Goal: Task Accomplishment & Management: Manage account settings

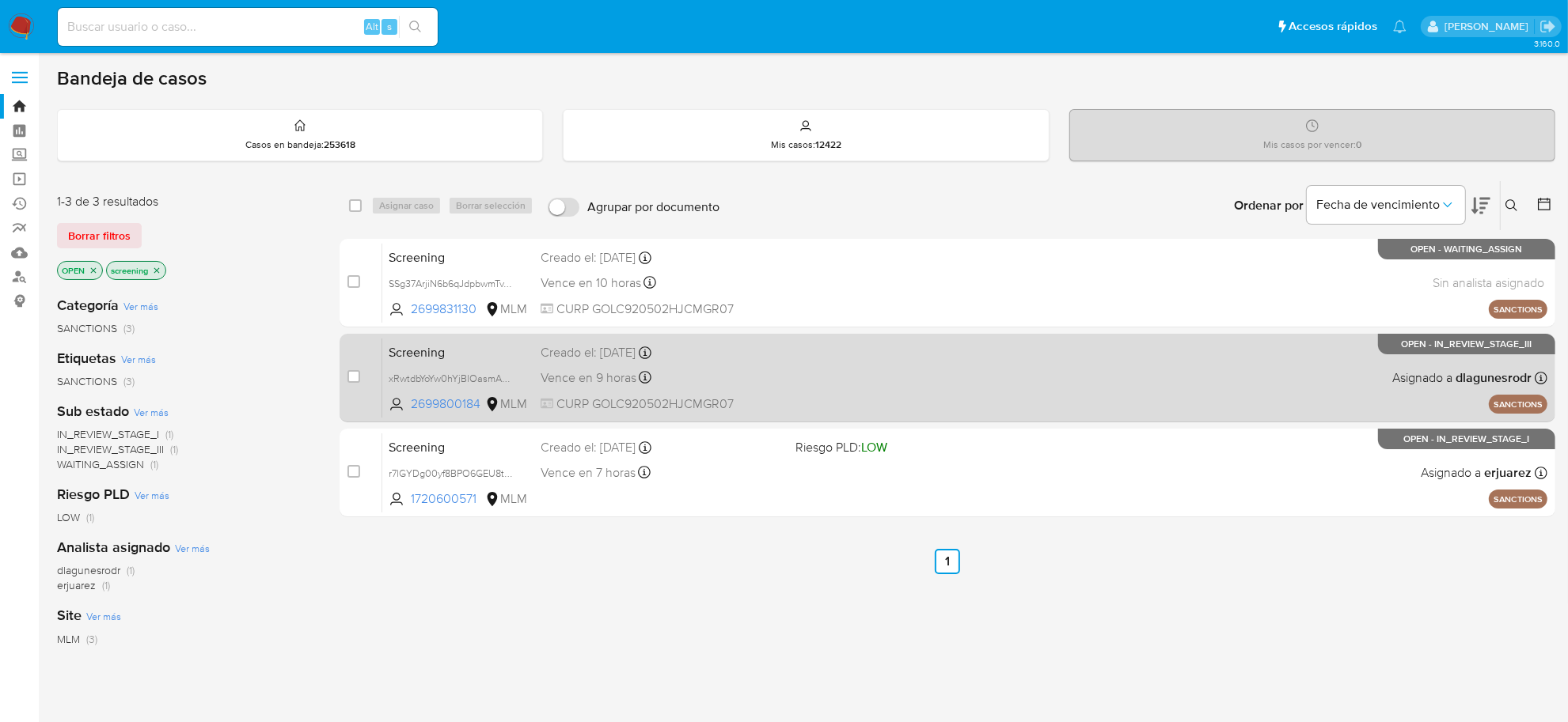
click at [801, 394] on div "Screening xRwtdbYoYw0hYjBlOasmAXz4 2699800184 MLM Creado el: 17/09/2025 Creado …" at bounding box center [964, 377] width 1165 height 80
click at [355, 381] on input "checkbox" at bounding box center [354, 376] width 12 height 12
checkbox input "true"
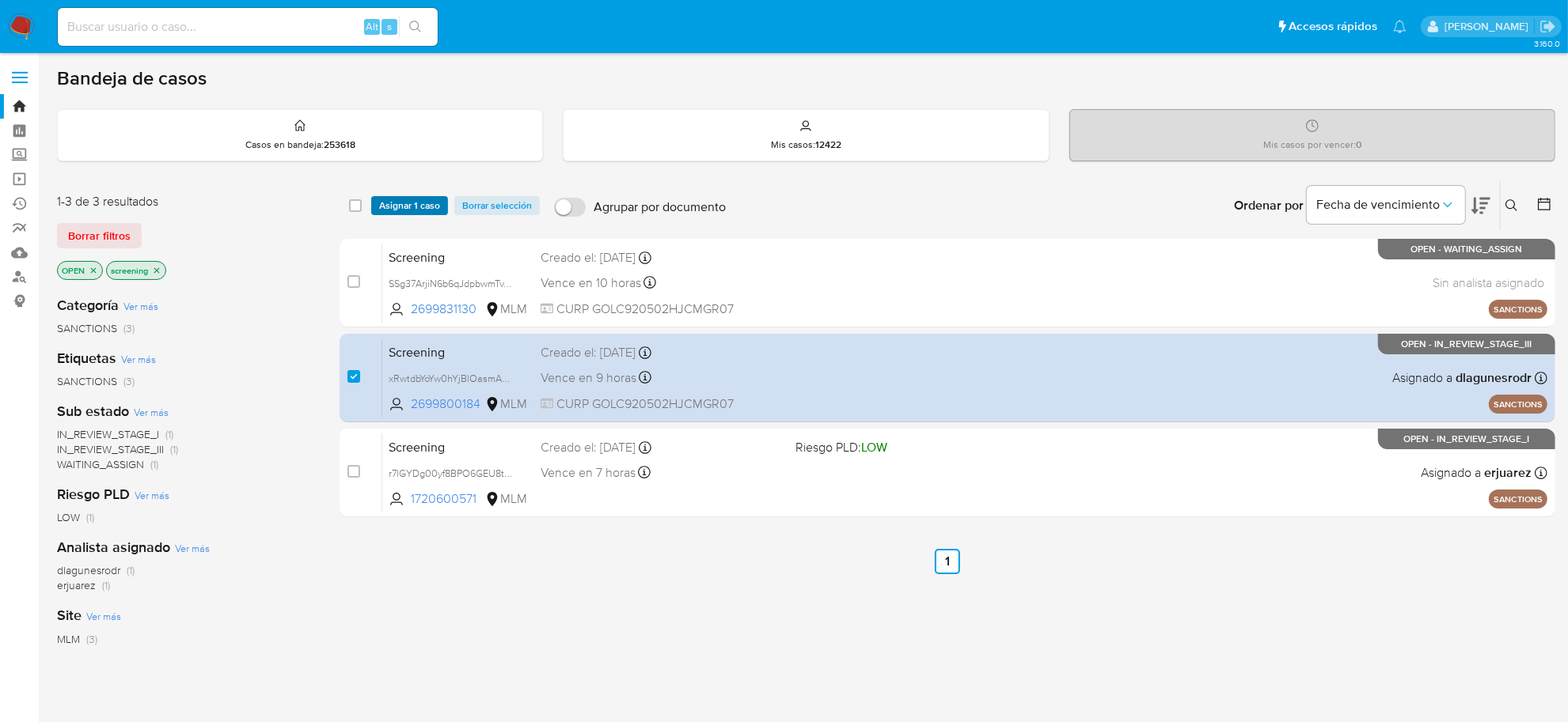
click at [389, 202] on span "Asignar 1 caso" at bounding box center [410, 206] width 61 height 16
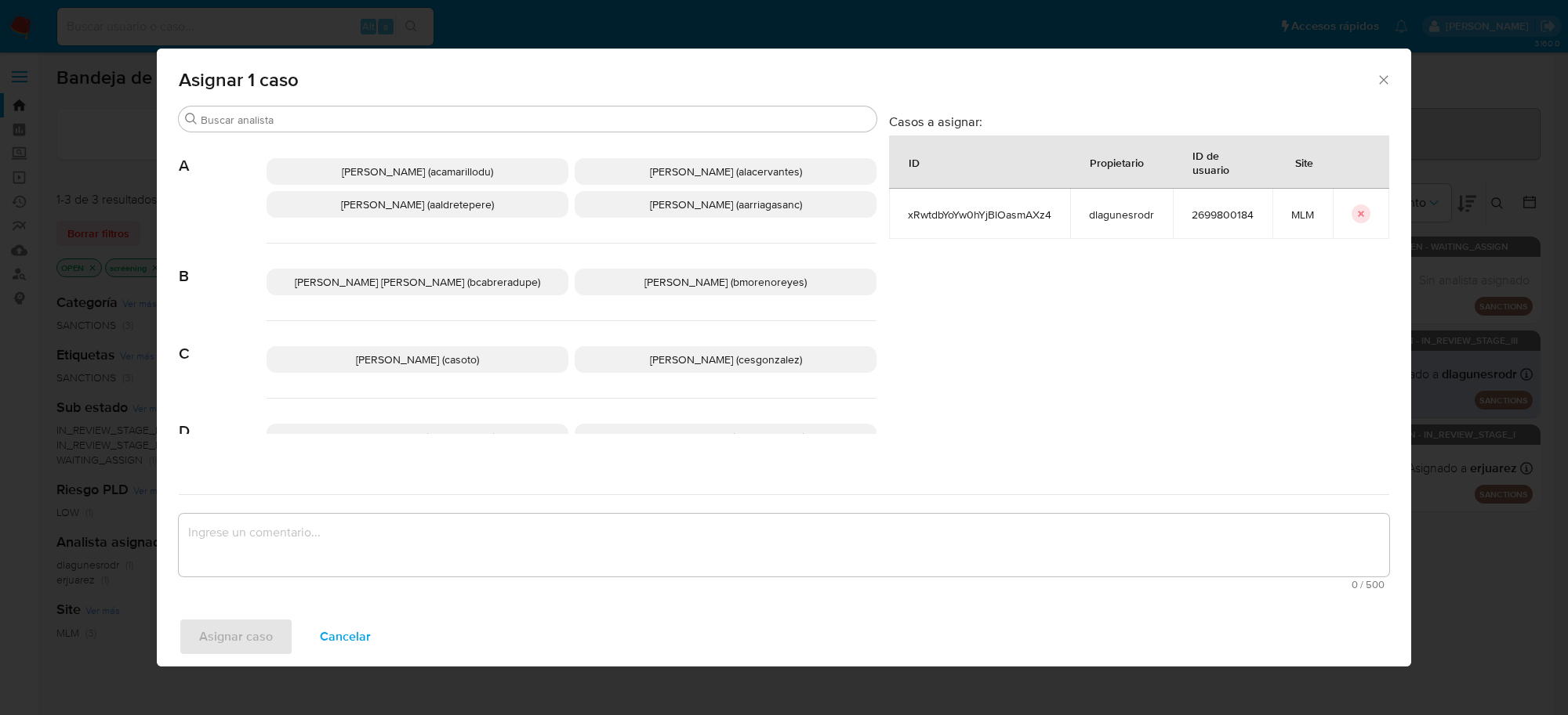
click at [620, 358] on p "Cesar Gonzalez (cesgonzalez)" at bounding box center [725, 359] width 301 height 26
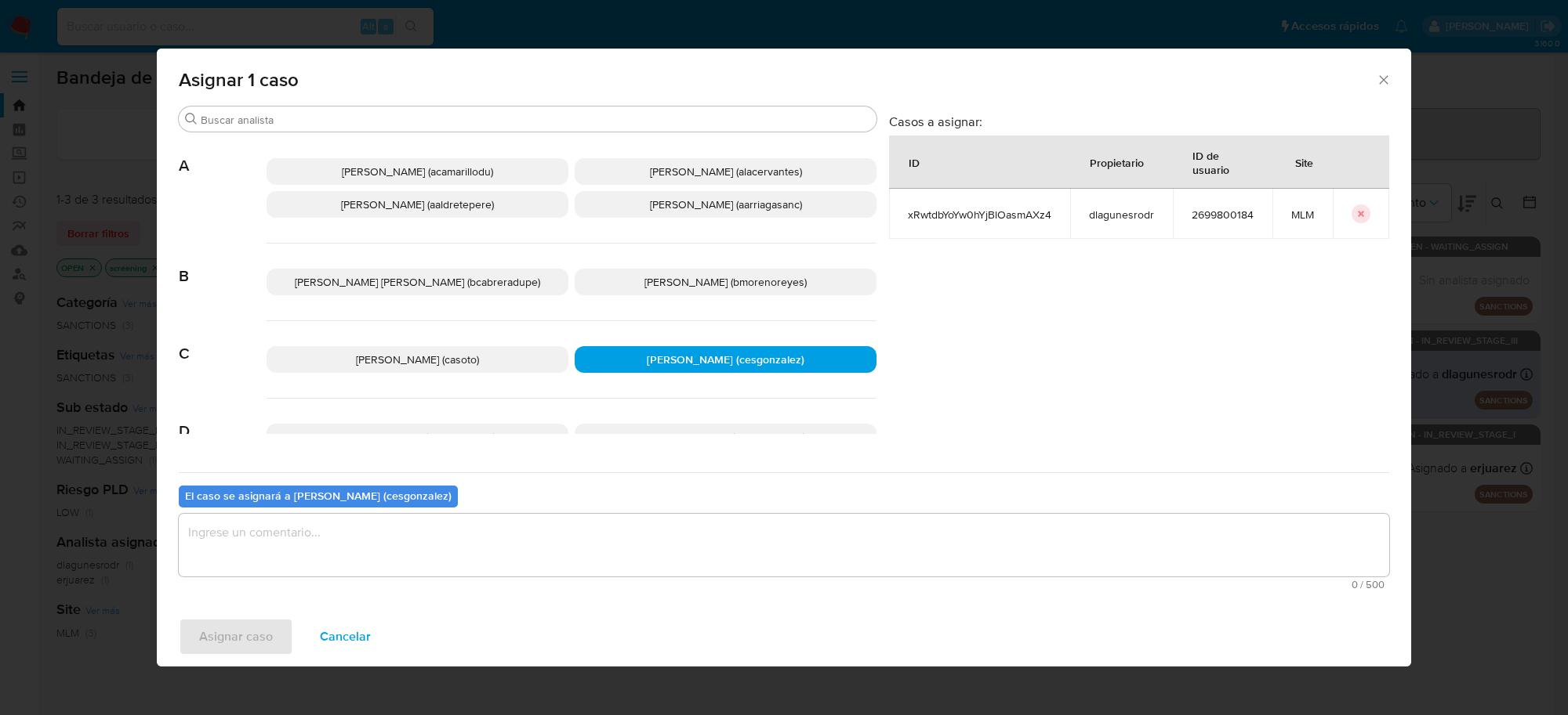
click at [392, 557] on textarea "assign-modal" at bounding box center [783, 545] width 1210 height 63
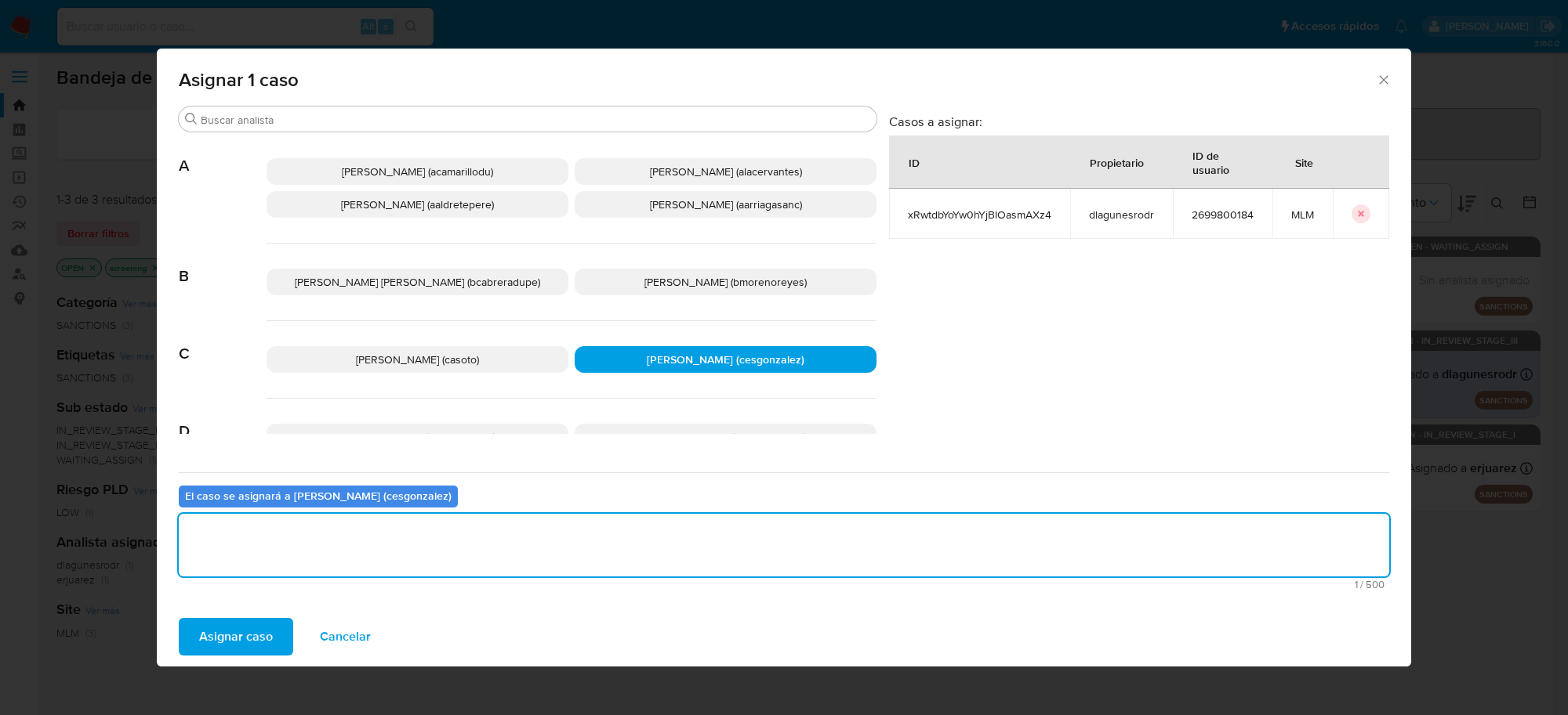
click at [259, 652] on span "Asignar caso" at bounding box center [236, 636] width 73 height 35
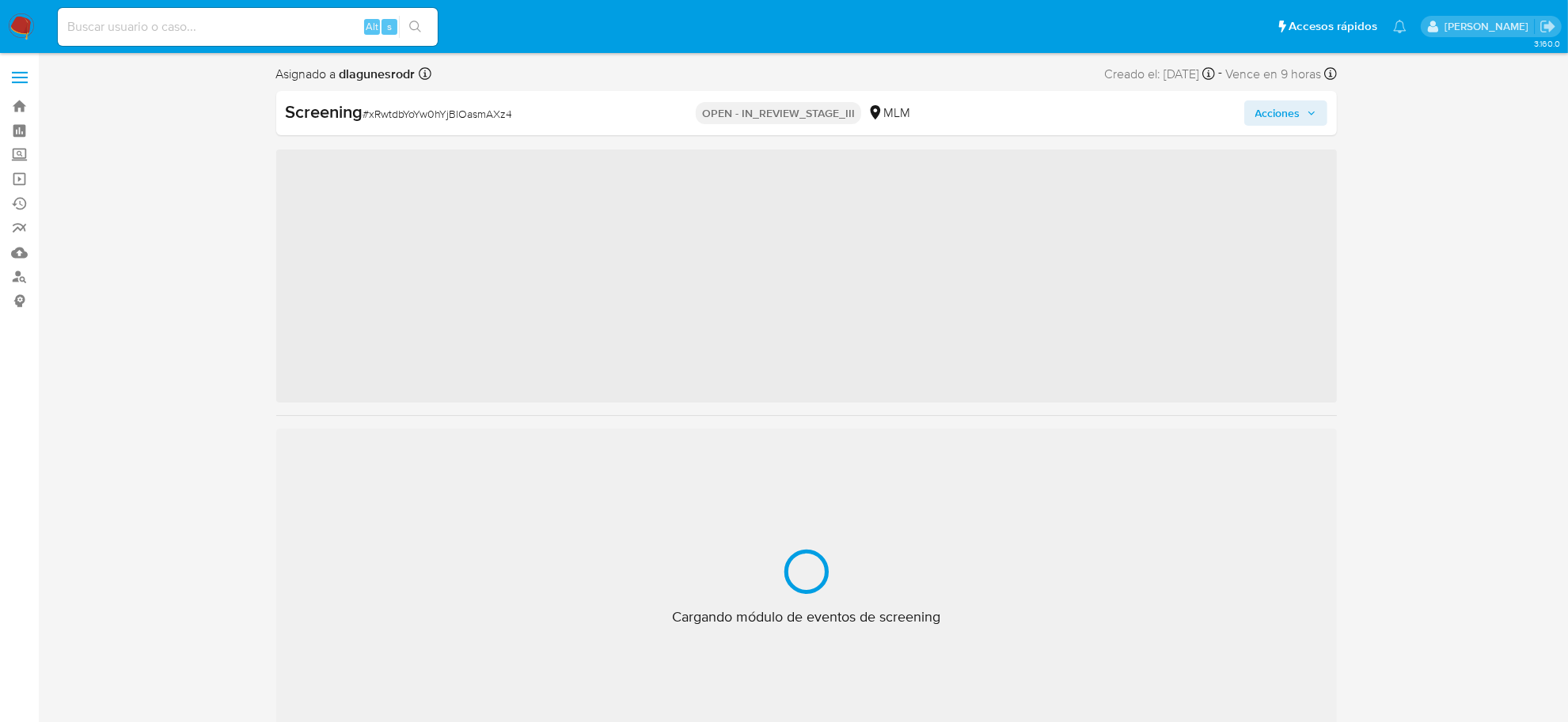
scroll to position [667, 0]
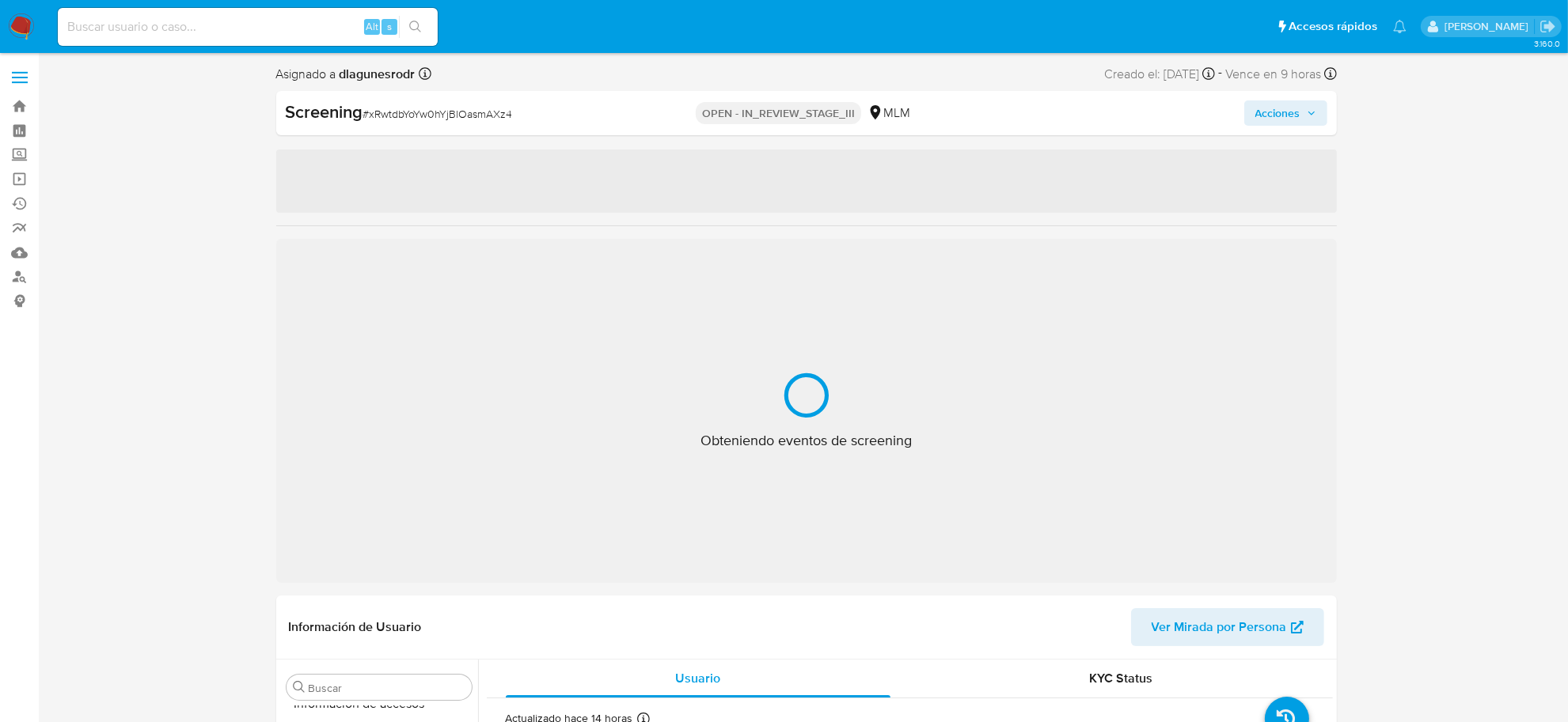
select select "10"
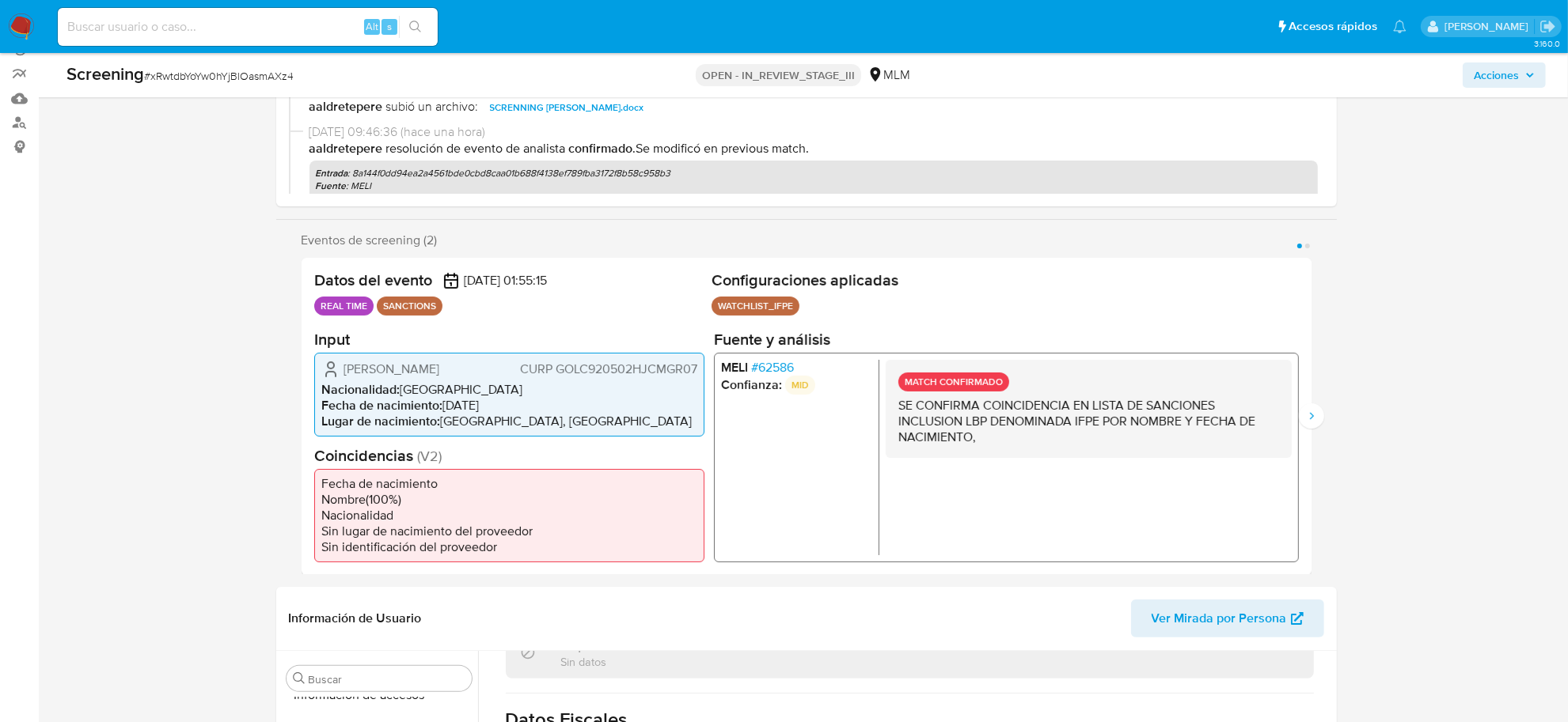
scroll to position [0, 0]
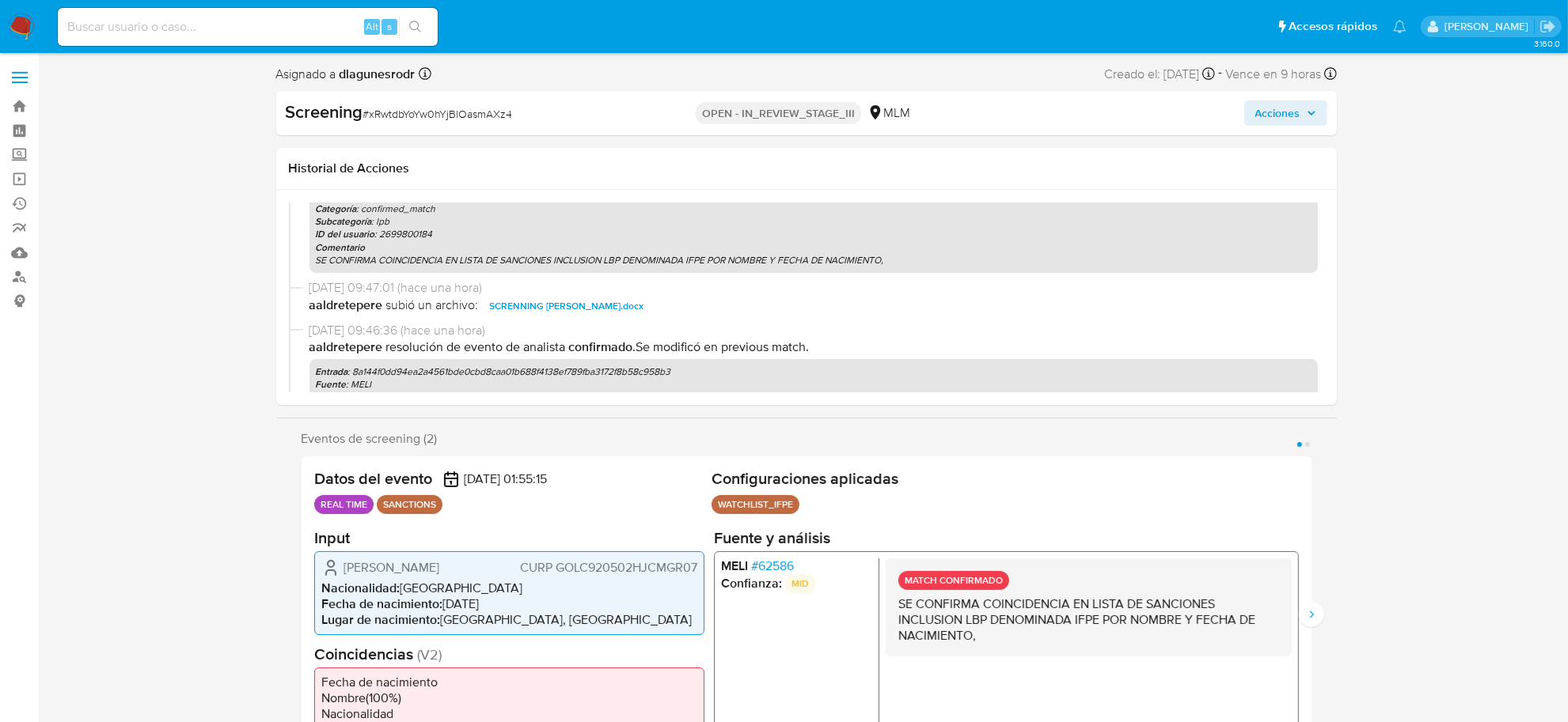
click at [1316, 112] on icon "button" at bounding box center [1311, 113] width 9 height 9
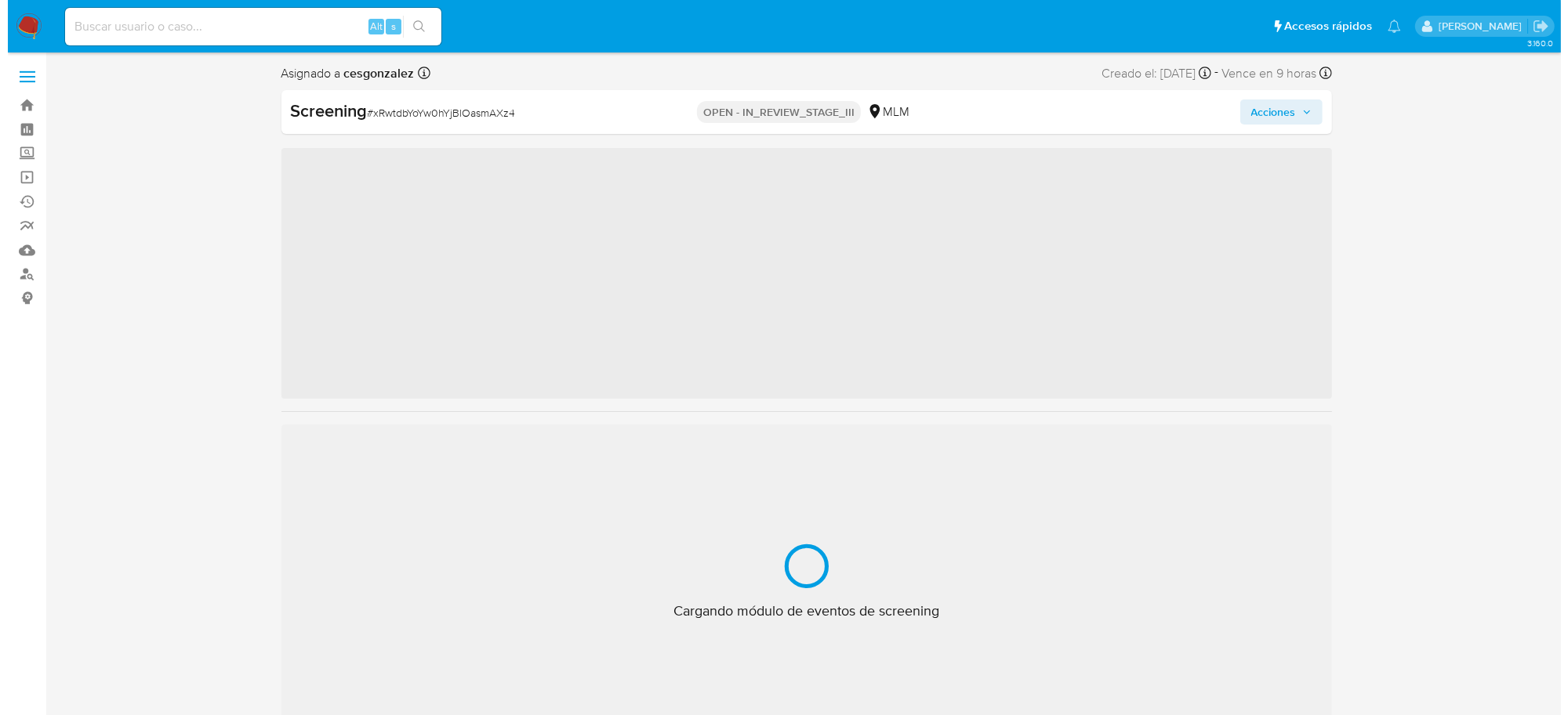
scroll to position [661, 0]
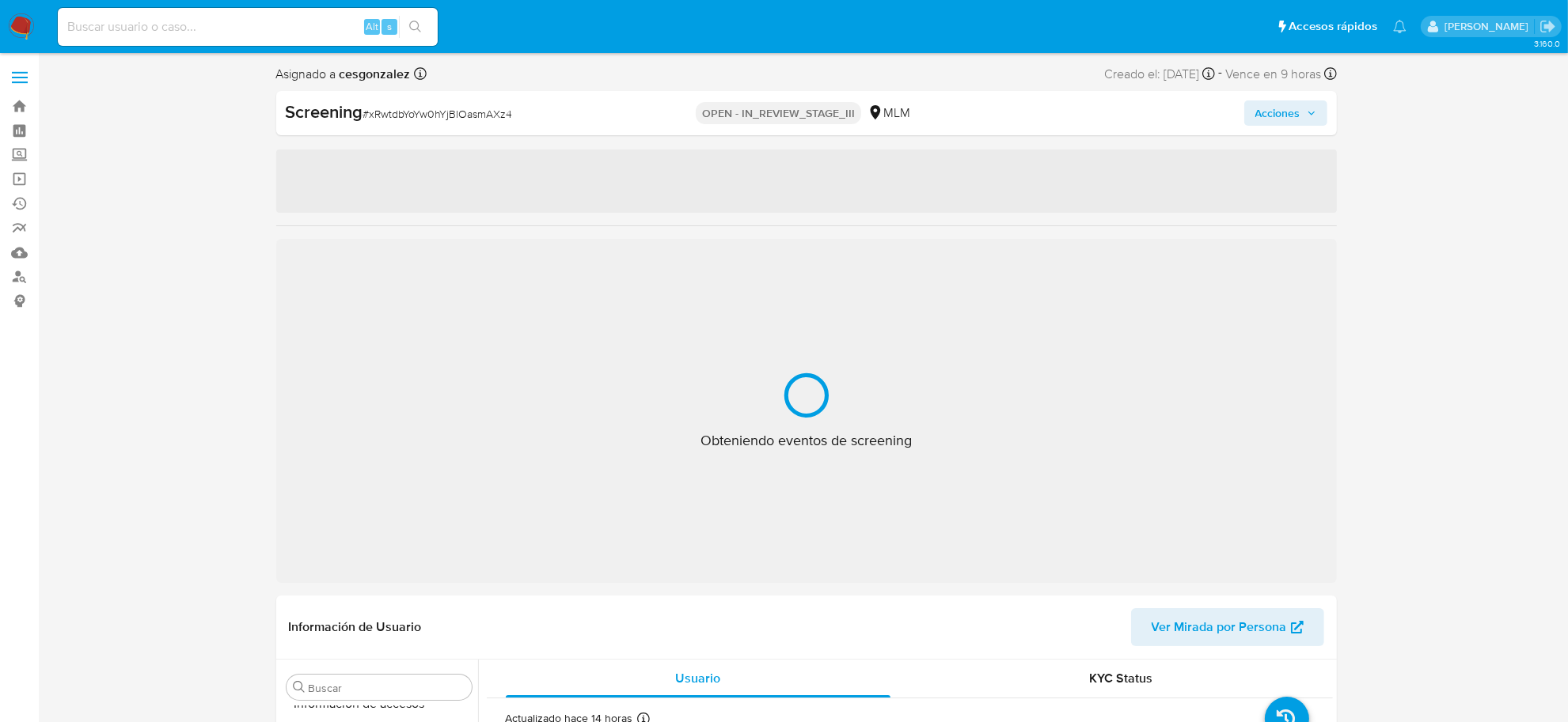
select select "10"
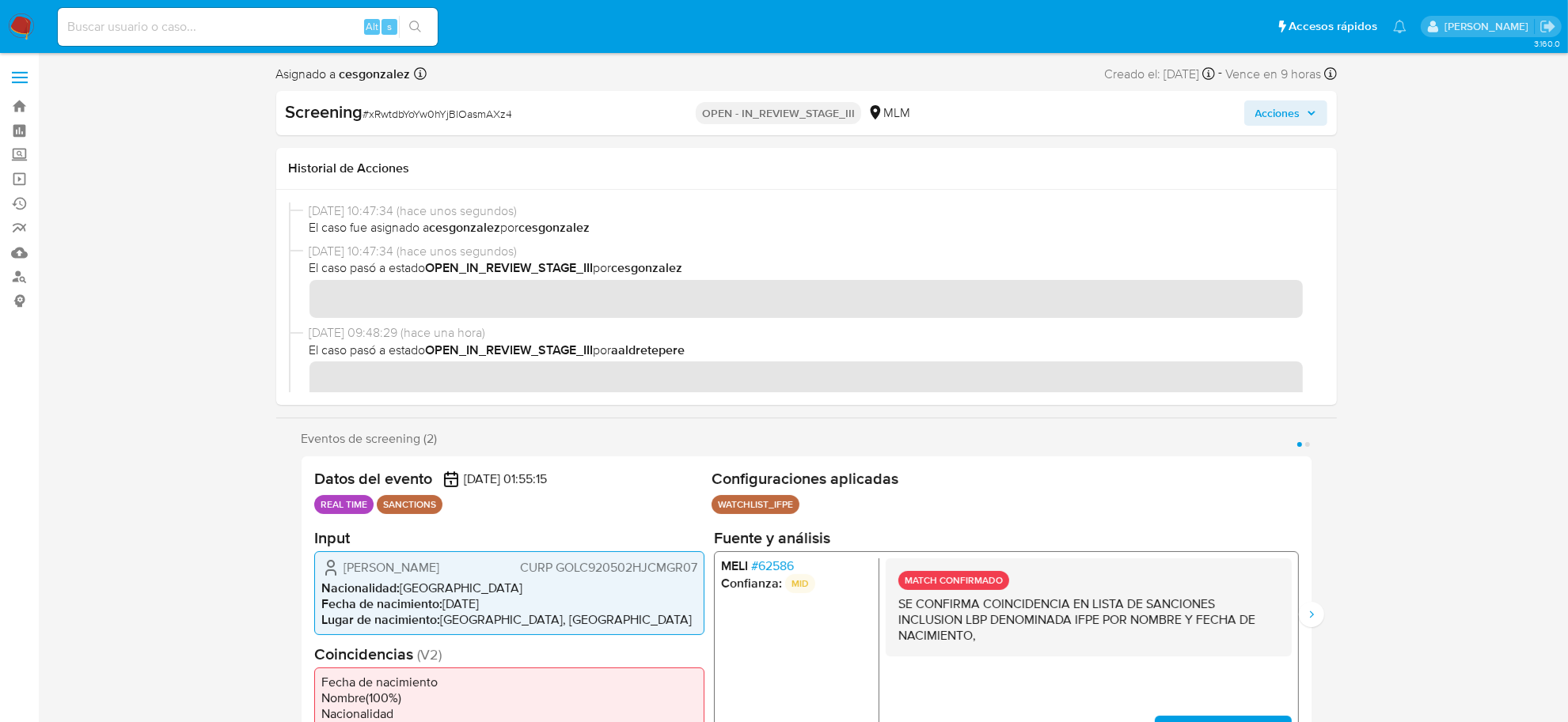
click at [1282, 111] on span "Acciones" at bounding box center [1278, 113] width 46 height 26
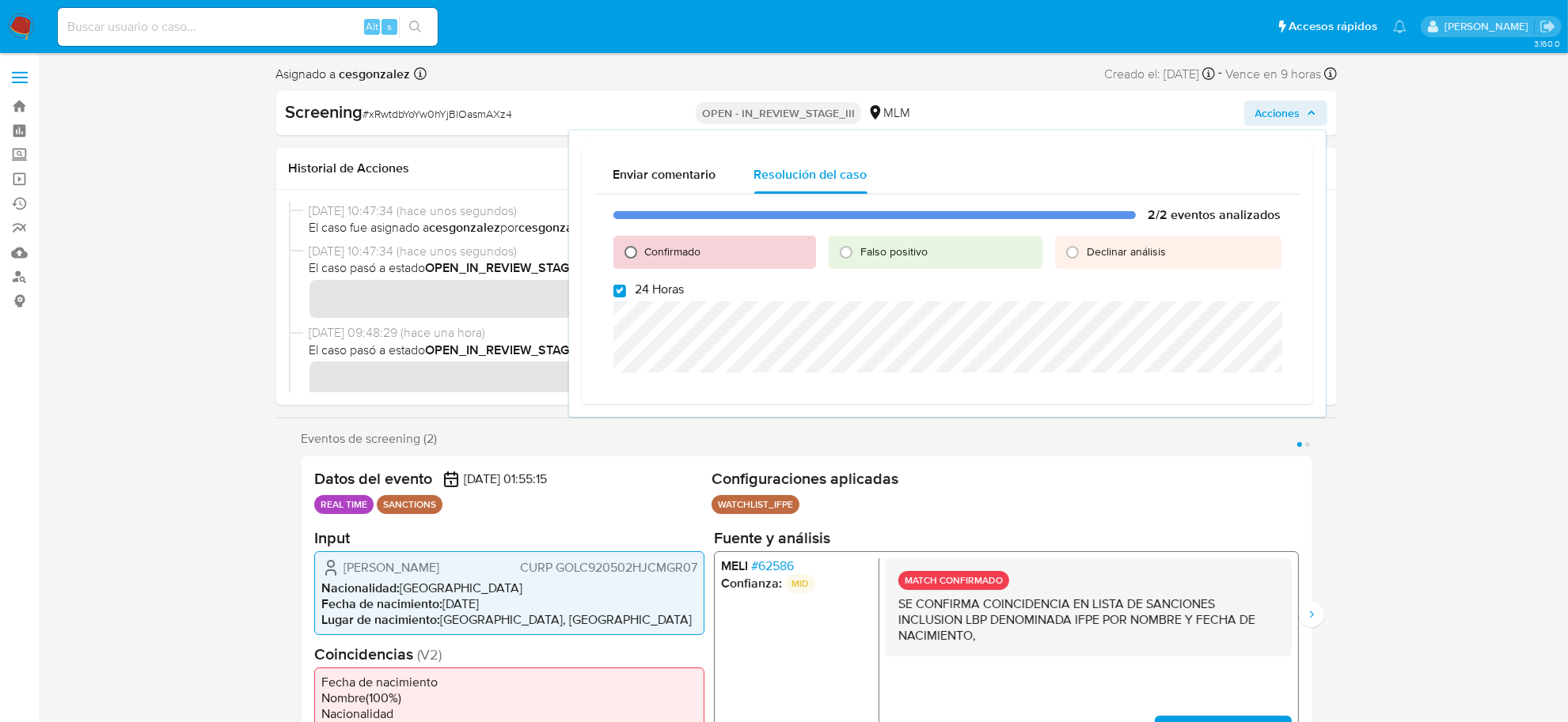
click at [634, 250] on input "Confirmado" at bounding box center [630, 252] width 26 height 26
radio input "true"
click at [621, 286] on input "24 Horas" at bounding box center [619, 291] width 12 height 12
checkbox input "false"
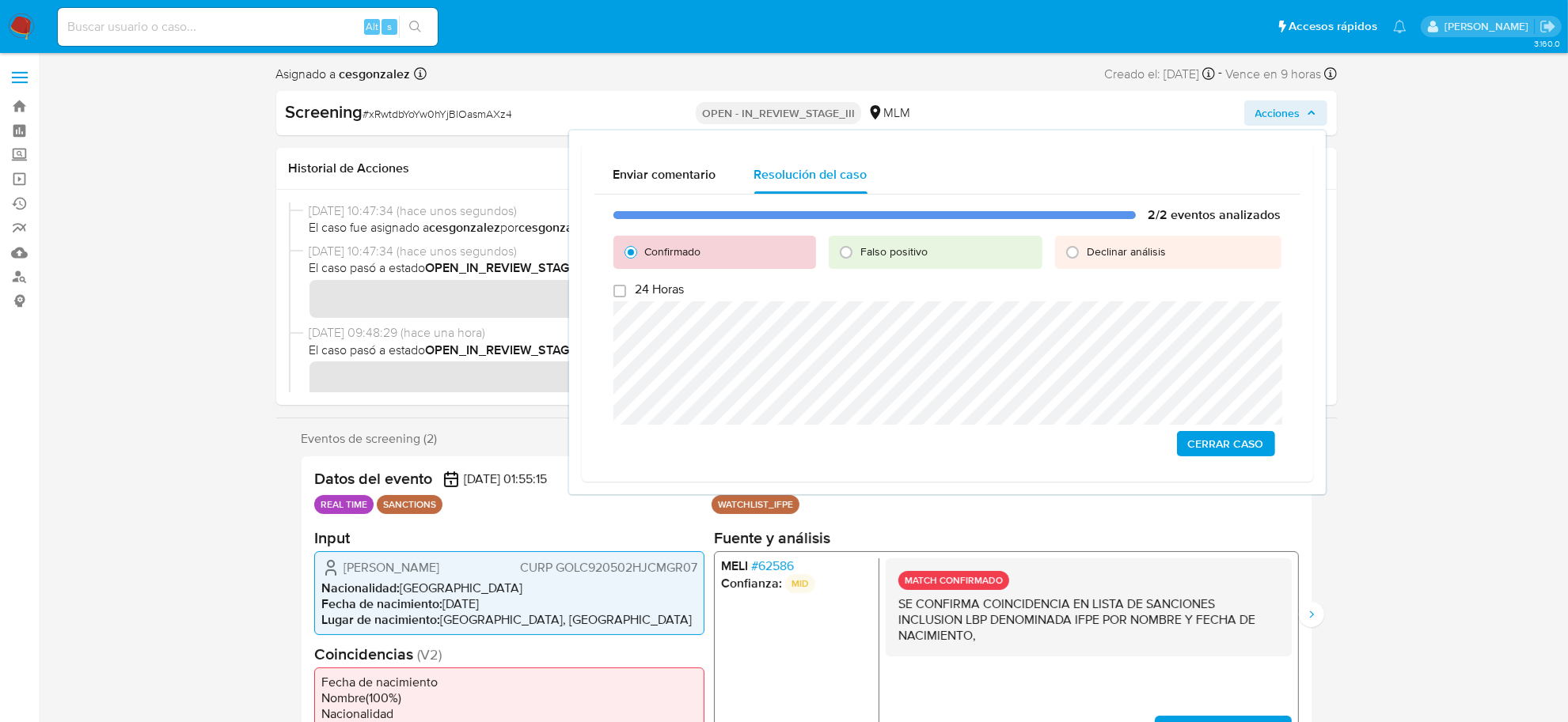
click at [1220, 459] on div "2/2 eventos analizados Confirmado Falso positivo Declinar análisis 24 Horas Cer…" at bounding box center [947, 332] width 706 height 275
click at [1220, 437] on span "Cerrar Caso" at bounding box center [1226, 443] width 76 height 22
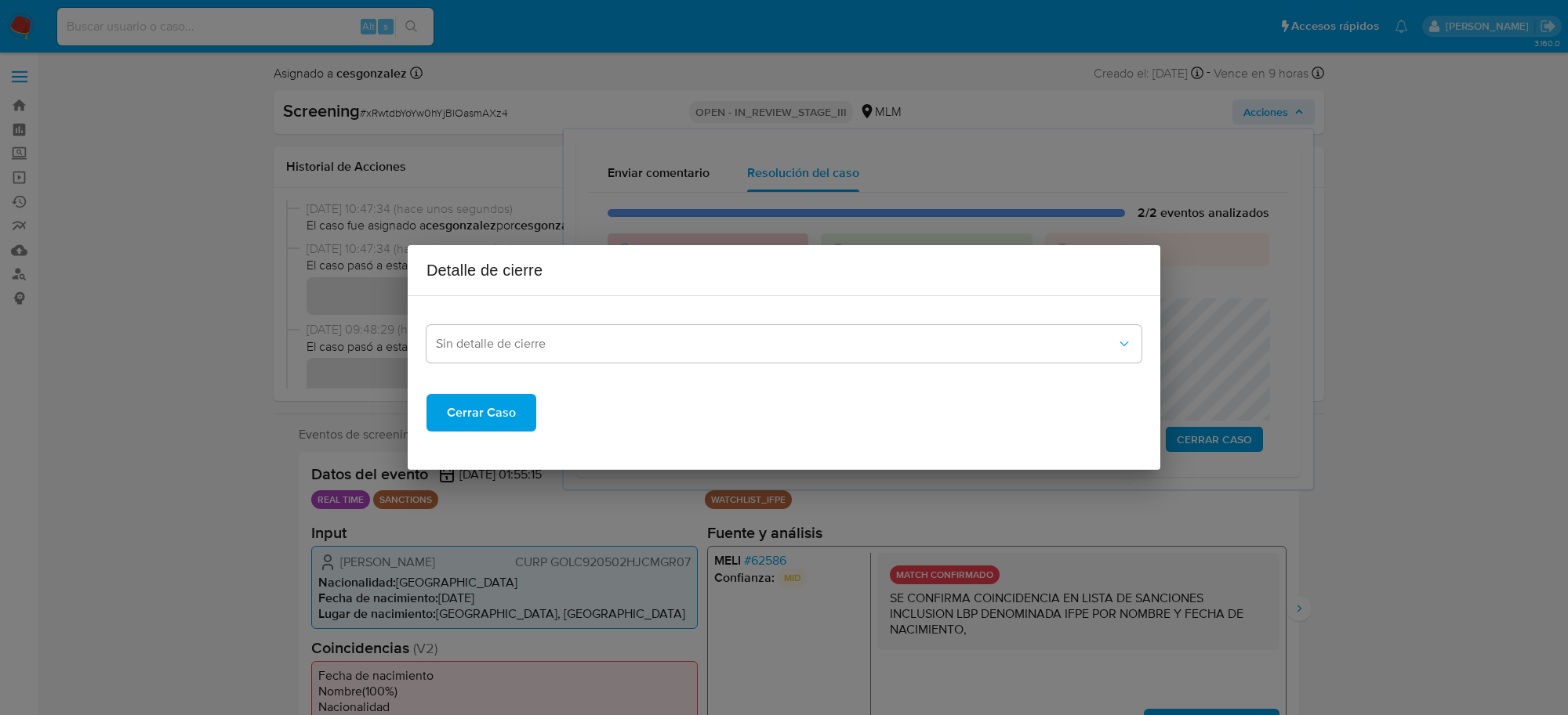
click at [382, 321] on div "Detalle de cierre Sin detalle de cierre Cerrar Caso" at bounding box center [784, 358] width 1568 height 715
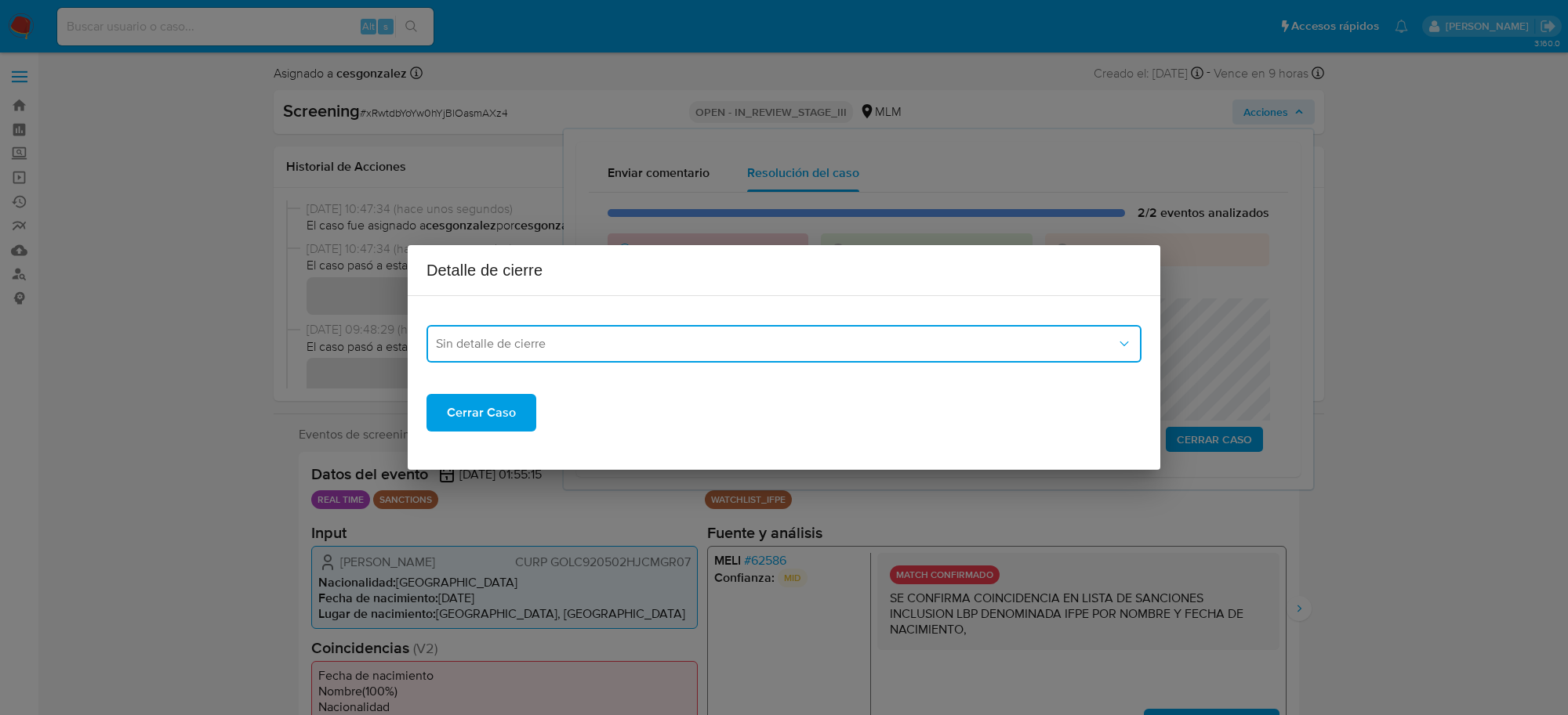
click at [468, 334] on button "Sin detalle de cierre" at bounding box center [783, 343] width 715 height 38
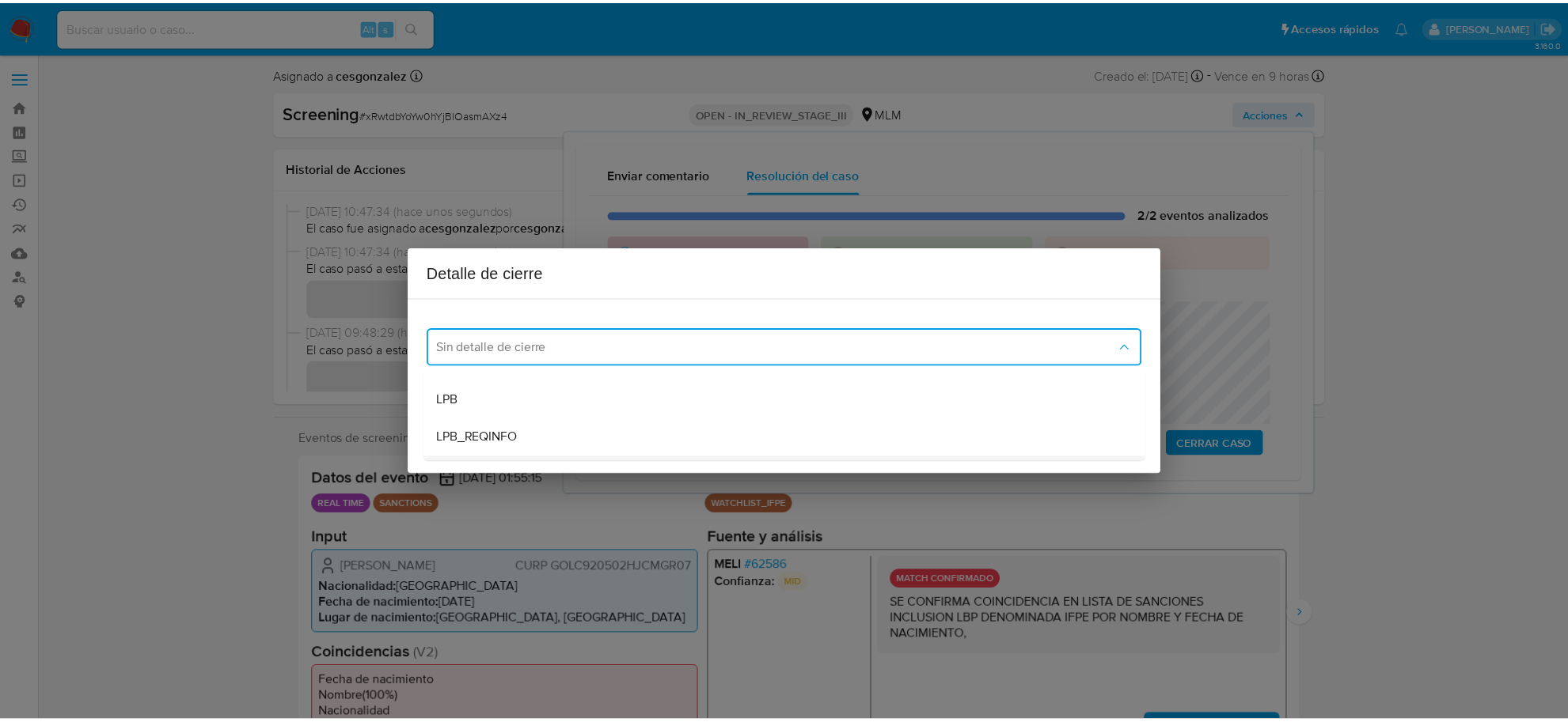
scroll to position [99, 0]
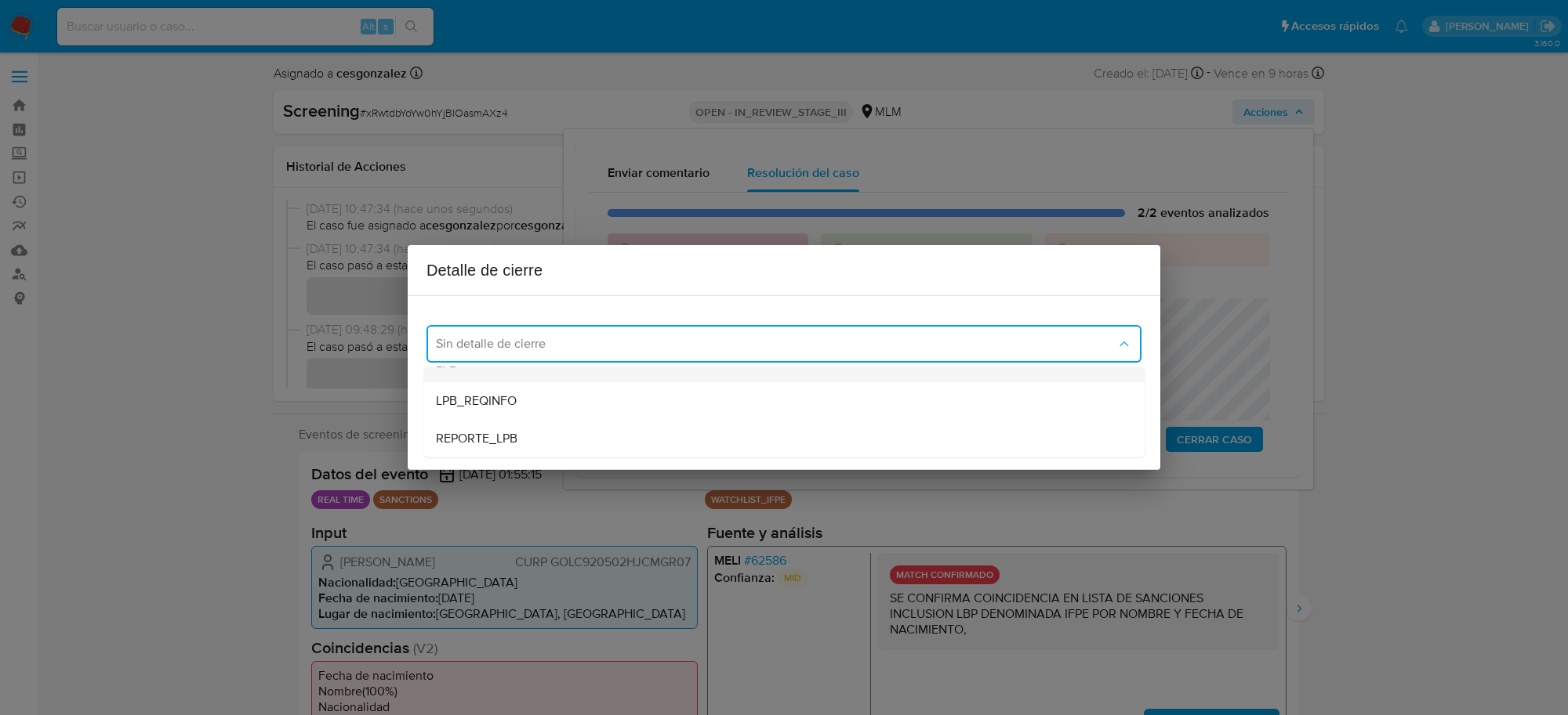
click at [458, 377] on div "LPB" at bounding box center [783, 363] width 696 height 38
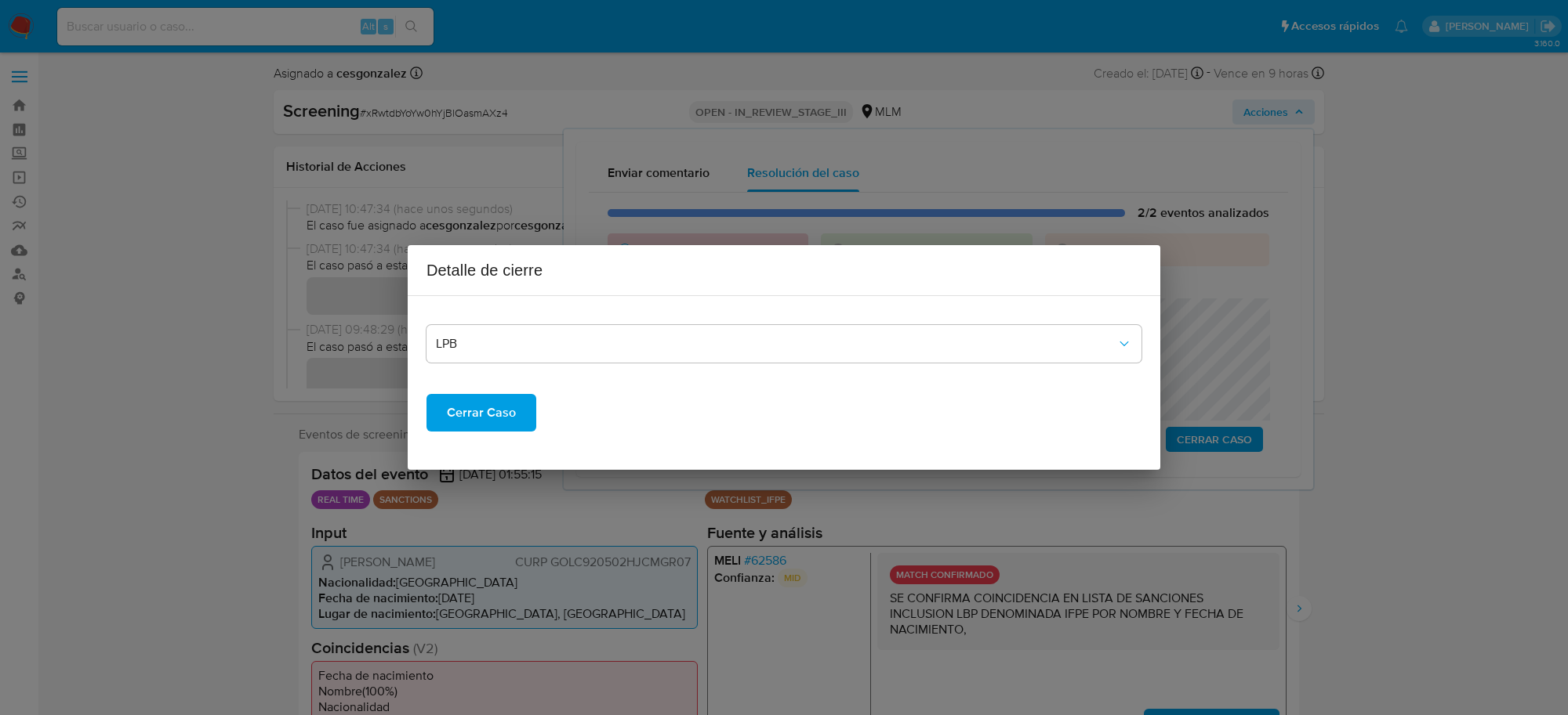
click at [457, 415] on span "Cerrar Caso" at bounding box center [481, 413] width 69 height 35
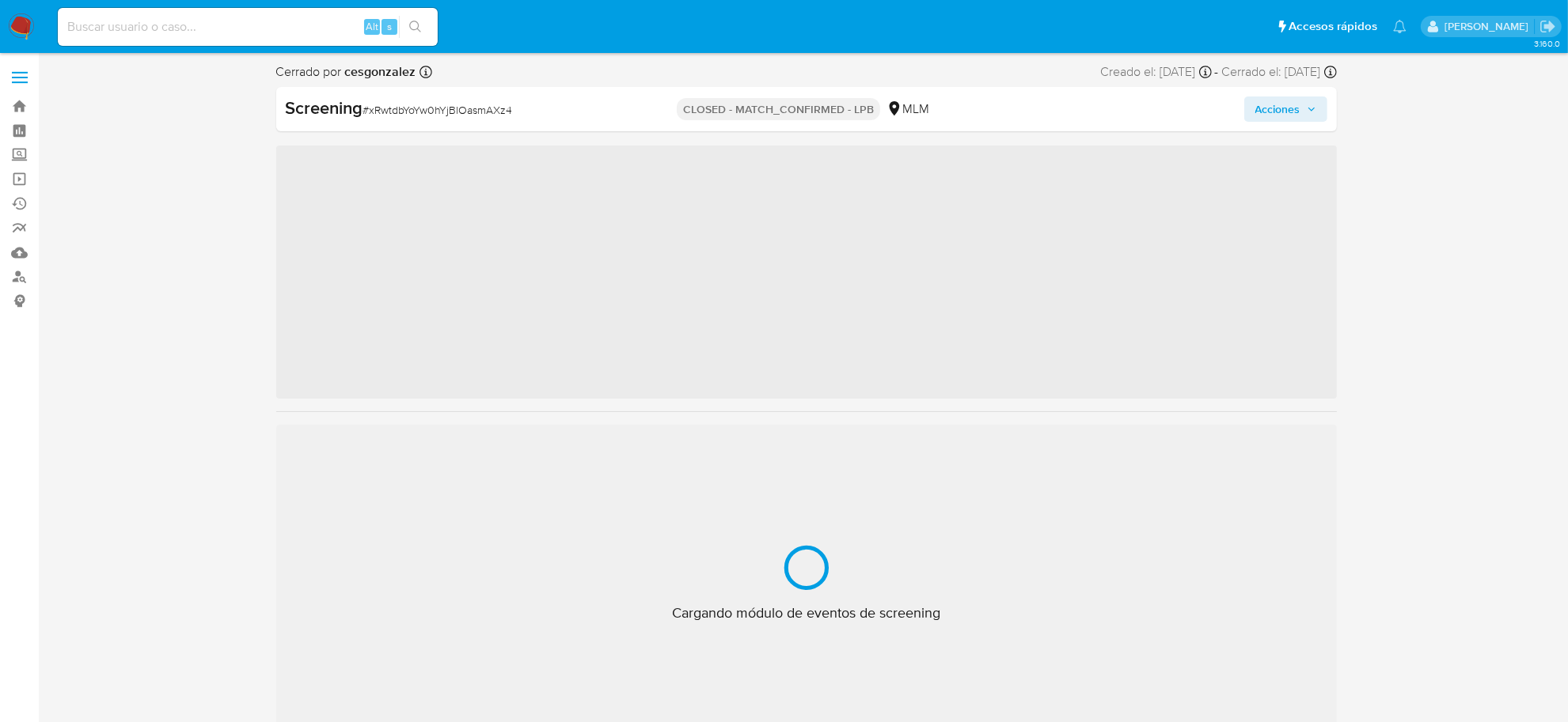
scroll to position [667, 0]
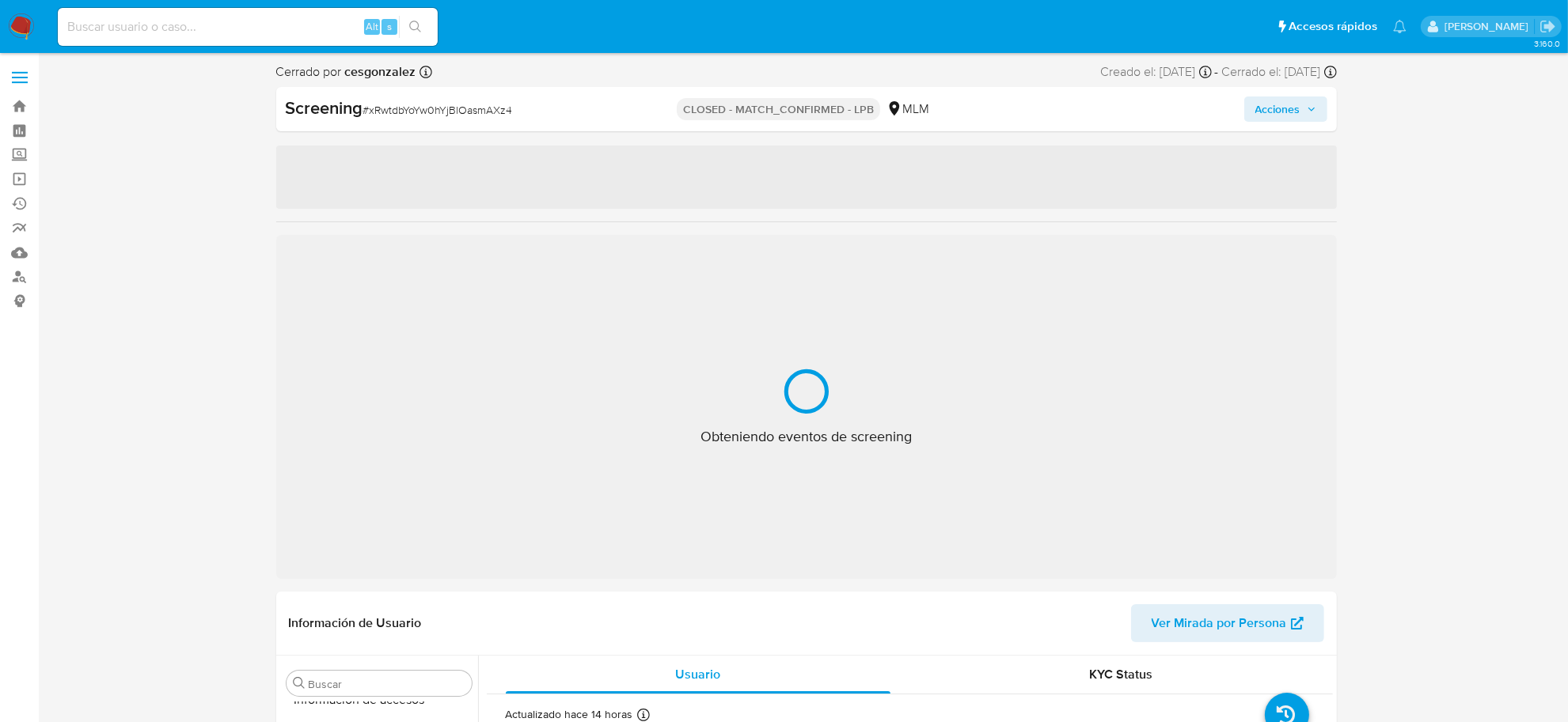
select select "10"
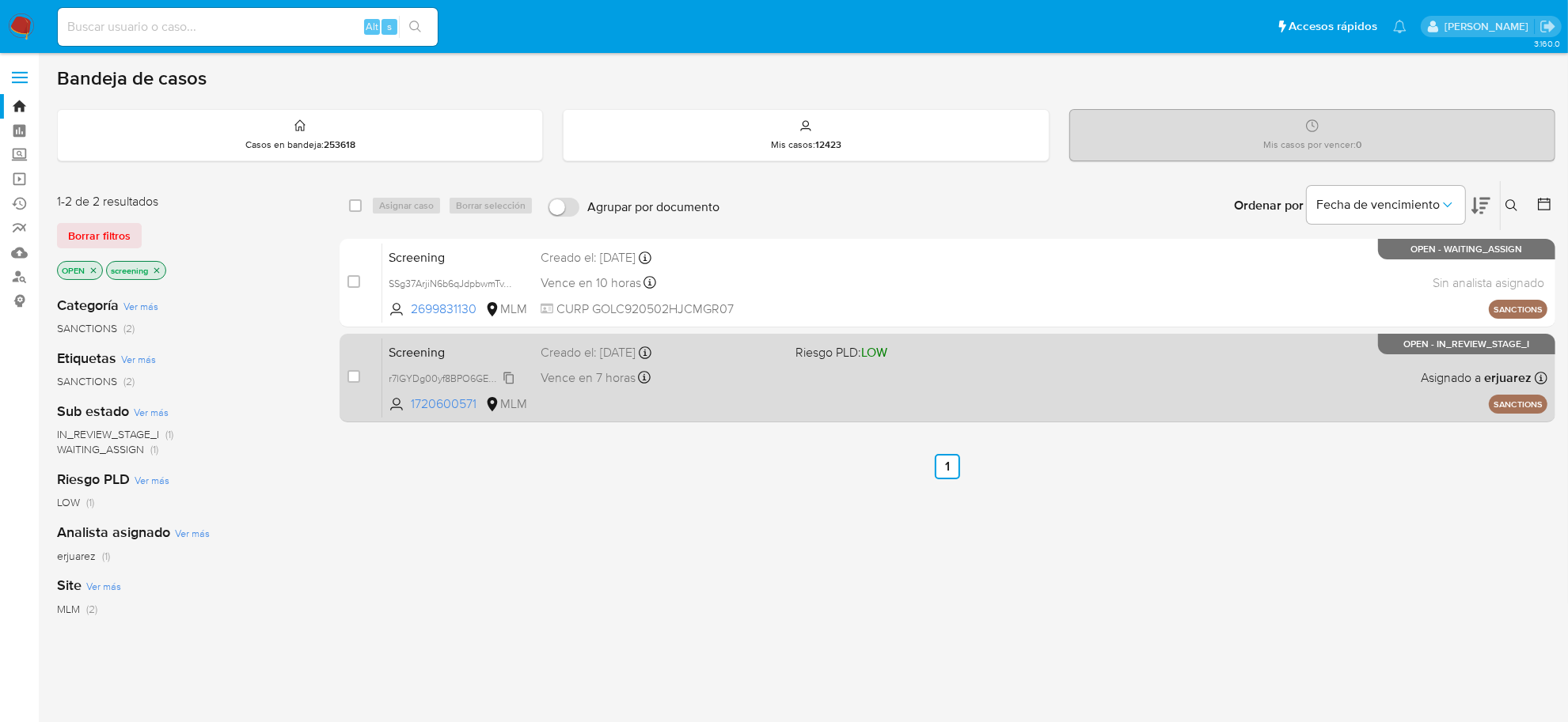
click at [508, 378] on span "r7lGYDg00yf8BPO6GEU8tbyc" at bounding box center [454, 377] width 131 height 17
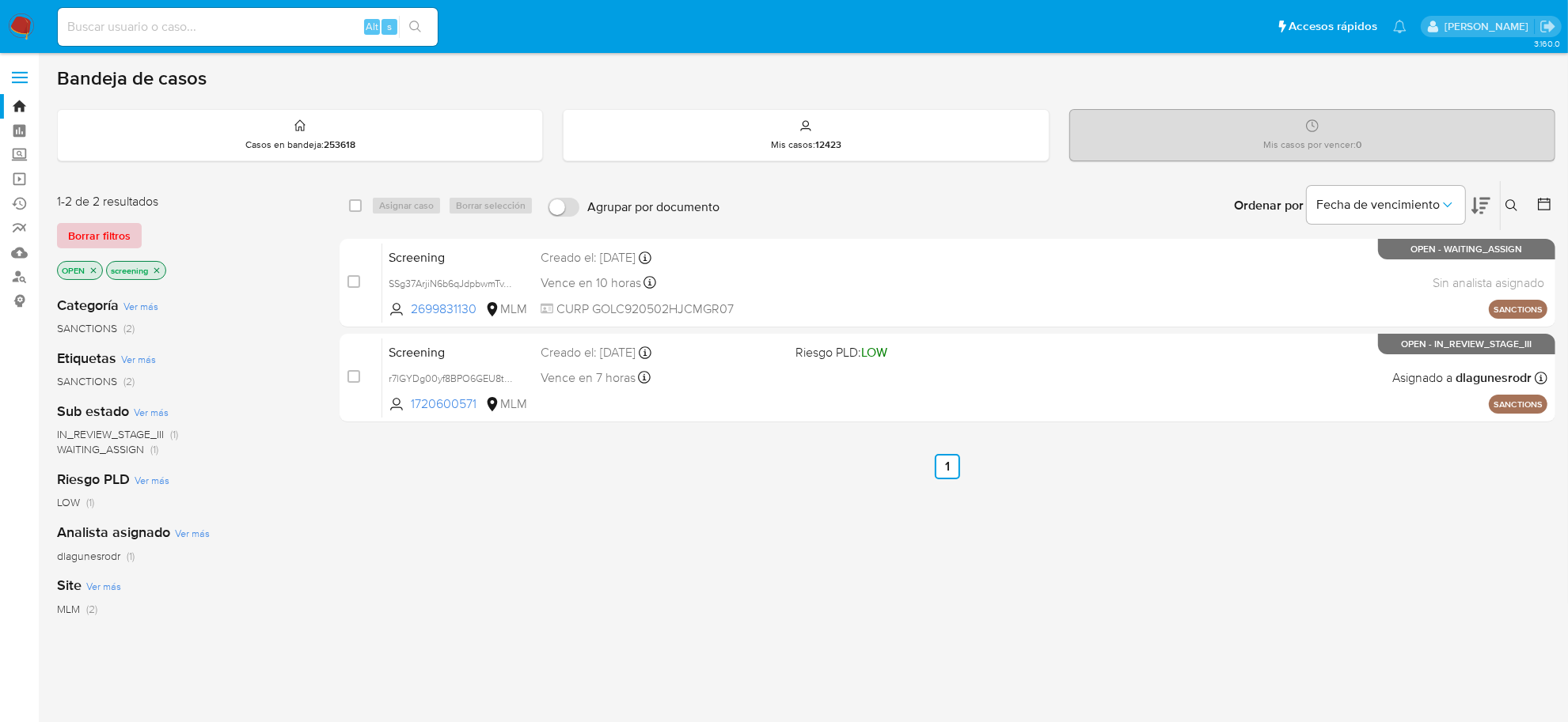
click at [72, 233] on span "Borrar filtros" at bounding box center [100, 235] width 63 height 22
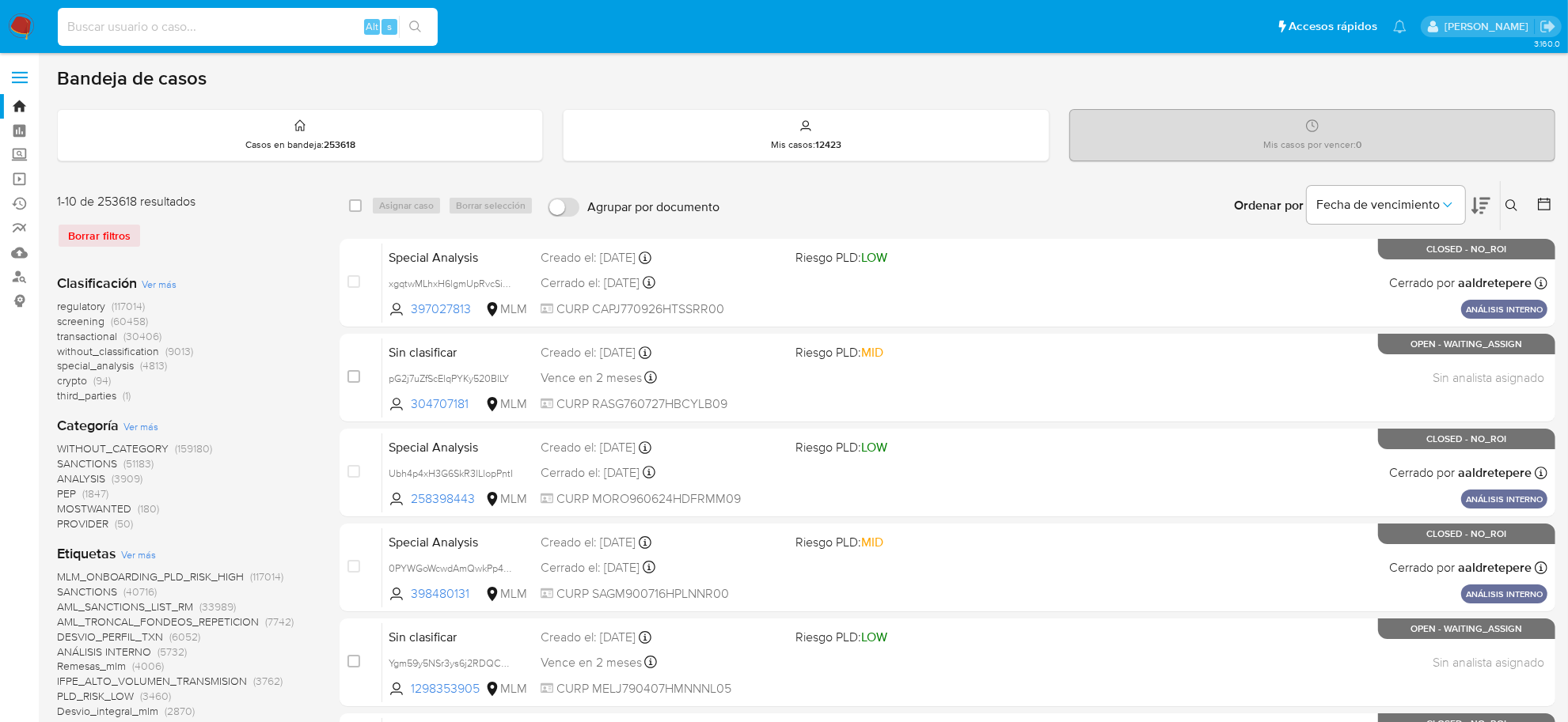
click at [144, 32] on input at bounding box center [247, 27] width 380 height 21
paste input "ZdXcQTuPZg8vmz9Mpns94D6u"
type input "ZdXcQTuPZg8vmz9Mpns94D6u"
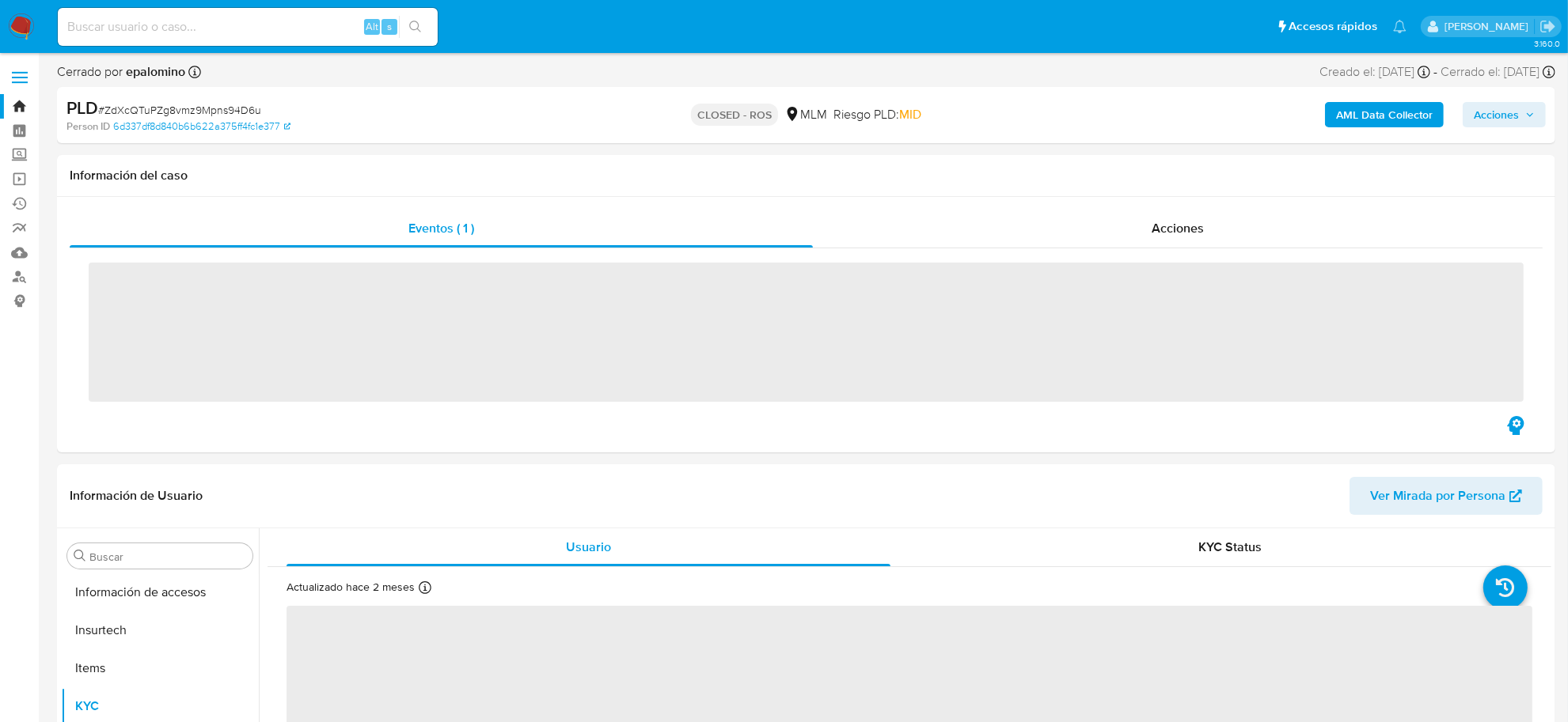
scroll to position [667, 0]
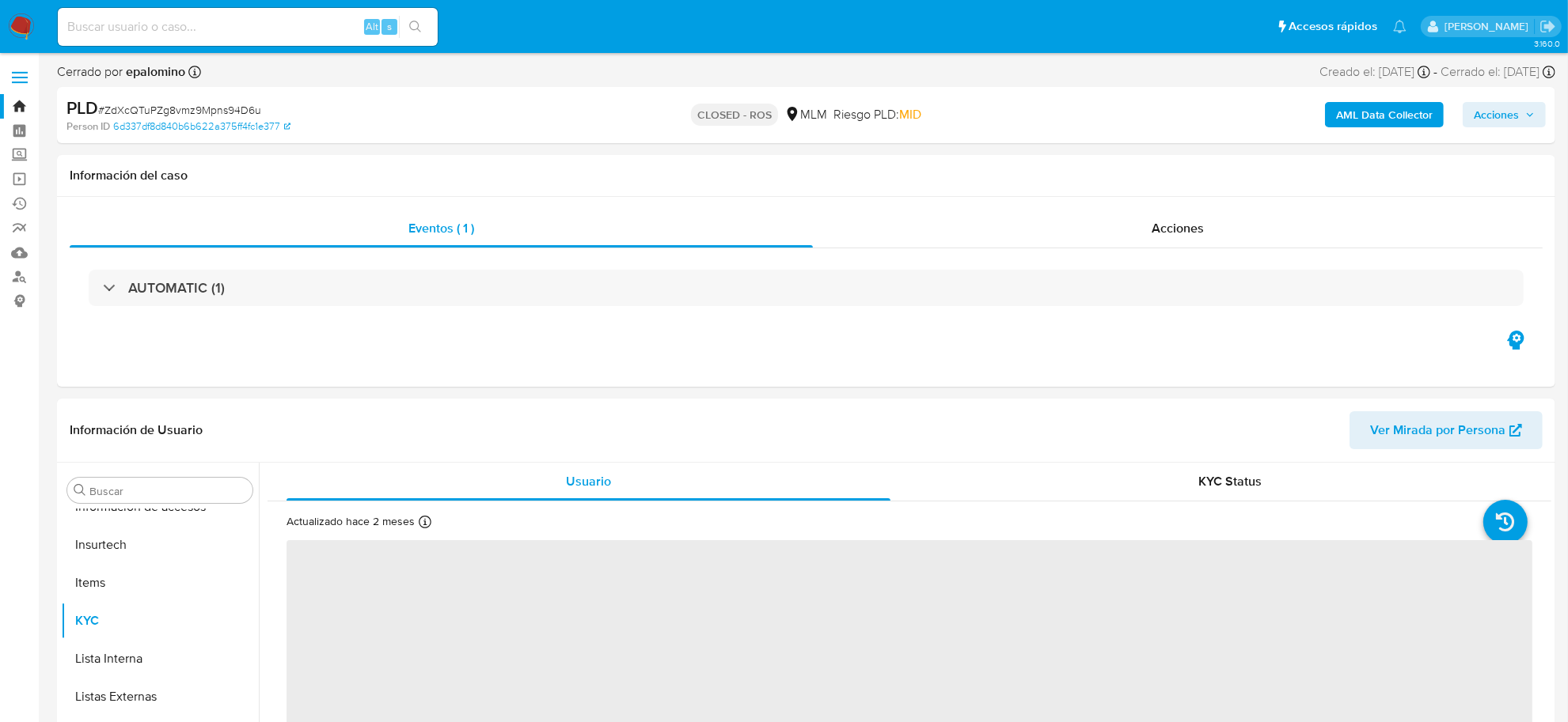
select select "10"
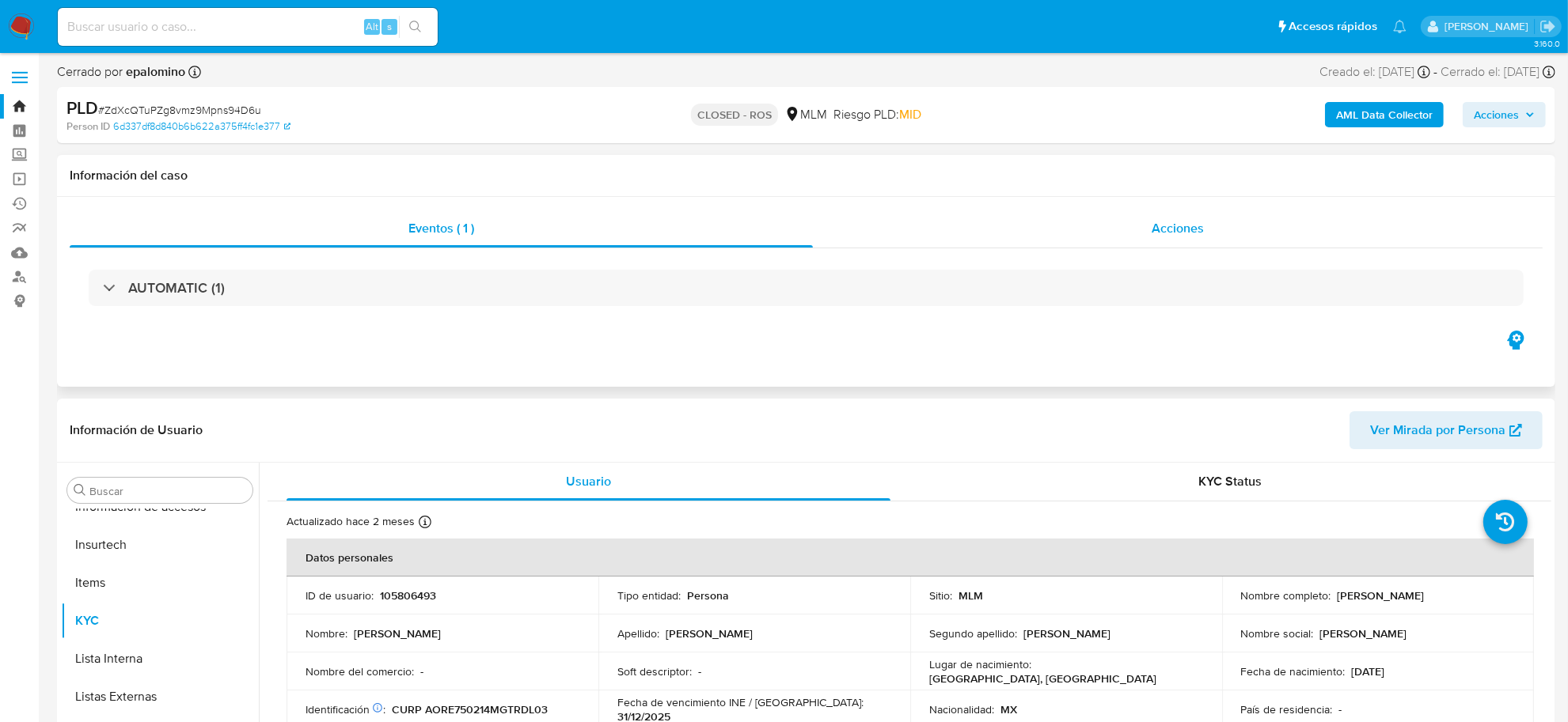
click at [1145, 224] on div "Acciones" at bounding box center [1177, 228] width 730 height 38
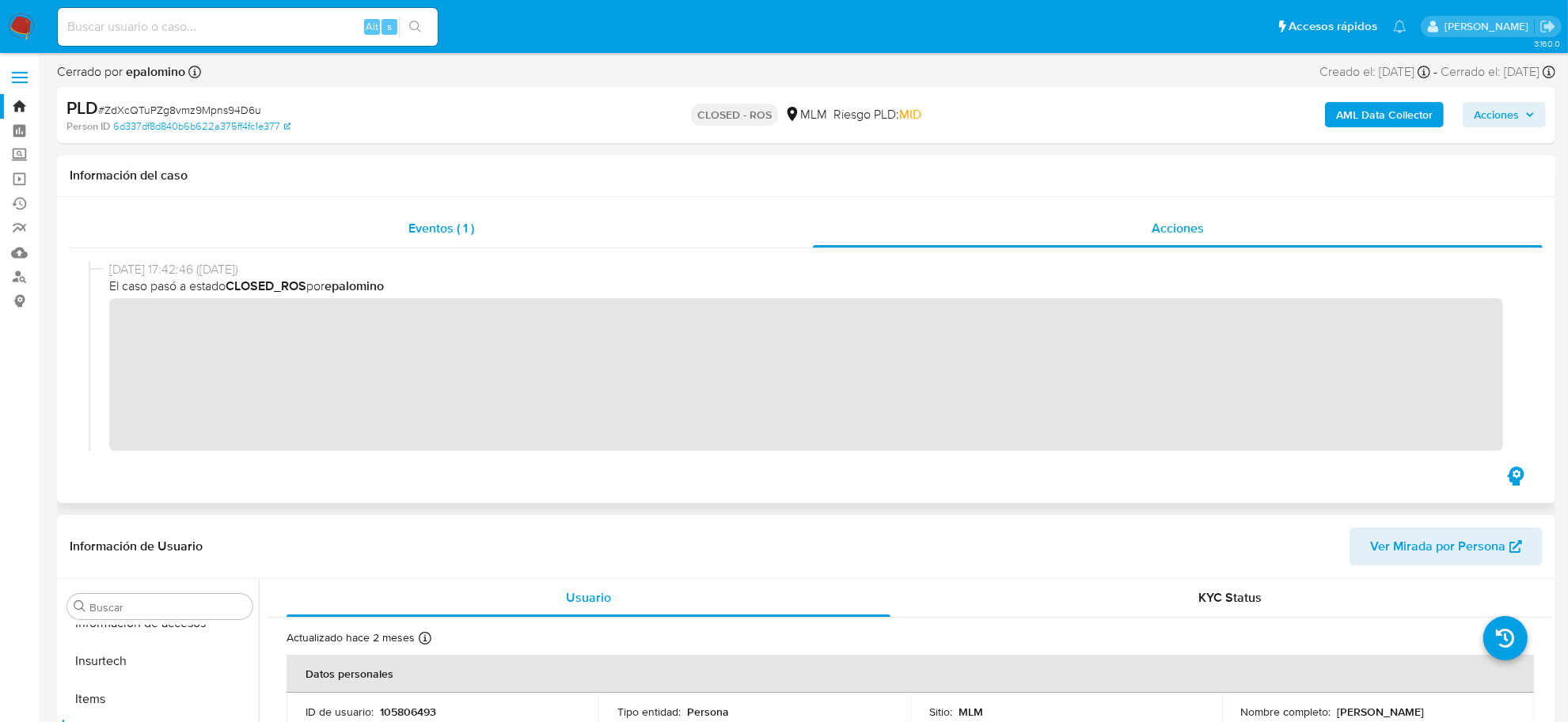
click at [391, 233] on div "Eventos ( 1 )" at bounding box center [441, 228] width 743 height 38
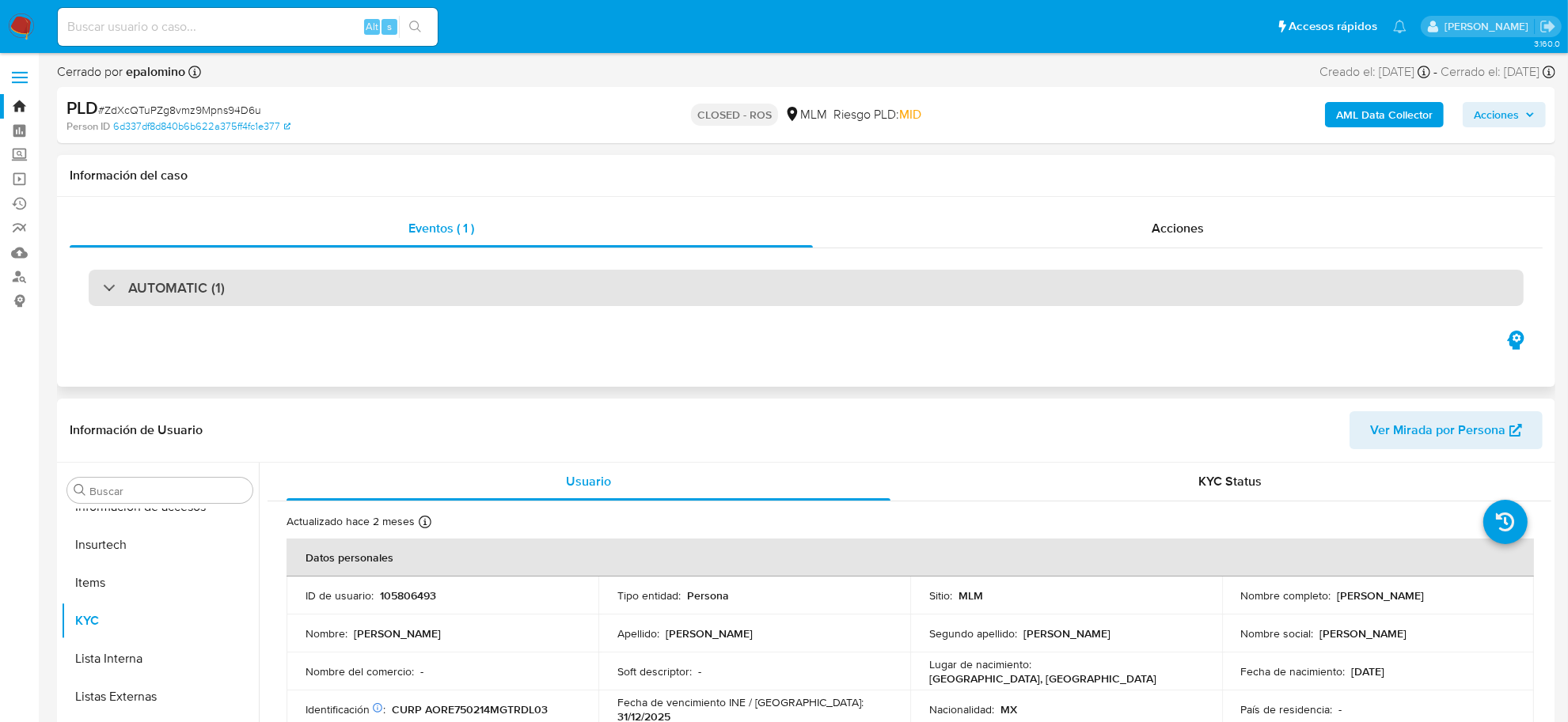
click at [350, 279] on div "AUTOMATIC (1)" at bounding box center [807, 288] width 1435 height 36
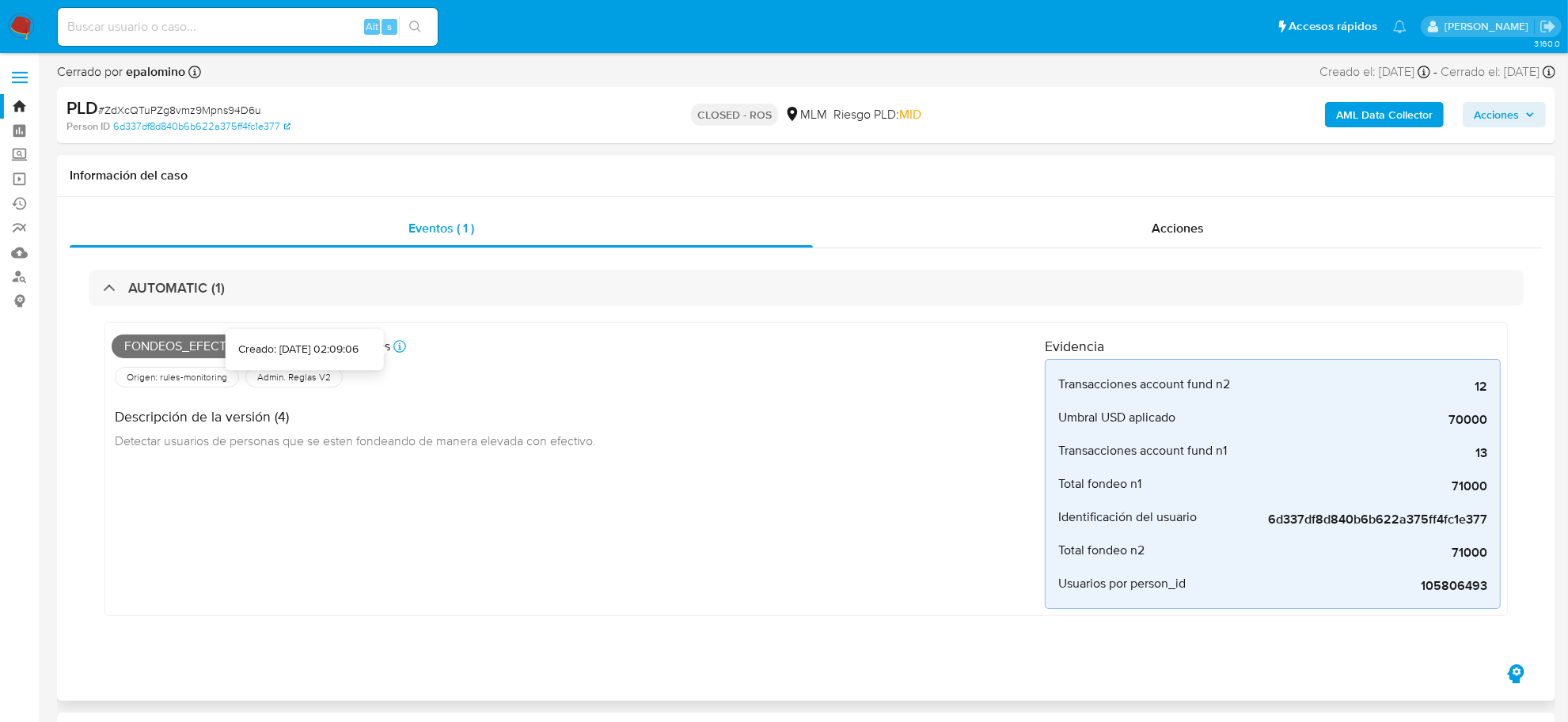
click at [400, 352] on icon at bounding box center [399, 346] width 12 height 12
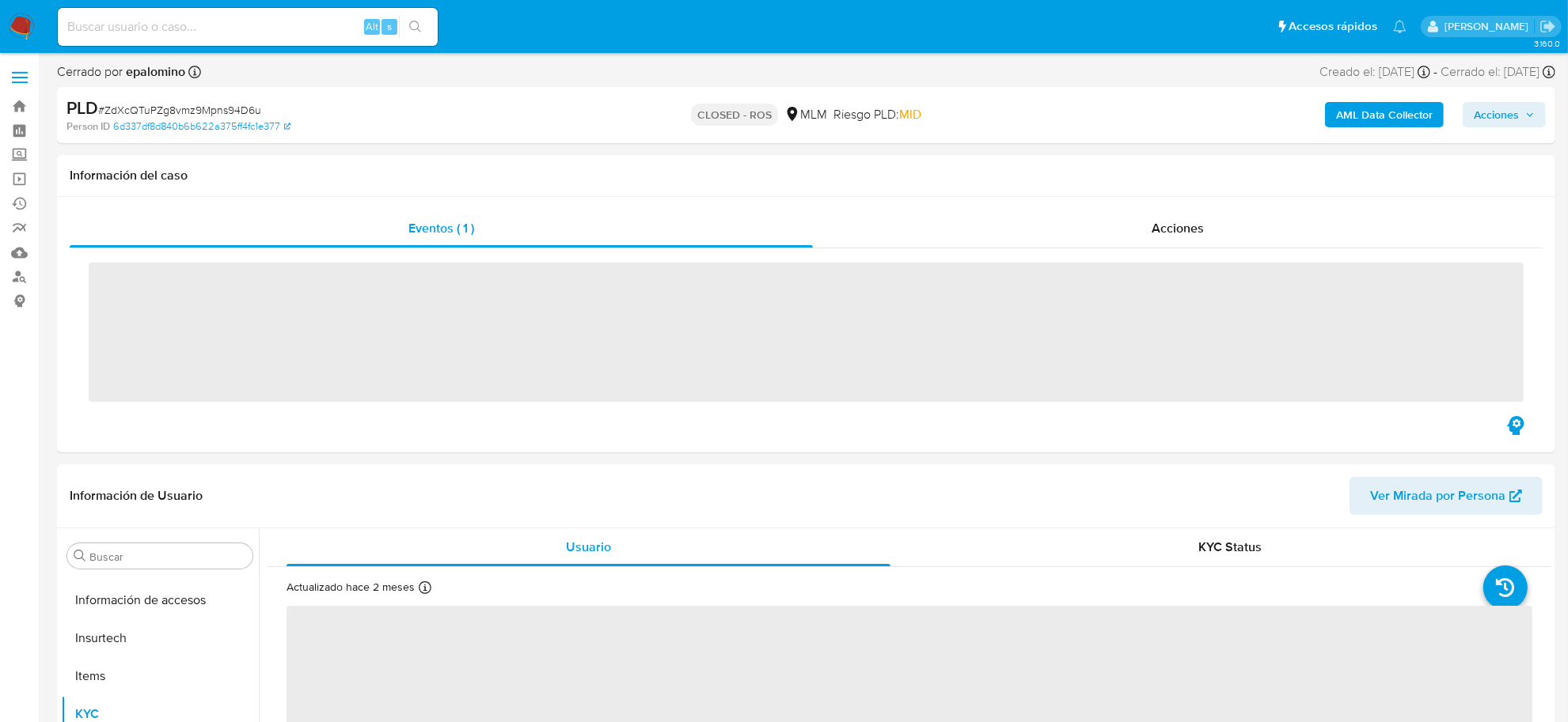
scroll to position [667, 0]
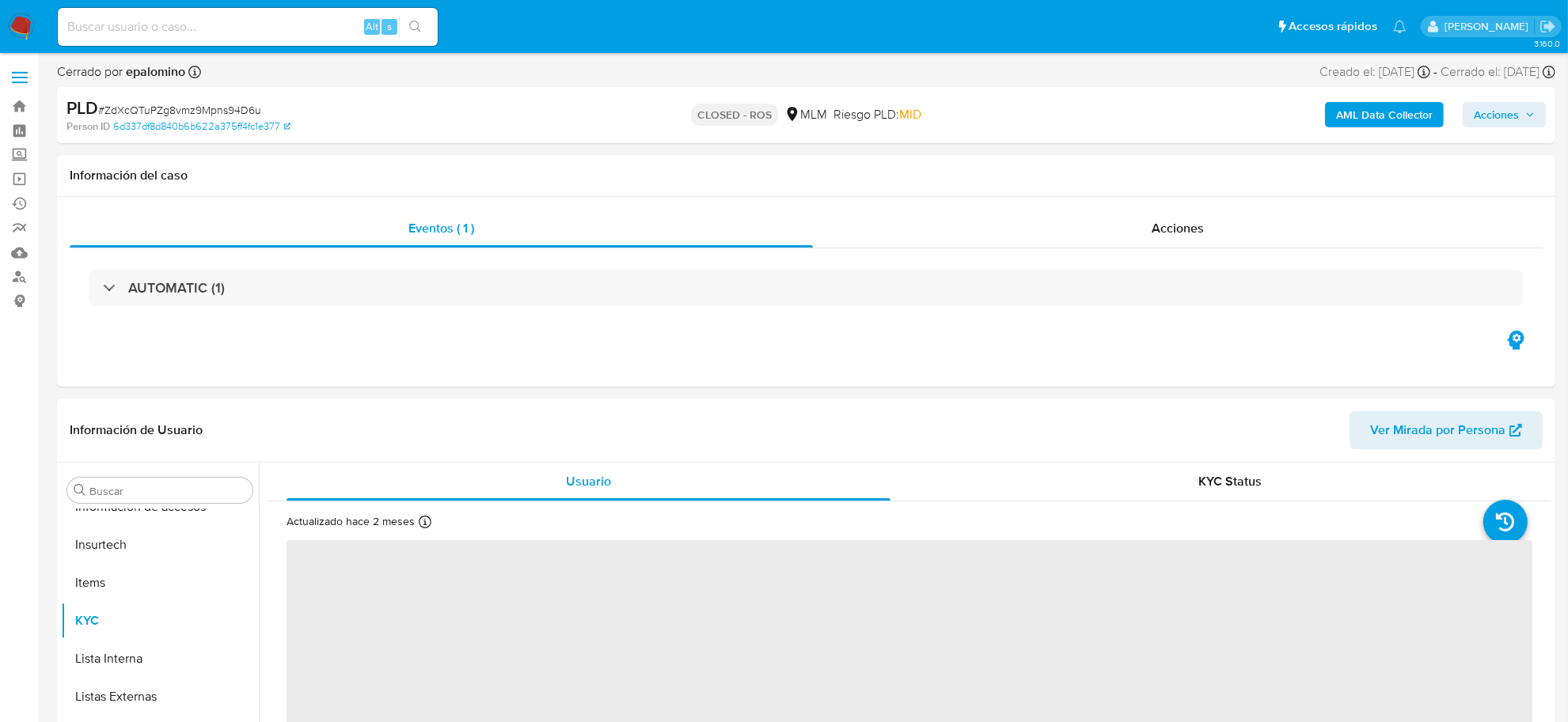
select select "10"
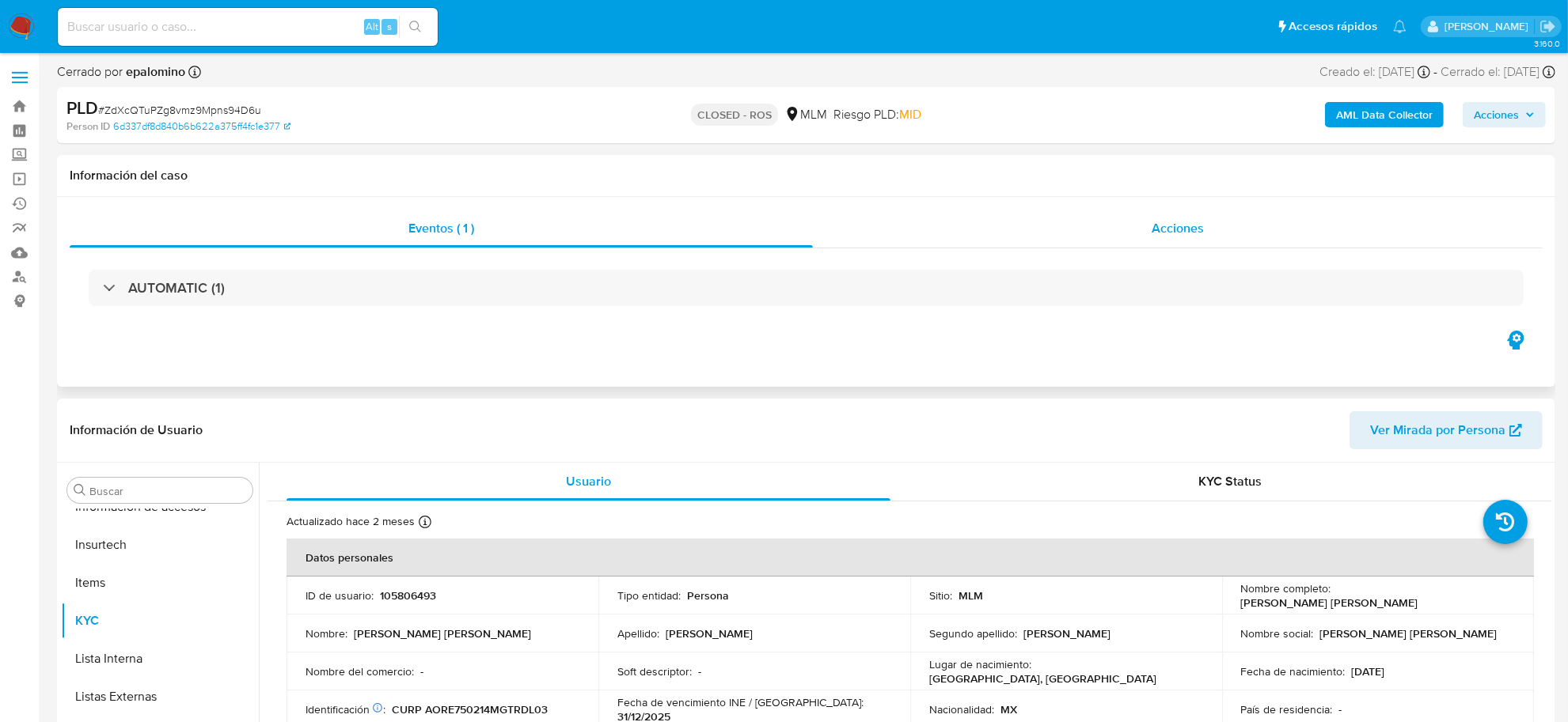
click at [1119, 226] on div "Acciones" at bounding box center [1177, 228] width 730 height 38
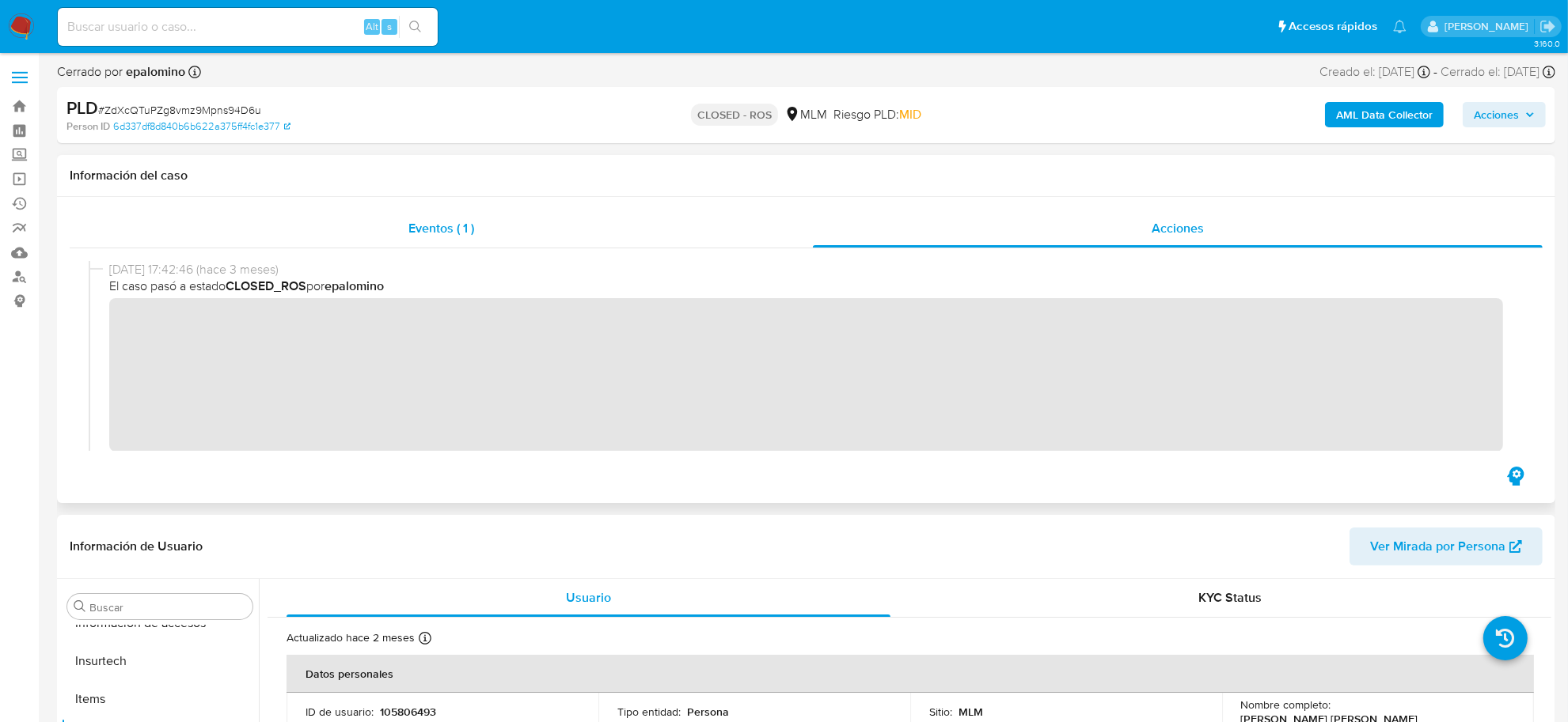
click at [462, 231] on span "Eventos ( 1 )" at bounding box center [441, 227] width 65 height 18
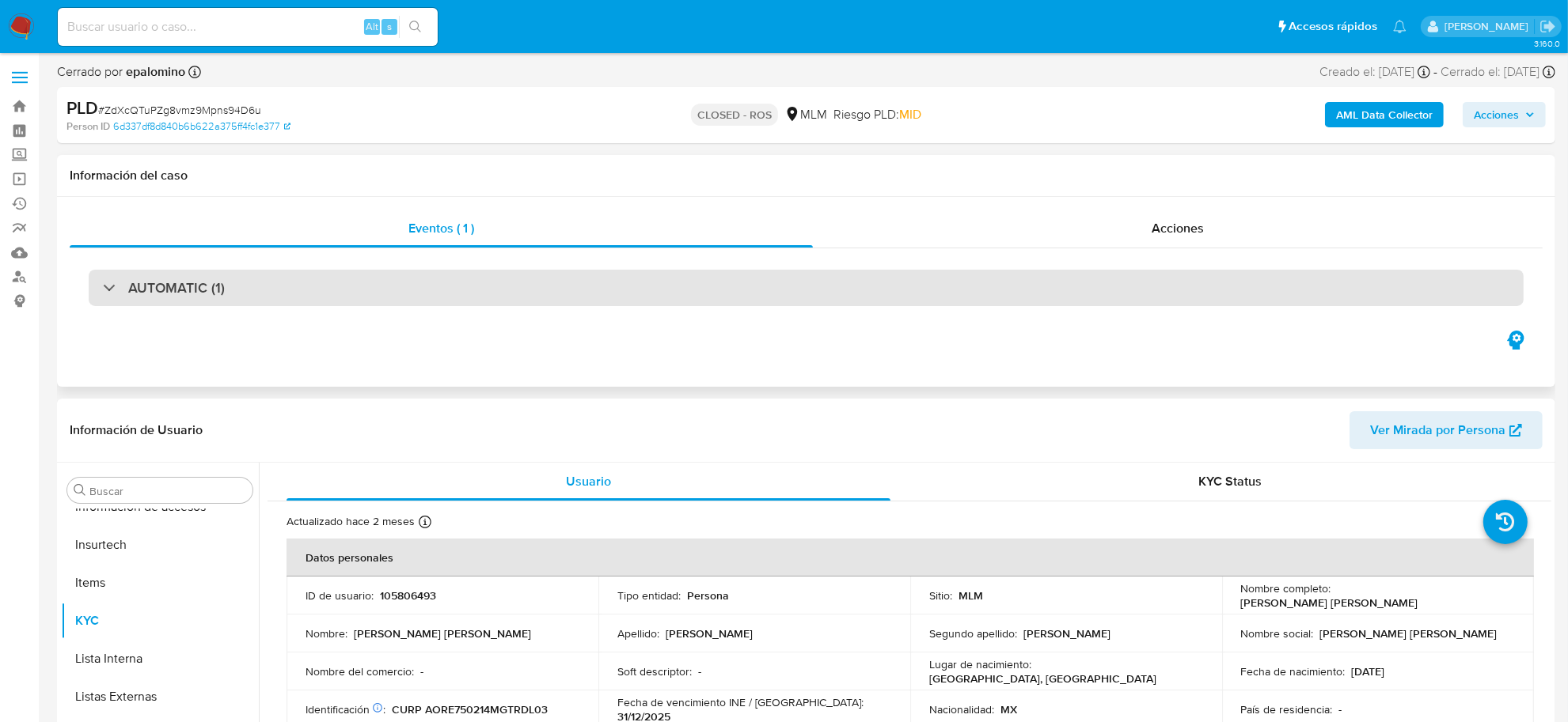
click at [442, 295] on div "AUTOMATIC (1)" at bounding box center [807, 288] width 1435 height 36
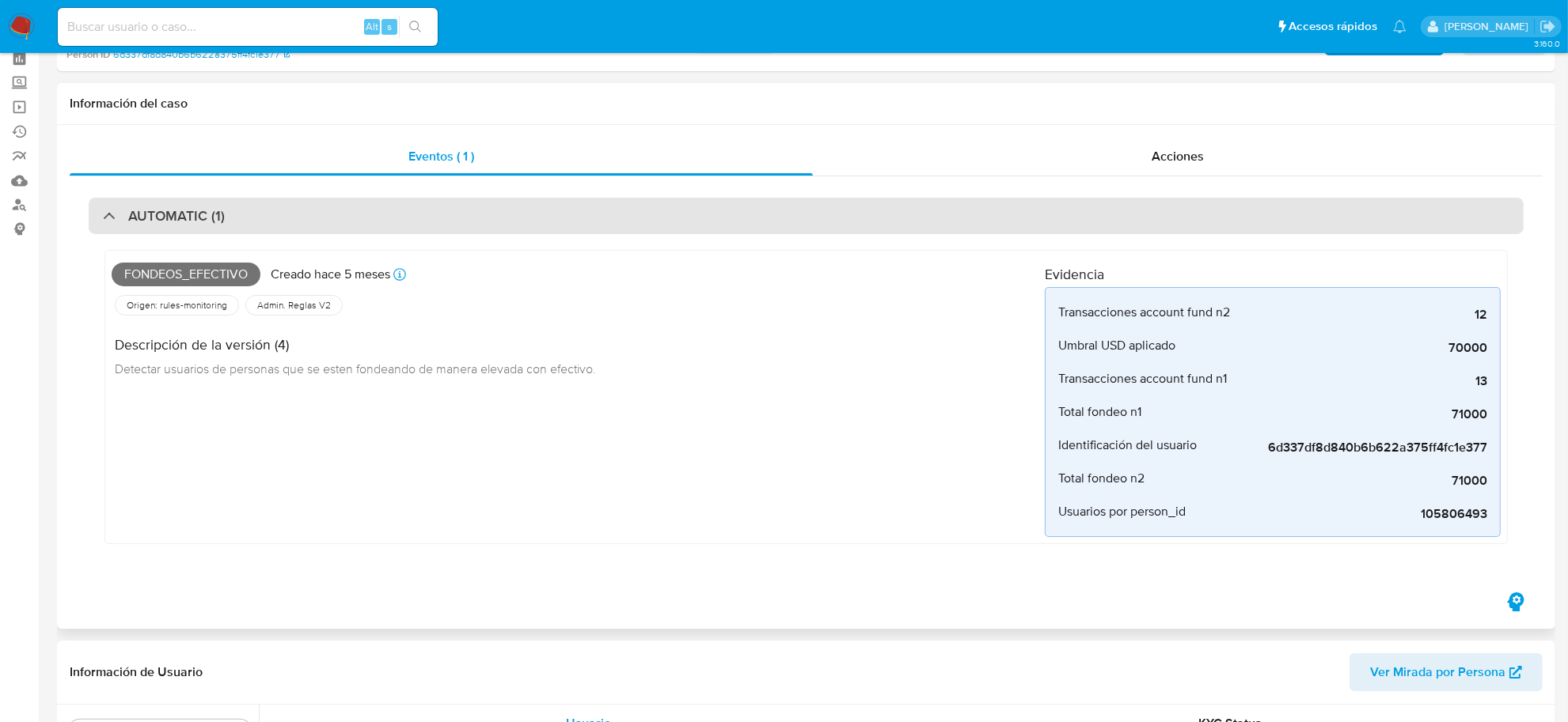
scroll to position [0, 0]
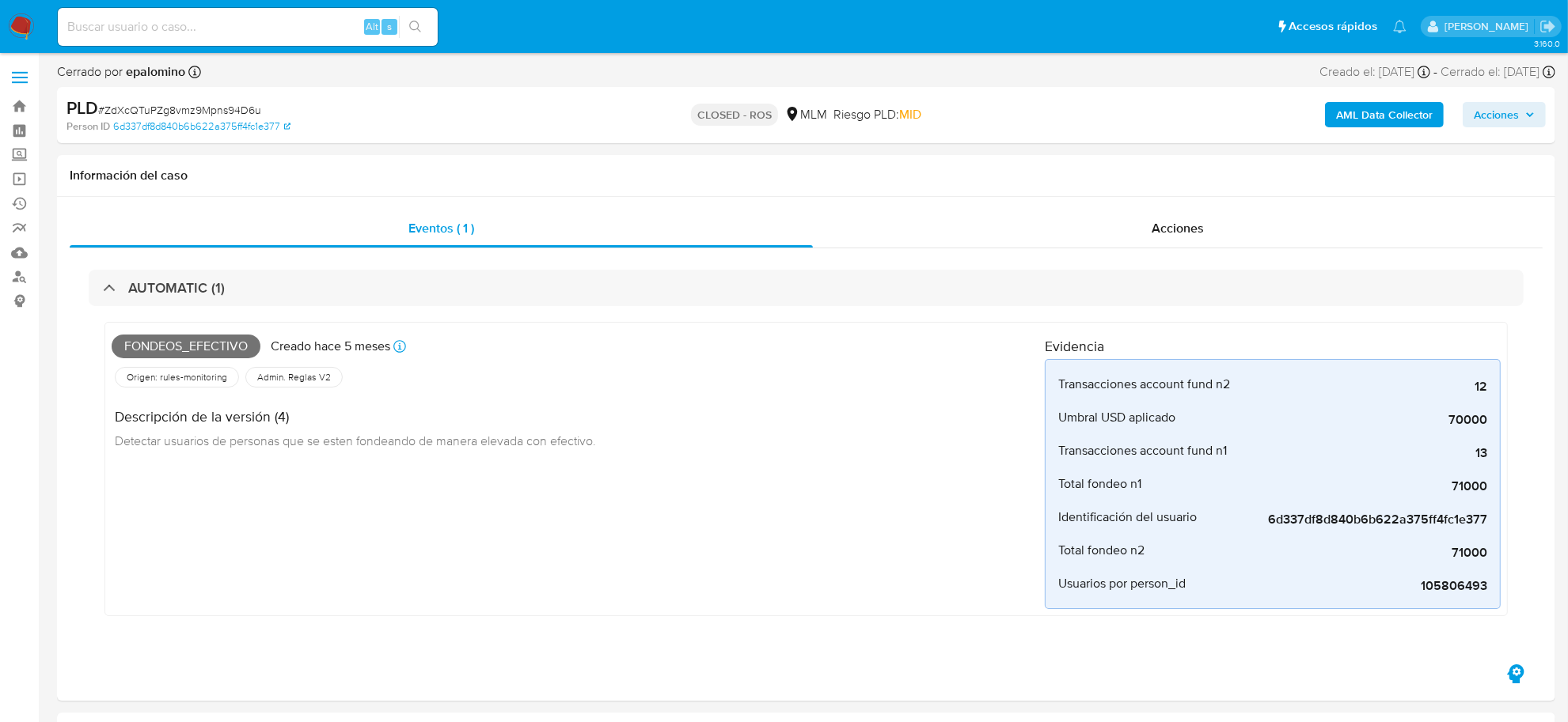
click at [251, 45] on div "Alt s" at bounding box center [247, 27] width 380 height 38
click at [235, 28] on input at bounding box center [247, 27] width 380 height 21
paste input "1518225317"
type input "1518225317"
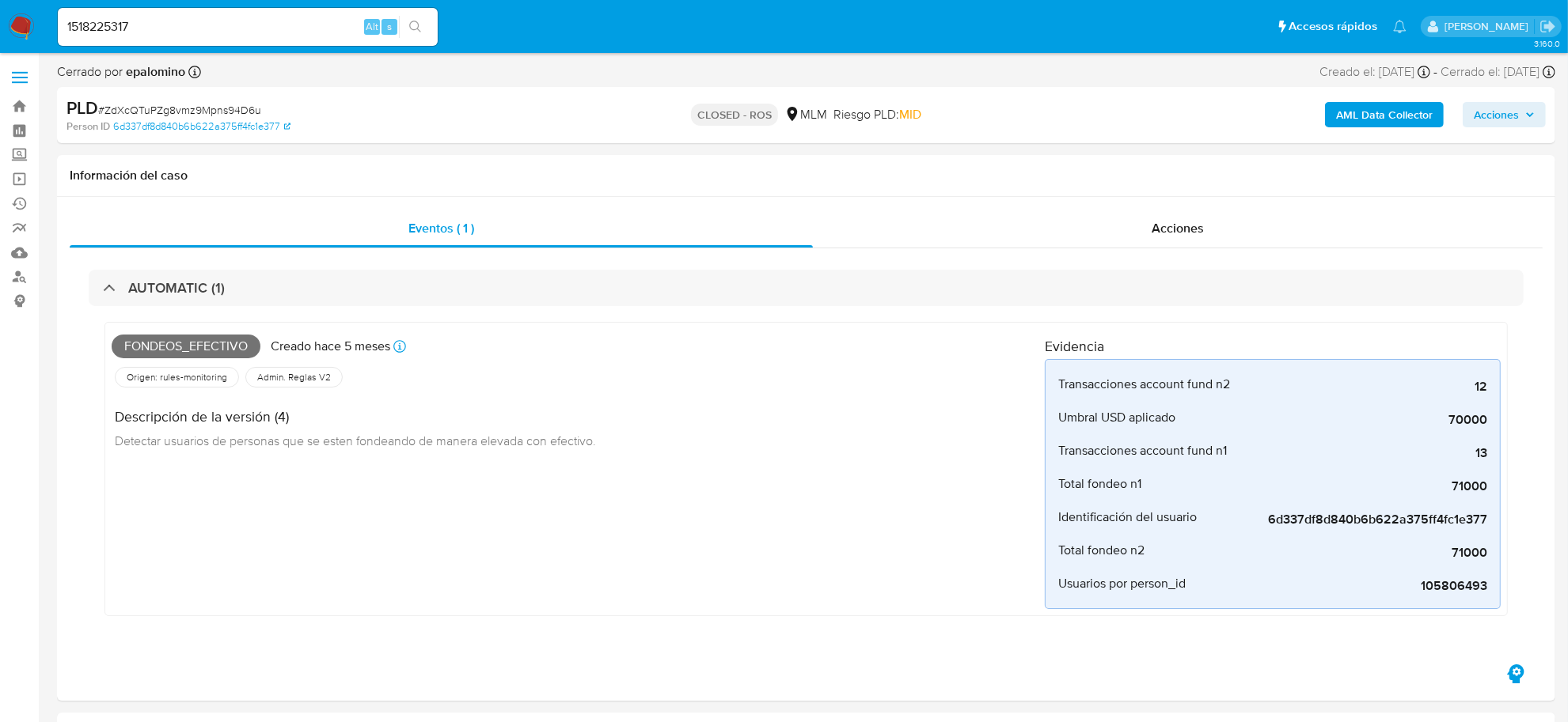
click at [137, 21] on input "1518225317" at bounding box center [247, 27] width 380 height 21
click at [212, 28] on input "1518225317" at bounding box center [247, 27] width 380 height 21
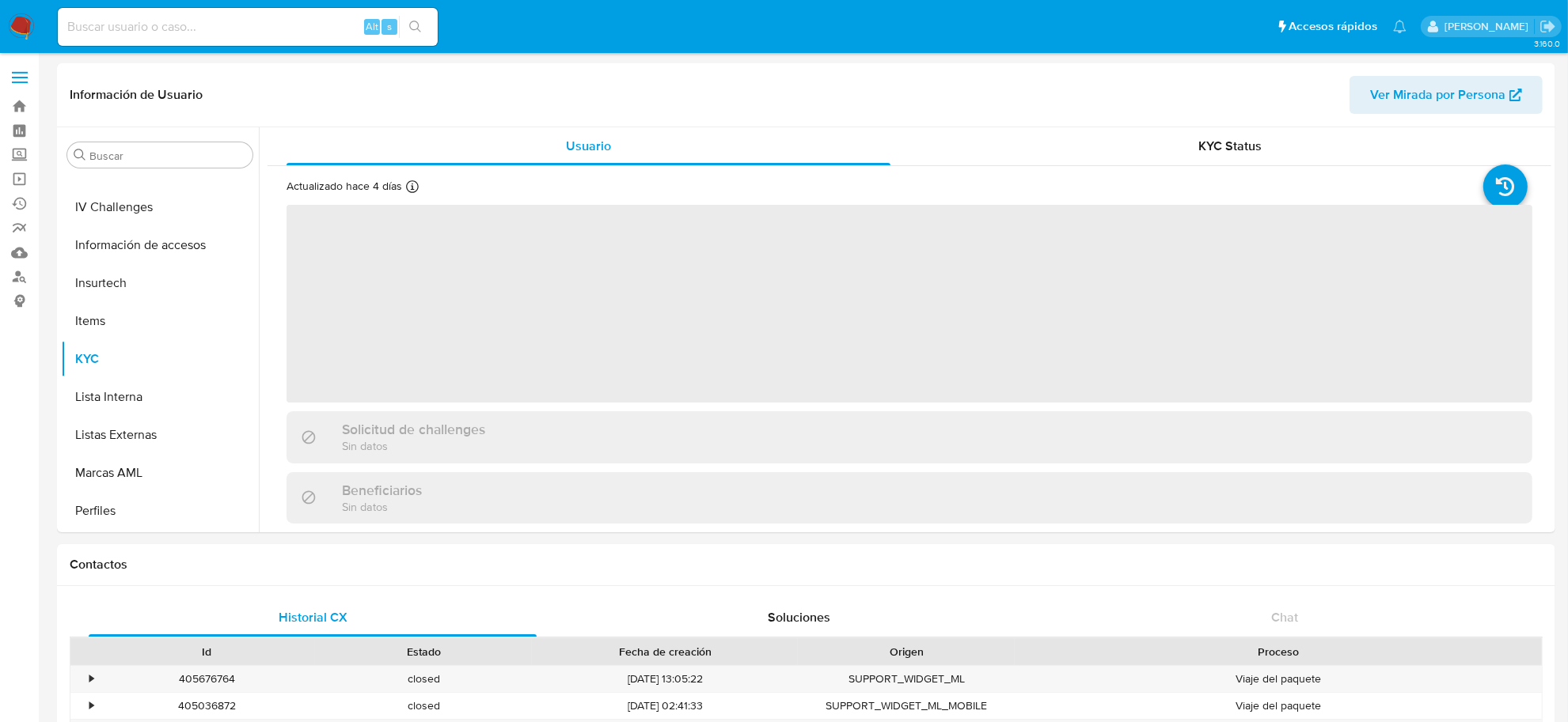
scroll to position [667, 0]
select select "10"
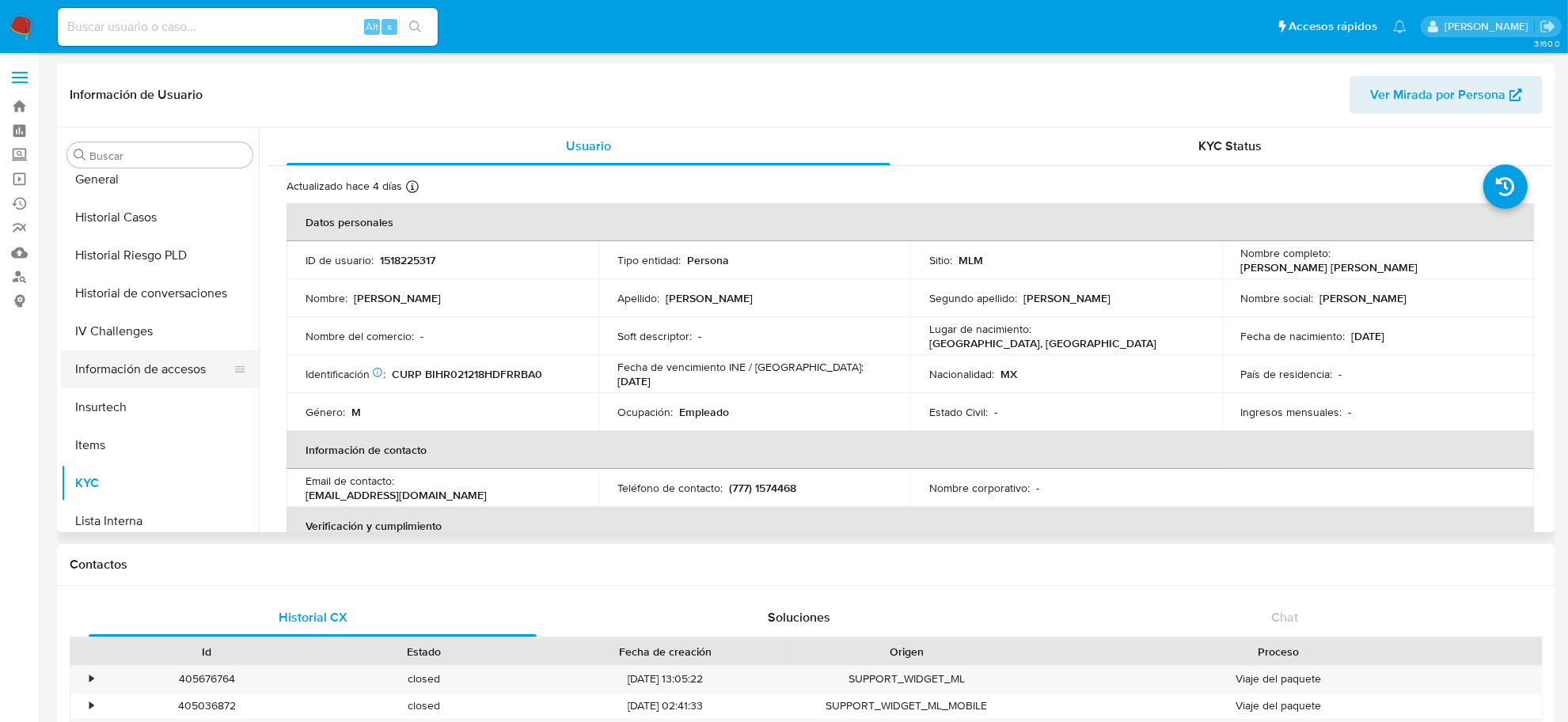
scroll to position [370, 0]
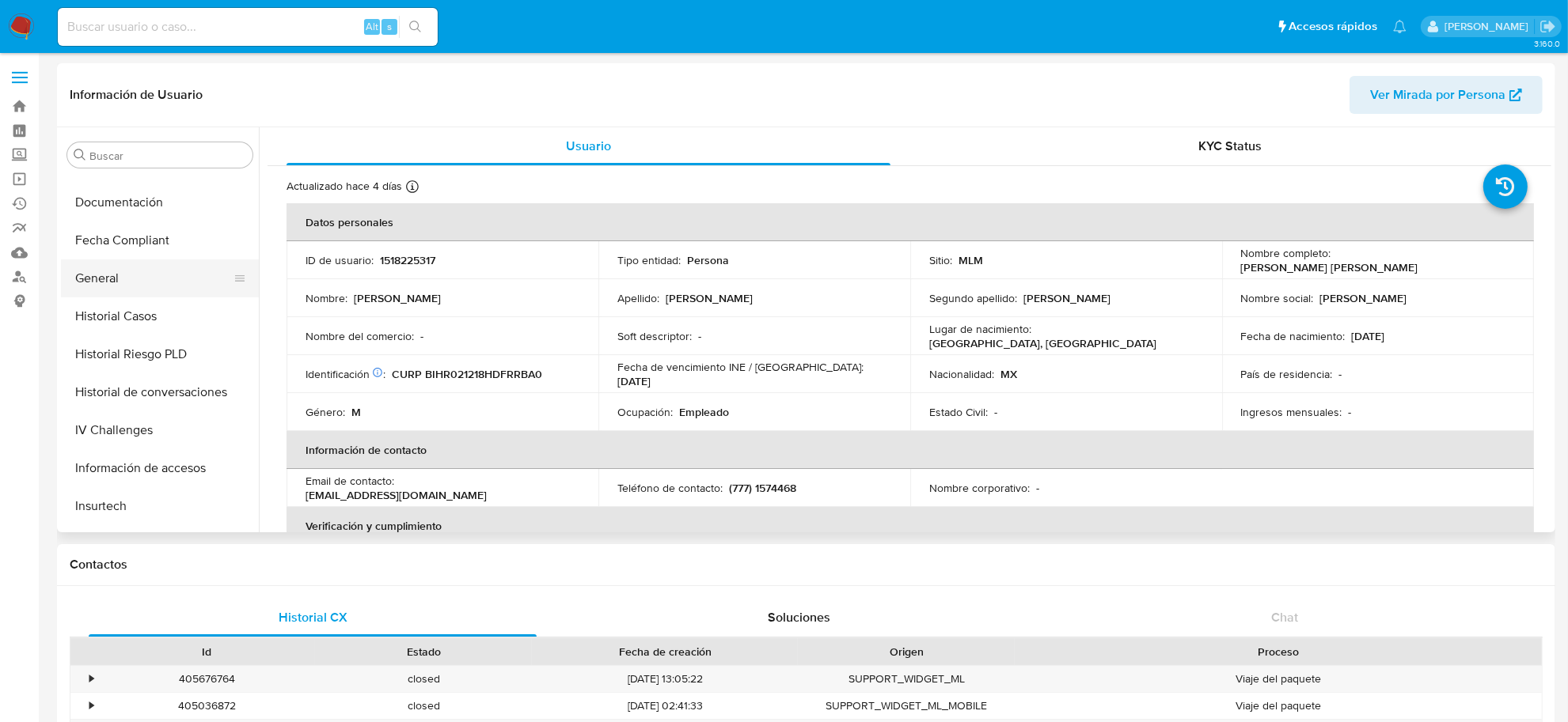
click at [123, 279] on button "General" at bounding box center [153, 279] width 185 height 38
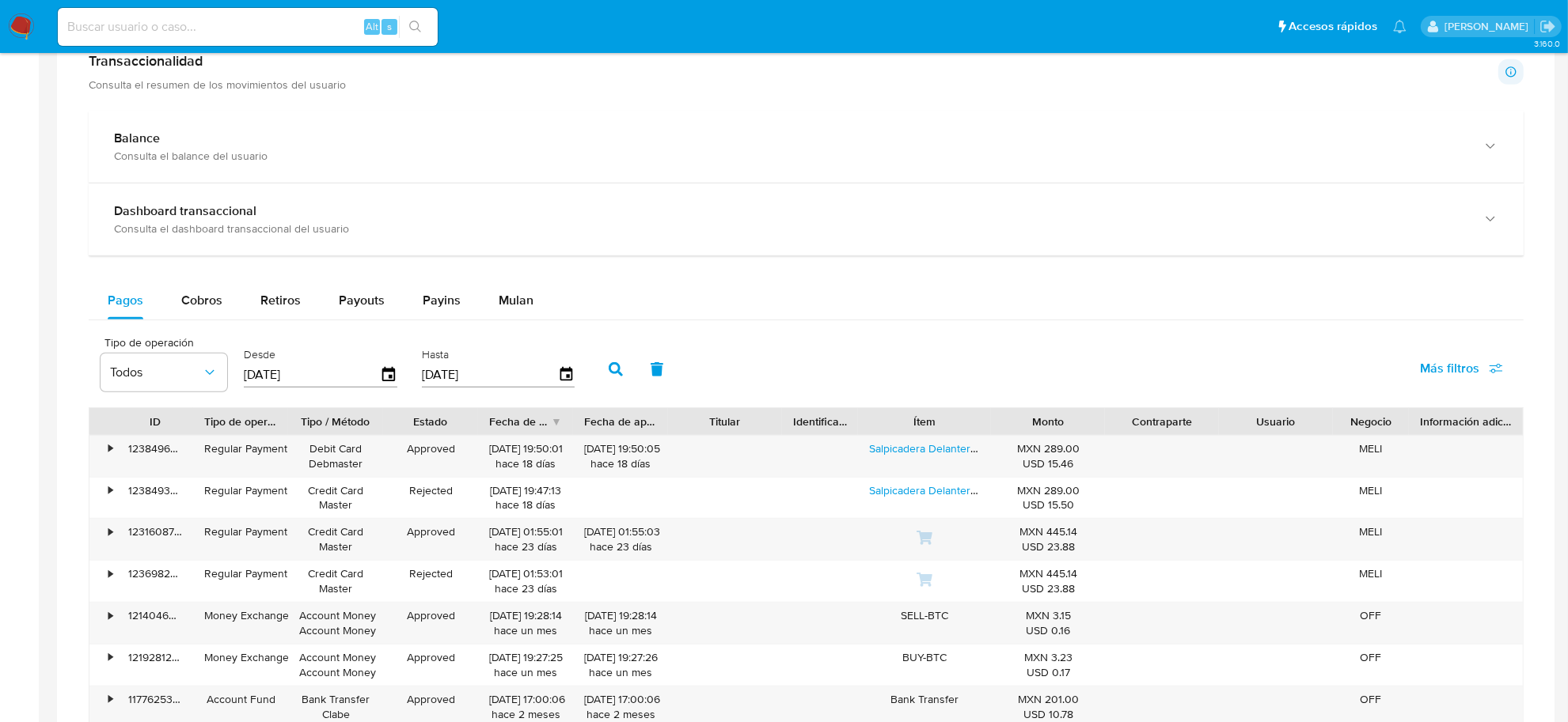
scroll to position [791, 0]
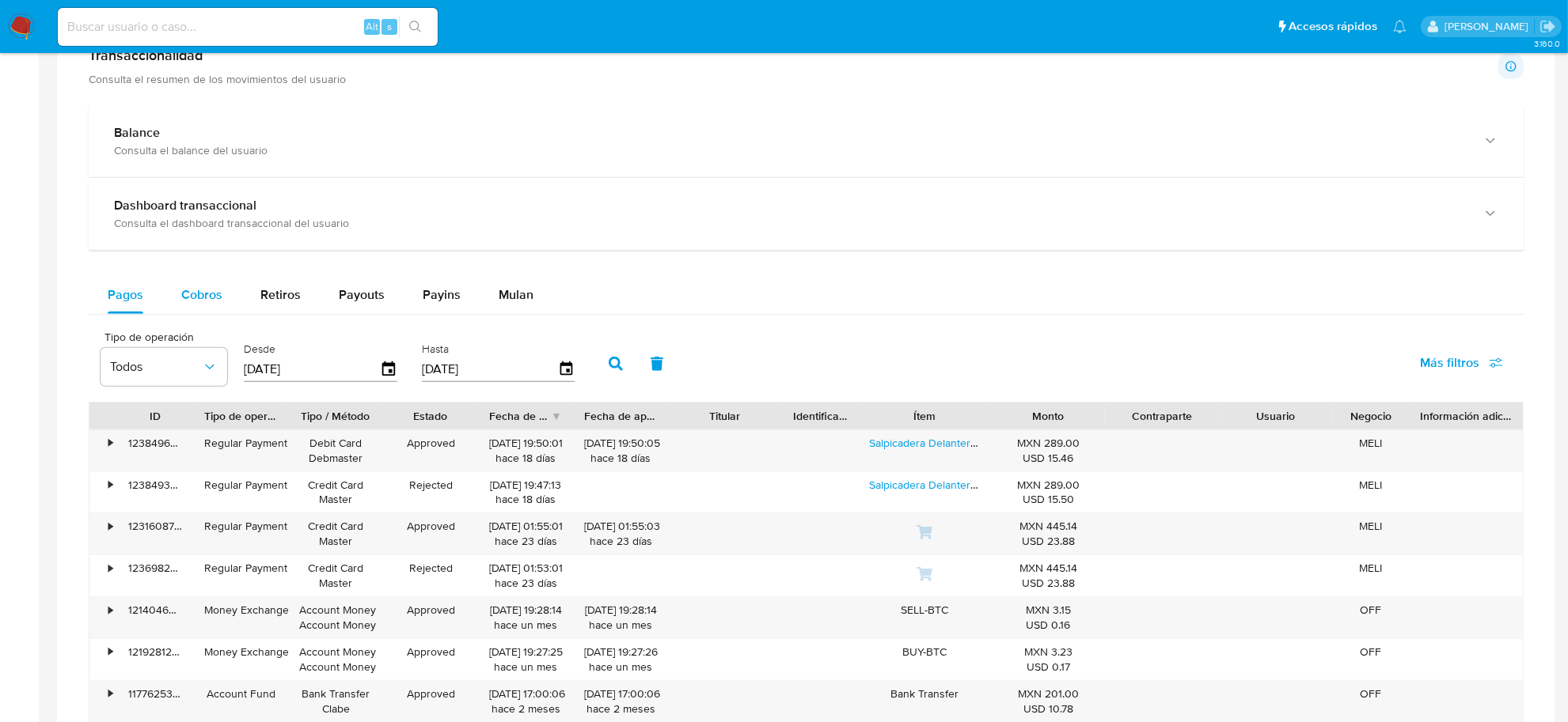
click at [178, 285] on button "Cobros" at bounding box center [201, 295] width 79 height 38
select select "10"
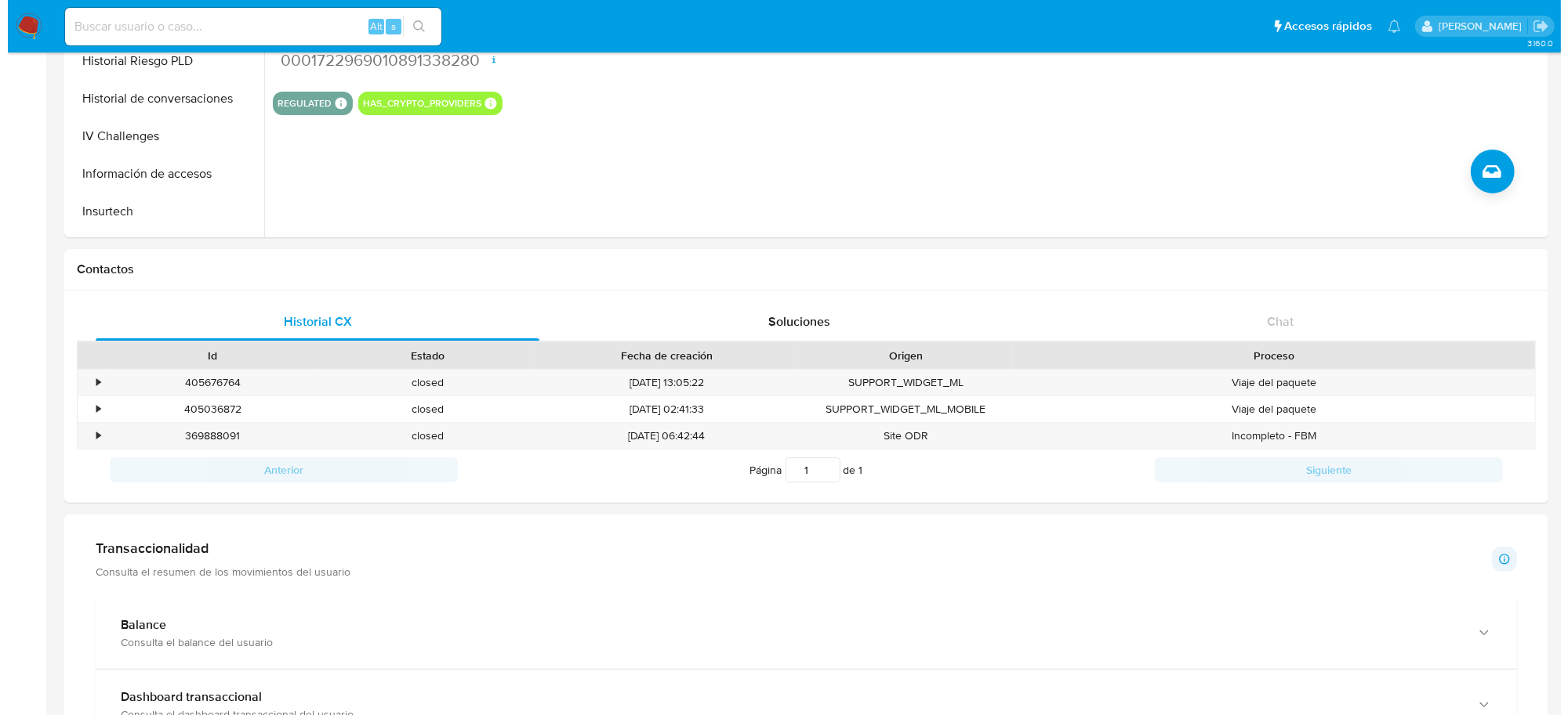
scroll to position [0, 0]
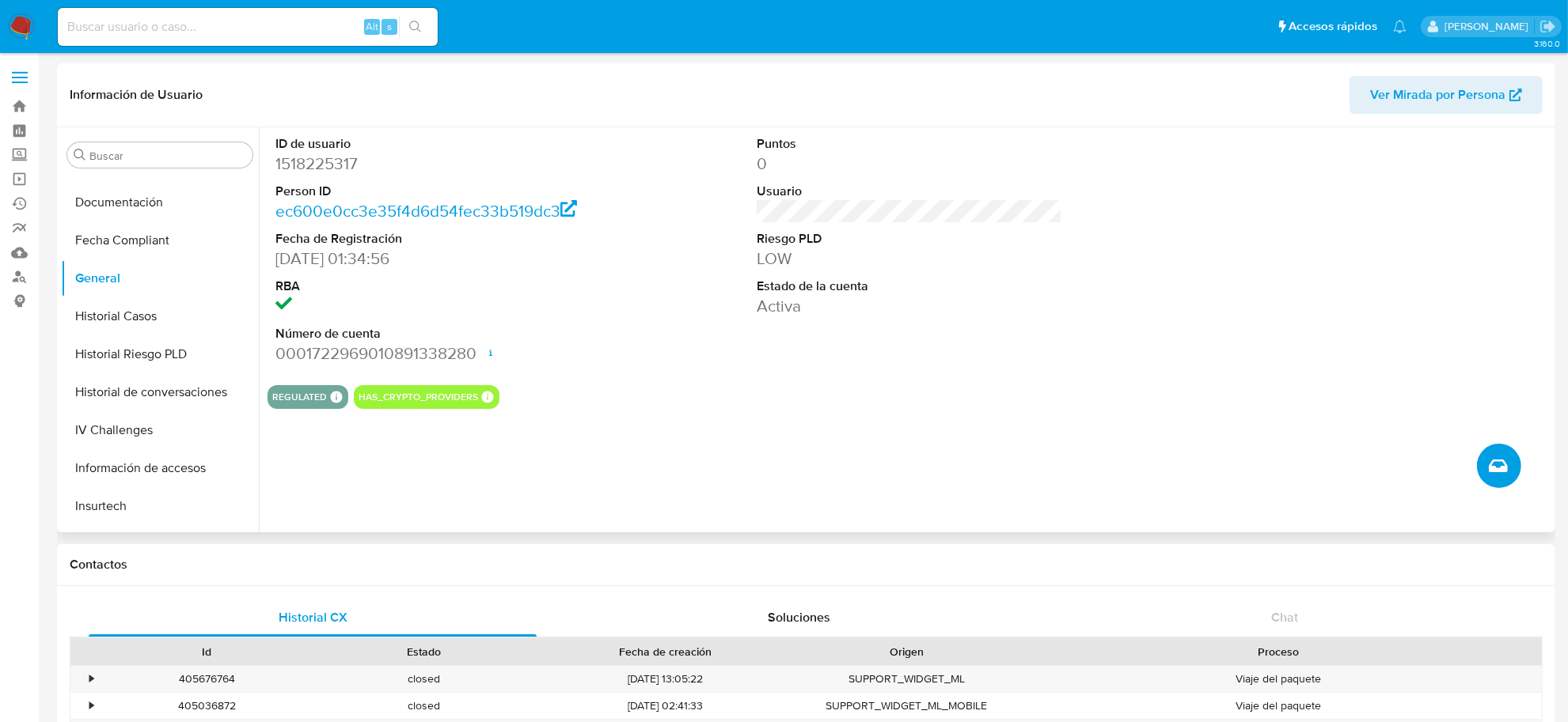
click at [1507, 476] on button "Crear caso manual" at bounding box center [1499, 465] width 45 height 45
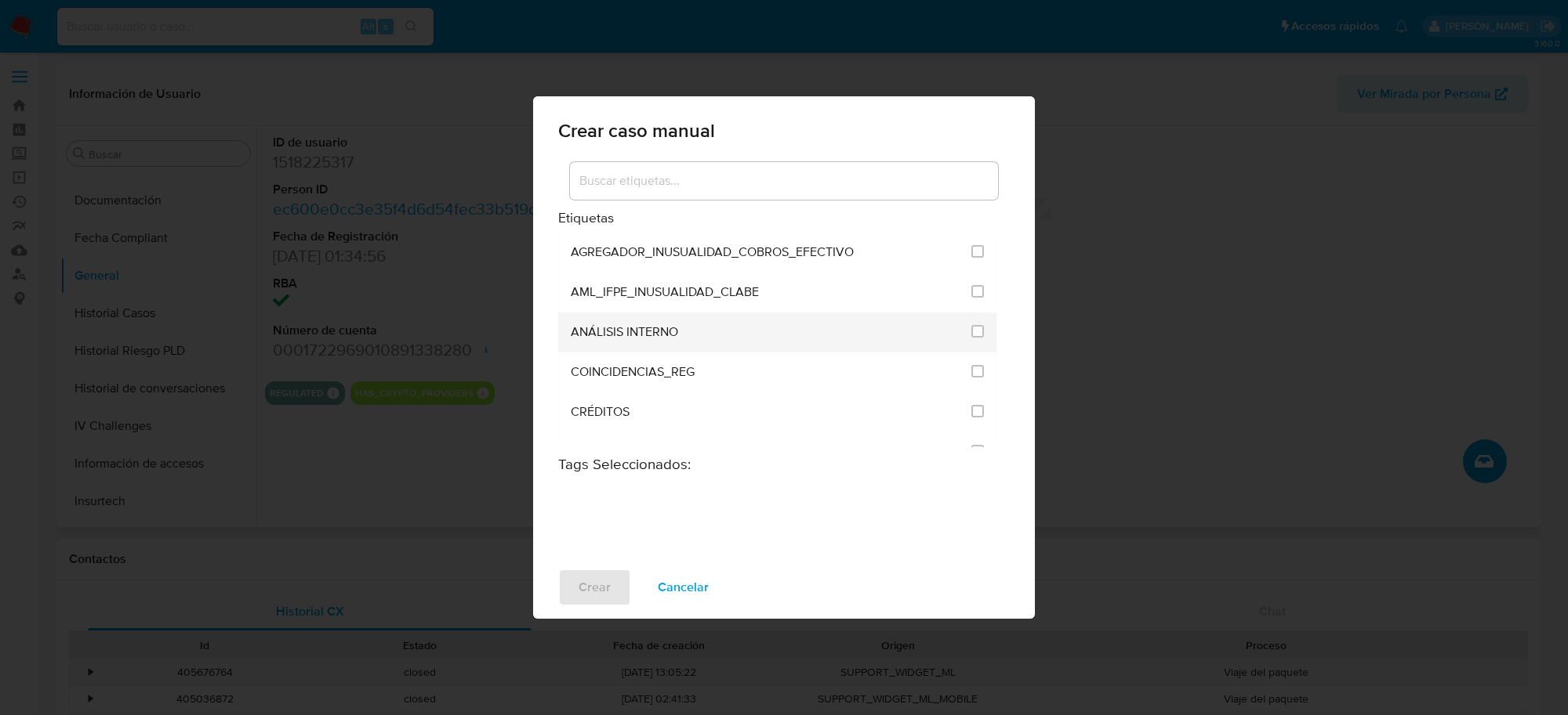
click at [990, 331] on li "ANÁLISIS INTERNO" at bounding box center [776, 332] width 438 height 40
click at [976, 329] on input "1888" at bounding box center [976, 330] width 12 height 12
checkbox input "true"
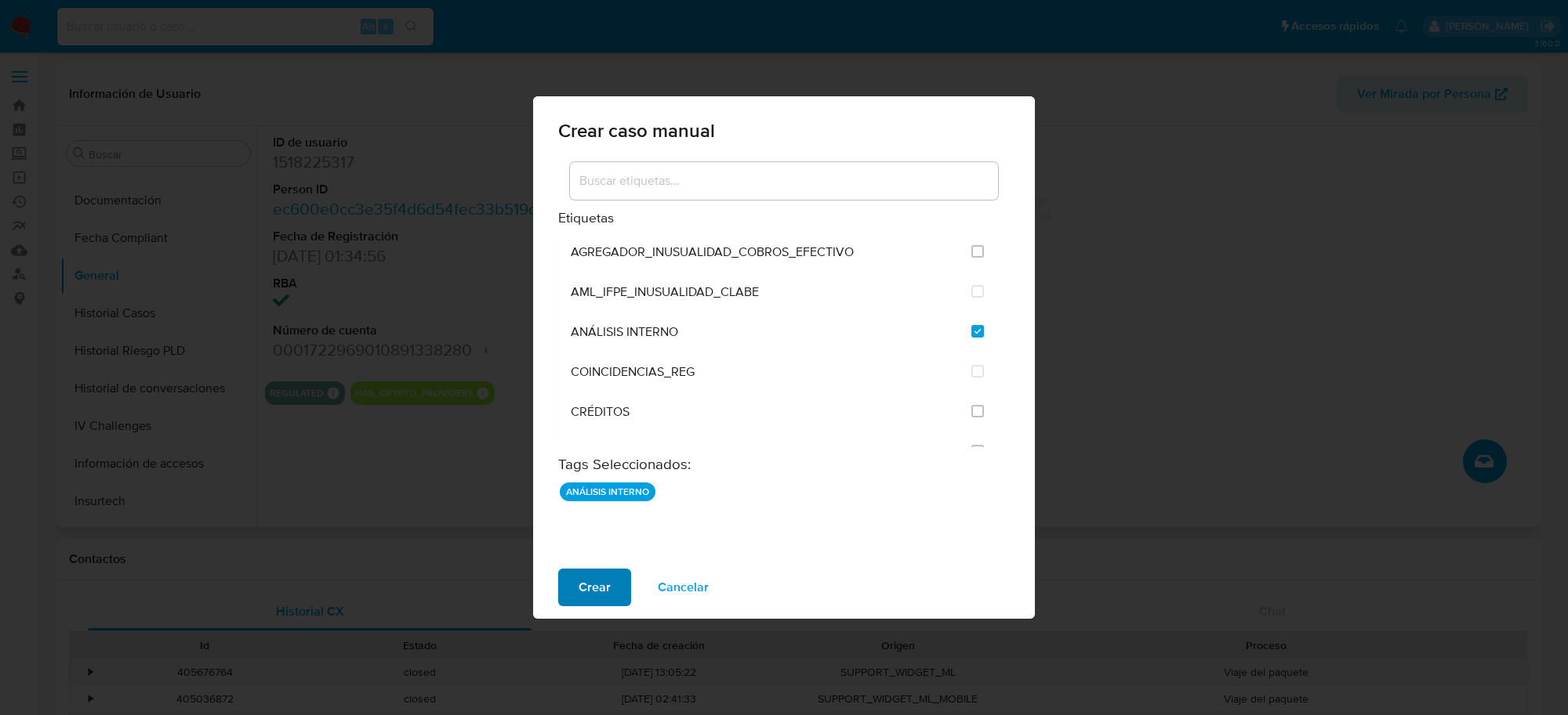
click at [601, 588] on span "Crear" at bounding box center [594, 587] width 32 height 35
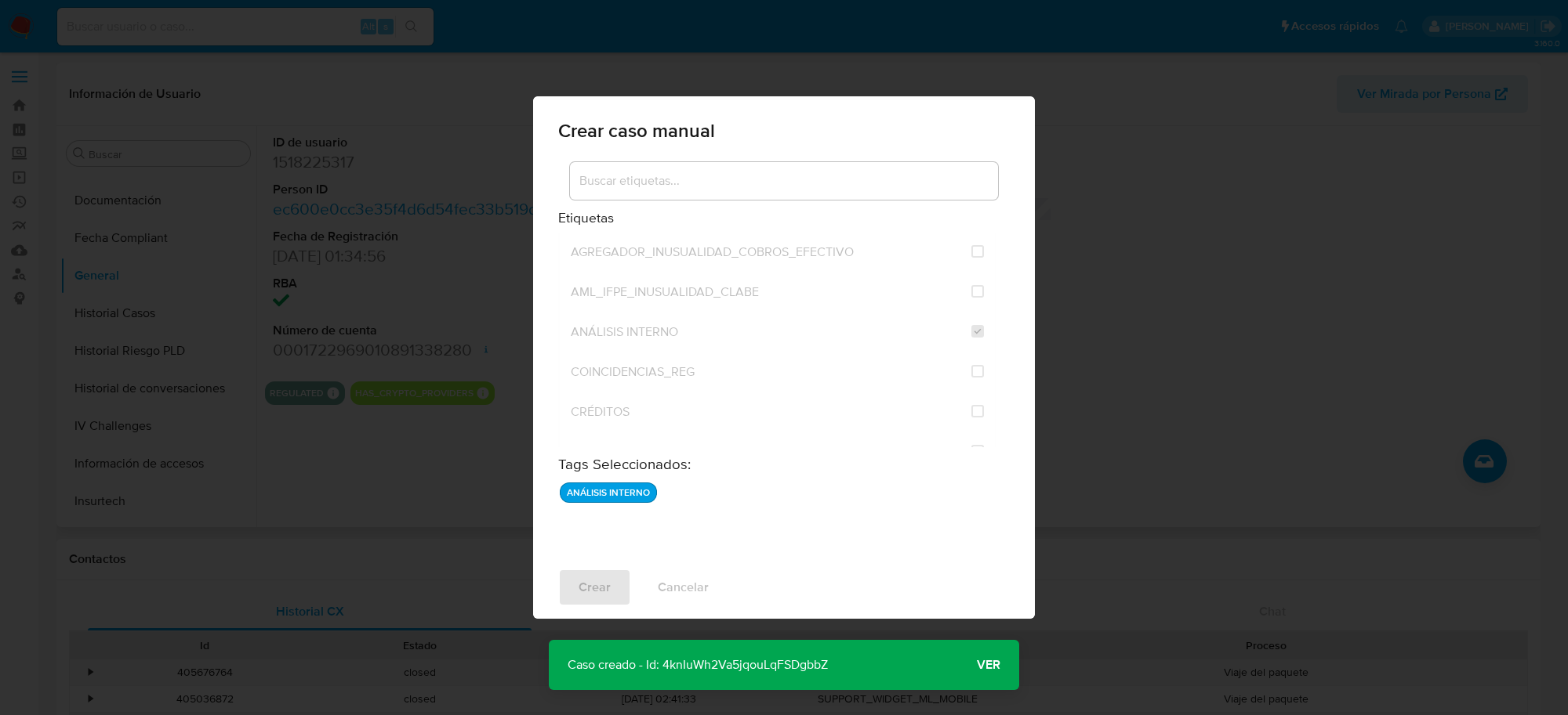
click at [989, 665] on span "Ver" at bounding box center [988, 665] width 23 height 0
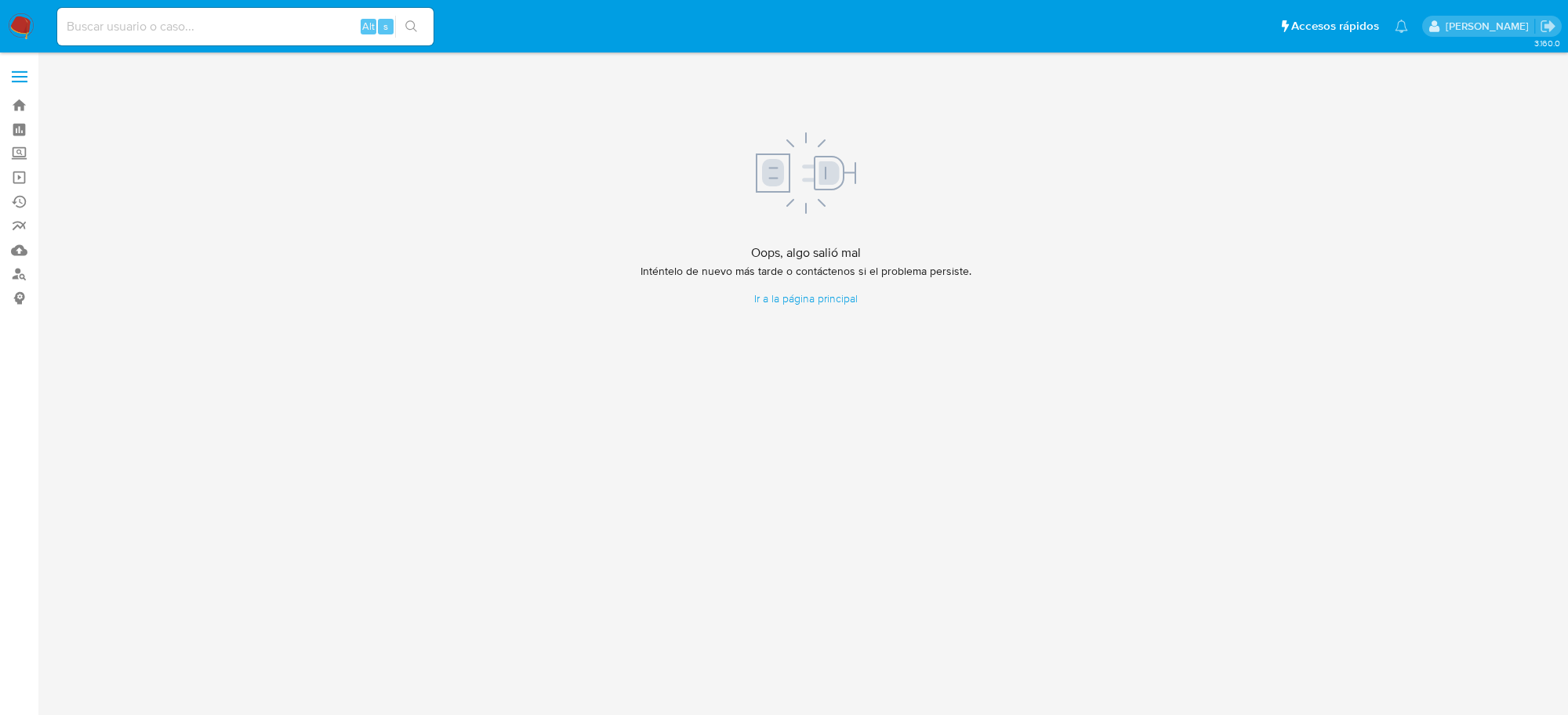
click at [17, 23] on img at bounding box center [21, 26] width 26 height 26
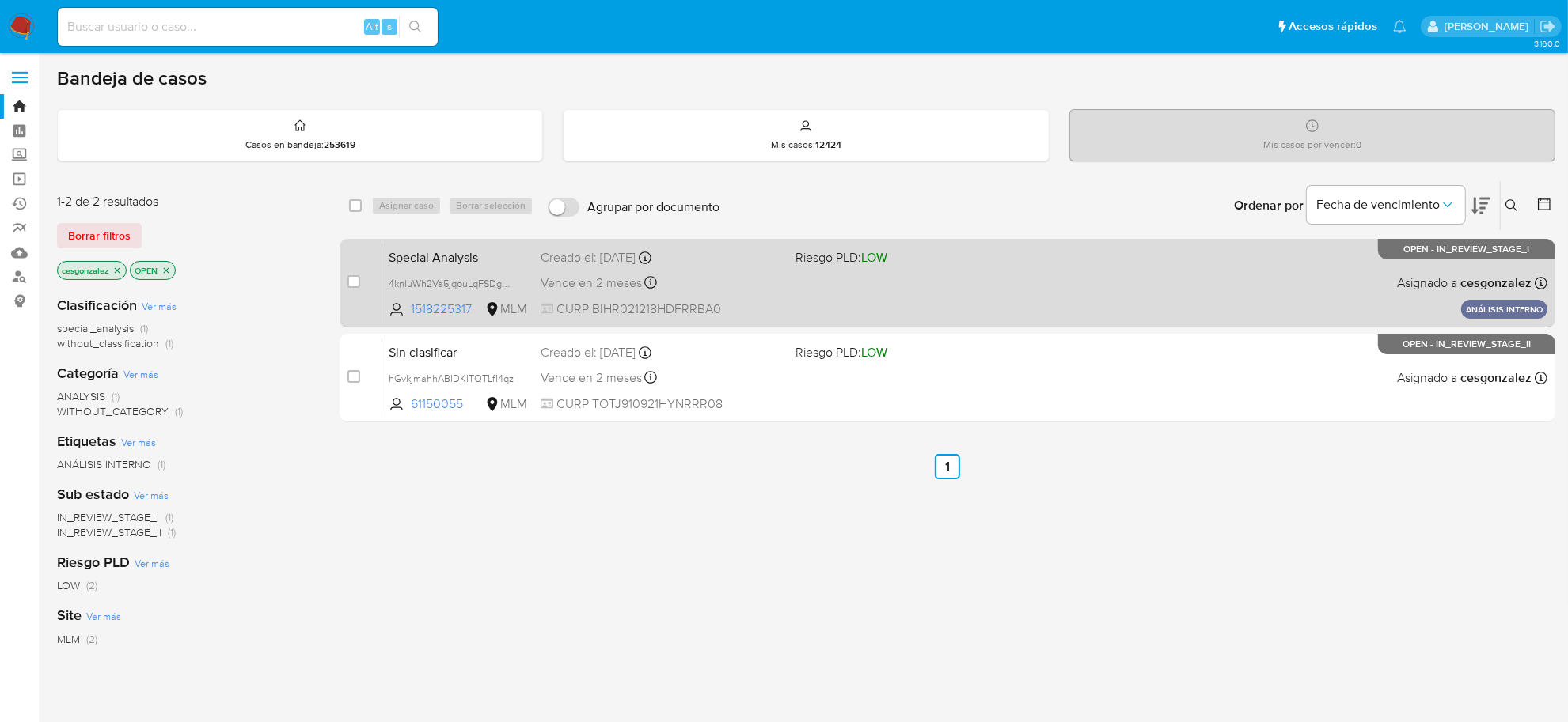
click at [719, 276] on div "Vence en 2 meses Vence el [DATE] 11:04:13" at bounding box center [661, 282] width 242 height 22
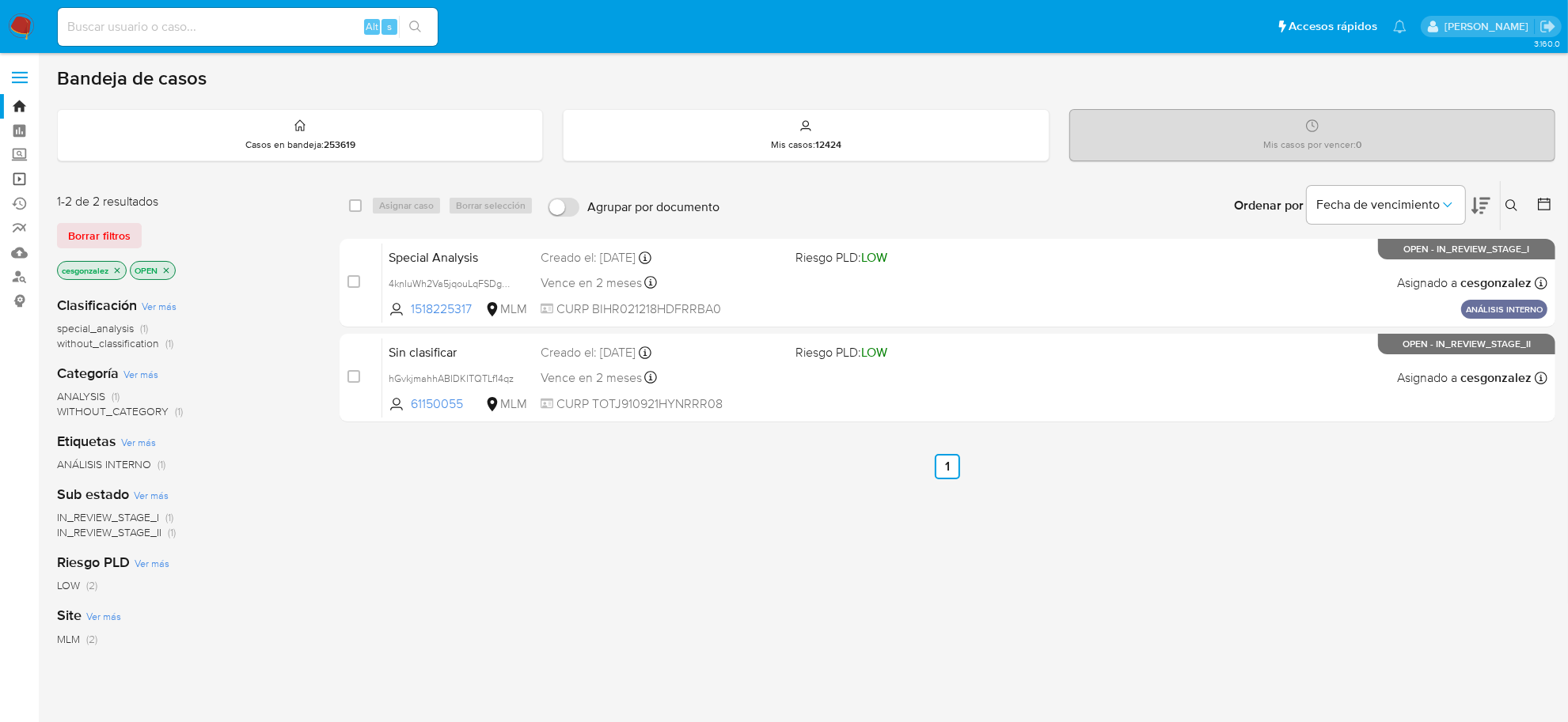
click at [17, 182] on link "Operaciones masivas" at bounding box center [94, 179] width 189 height 25
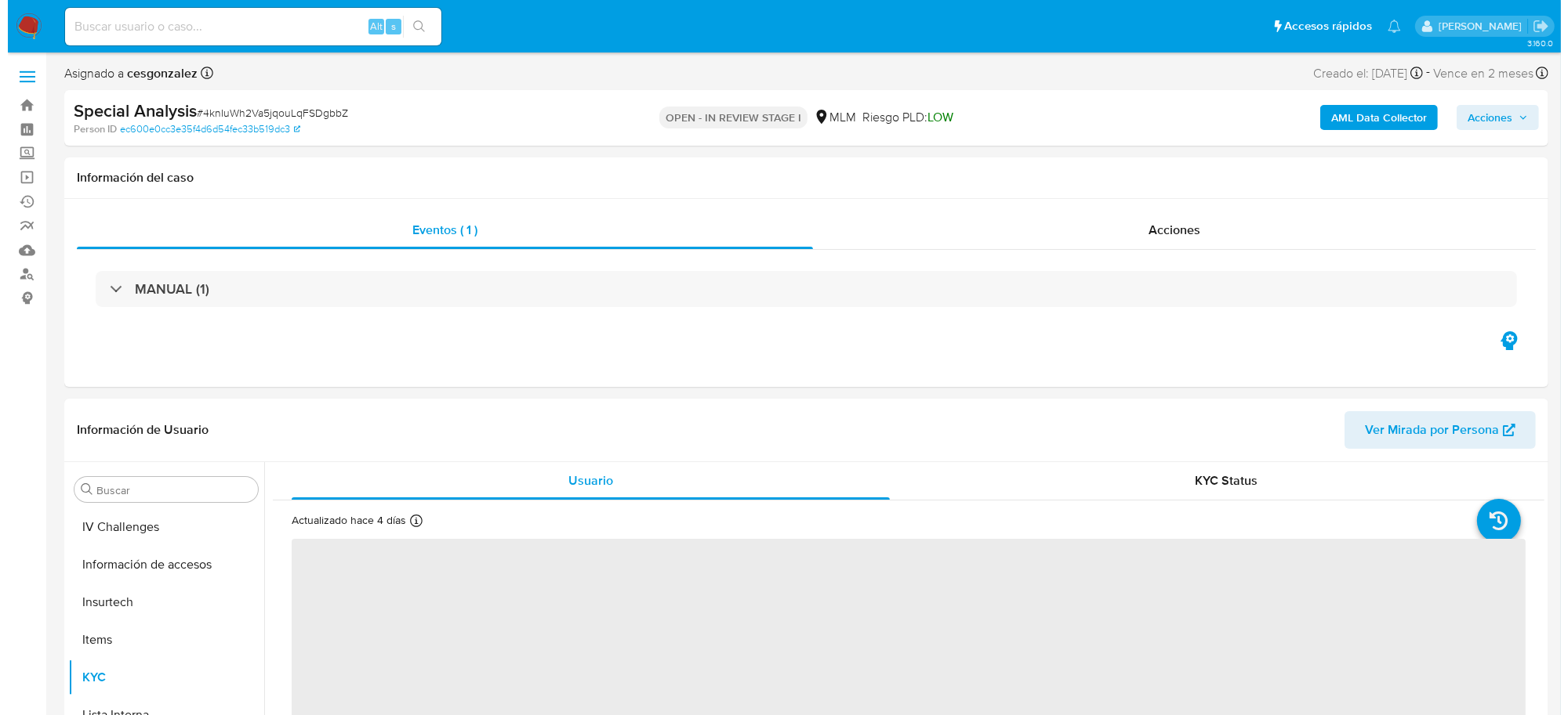
scroll to position [661, 0]
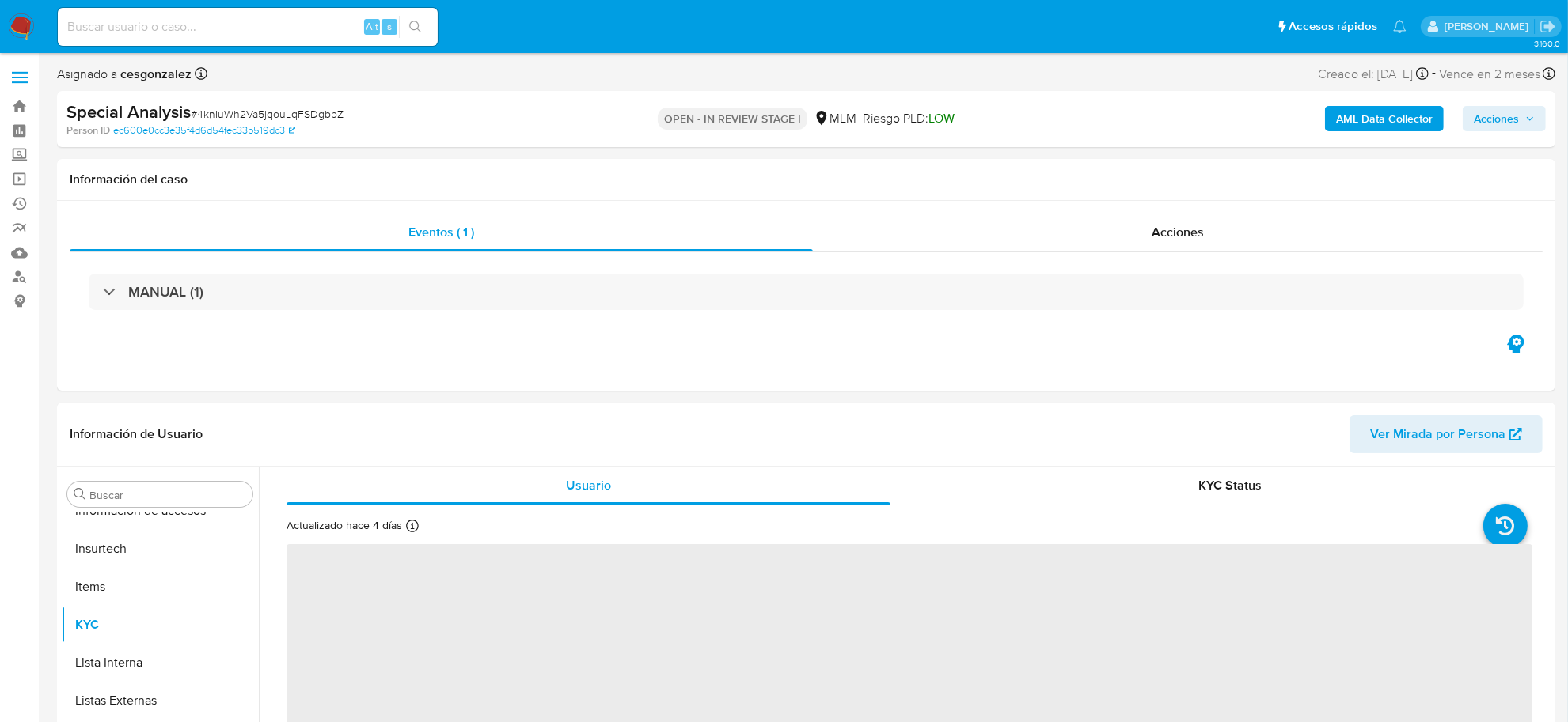
select select "10"
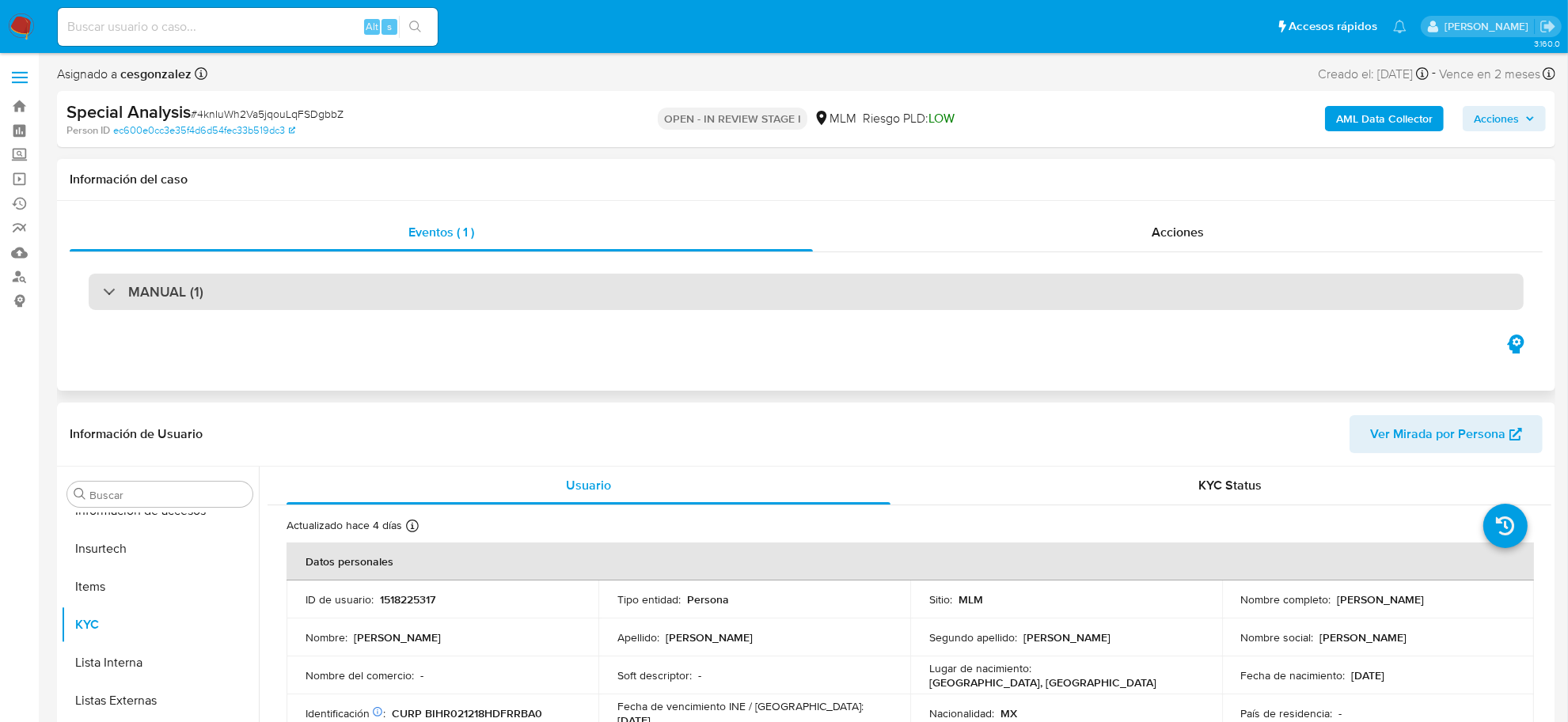
click at [997, 281] on div "MANUAL (1)" at bounding box center [807, 292] width 1435 height 36
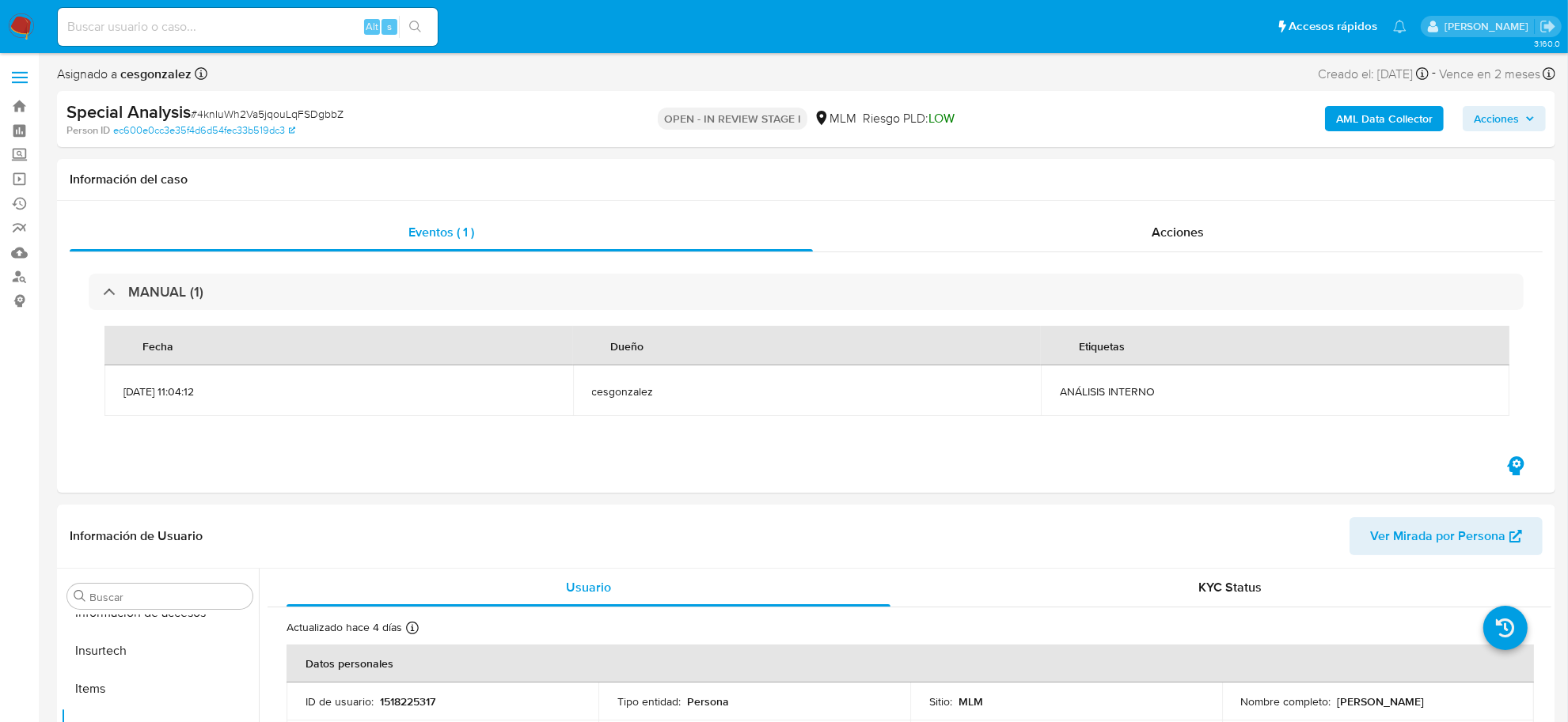
click at [1524, 117] on span "Acciones" at bounding box center [1504, 118] width 61 height 22
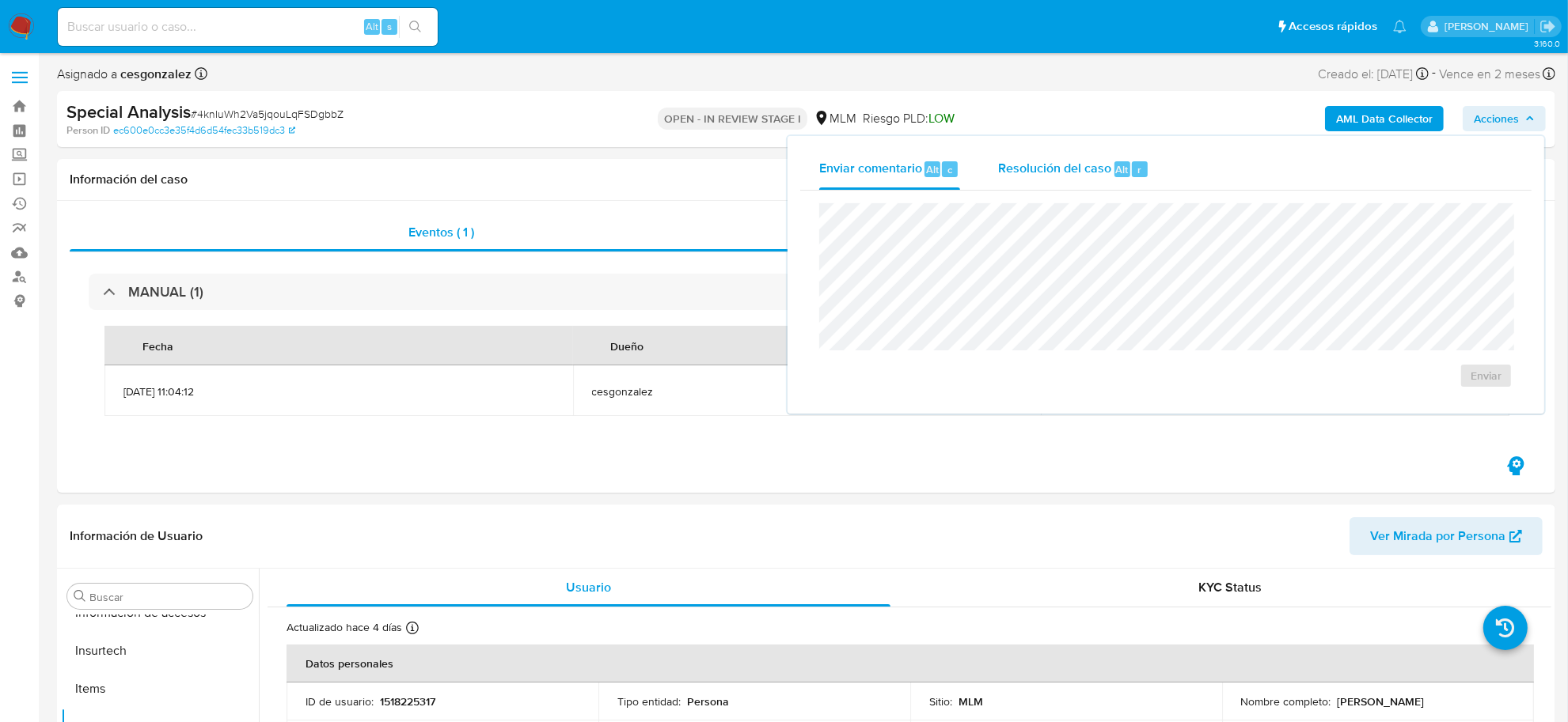
click at [1086, 170] on span "Resolución del caso" at bounding box center [1054, 169] width 113 height 18
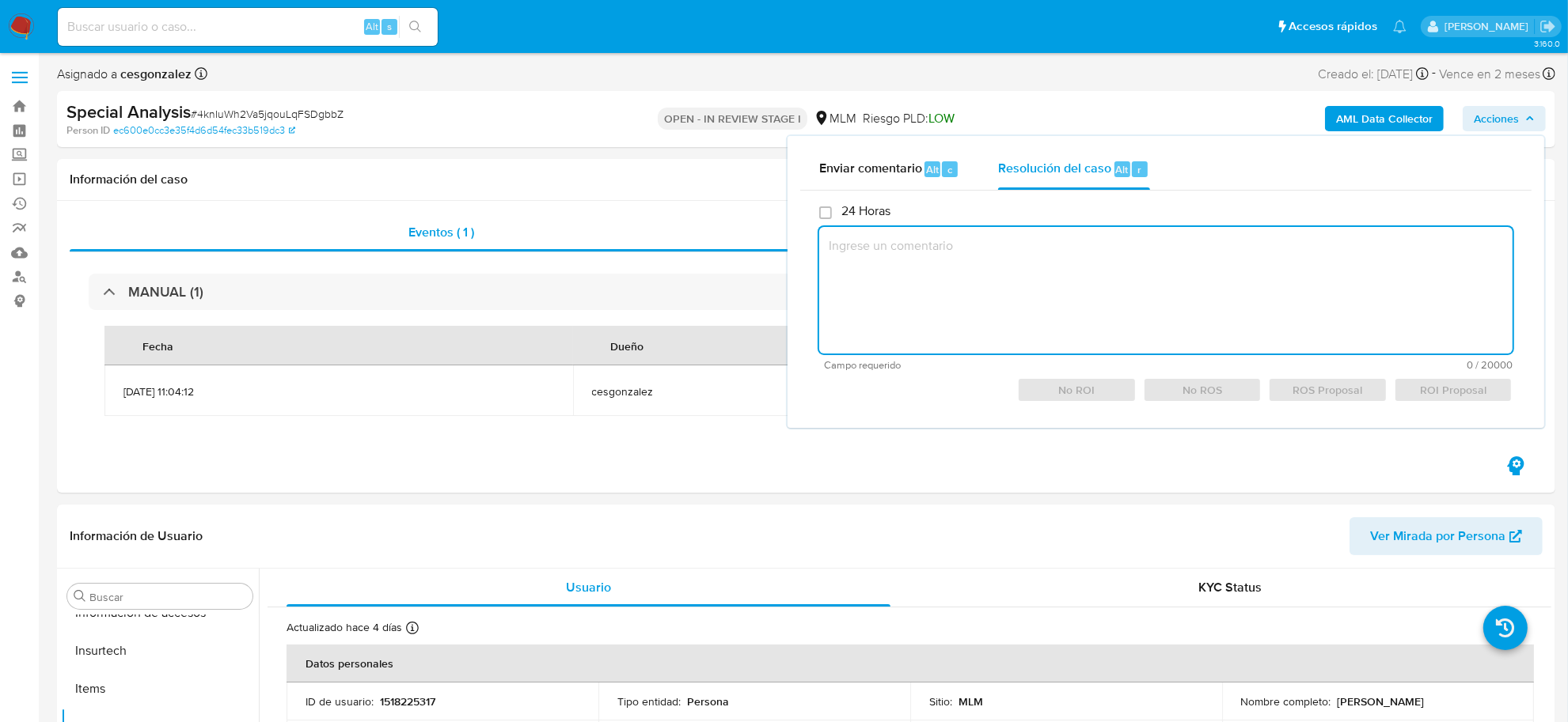
click at [1061, 255] on textarea at bounding box center [1165, 291] width 693 height 127
type textarea "d"
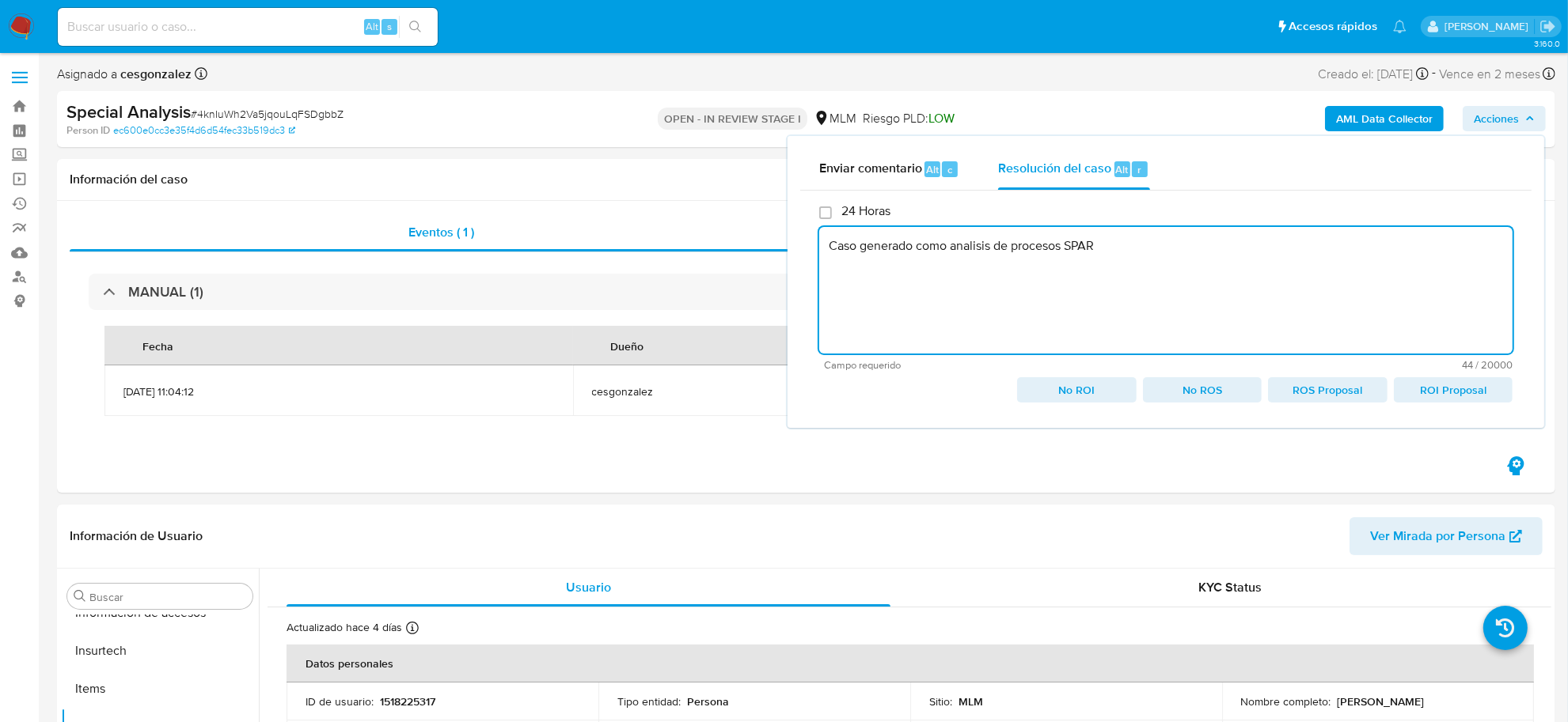
click at [1407, 386] on span "ROI Proposal" at bounding box center [1453, 389] width 97 height 22
type textarea "Caso generado como analisis de procesos SPAR"
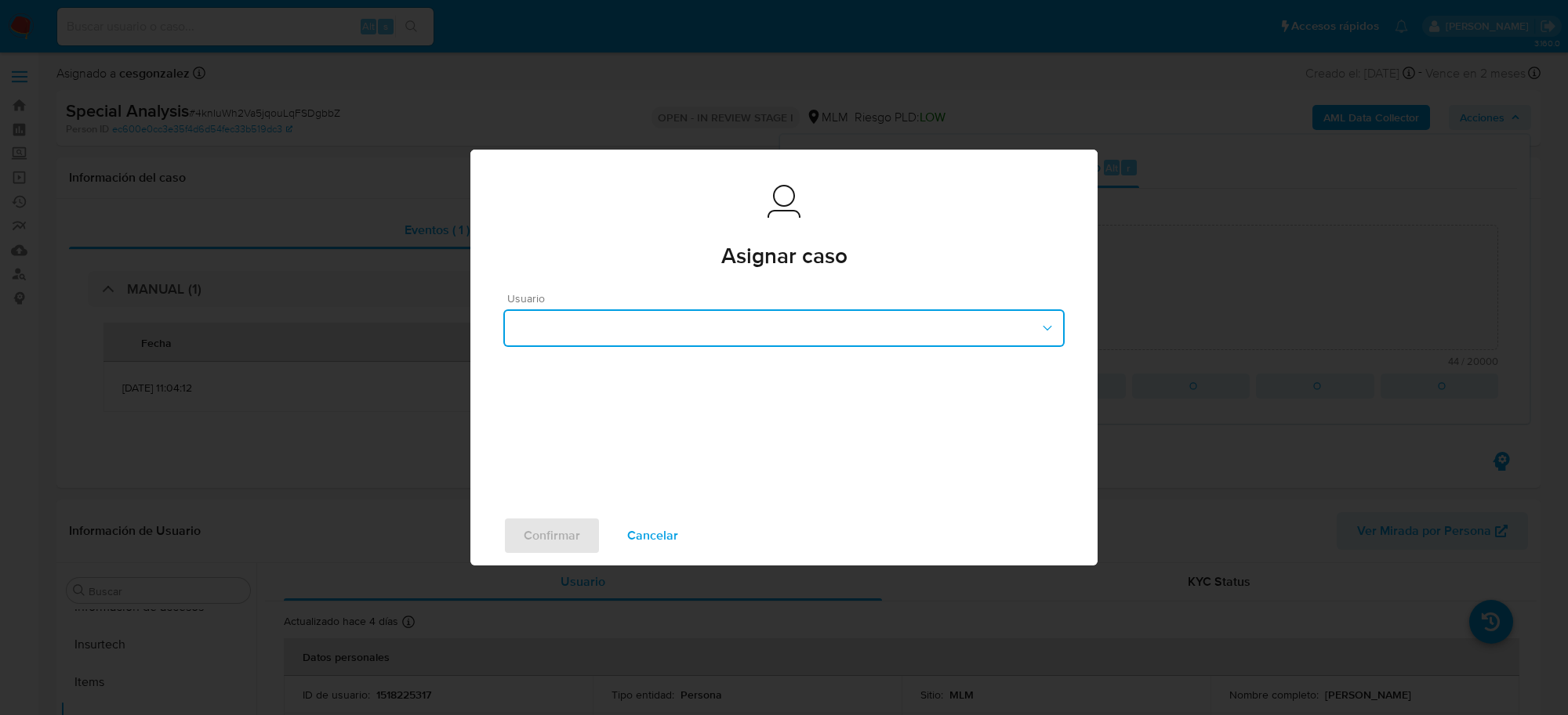
click at [1039, 326] on icon "button" at bounding box center [1047, 327] width 16 height 16
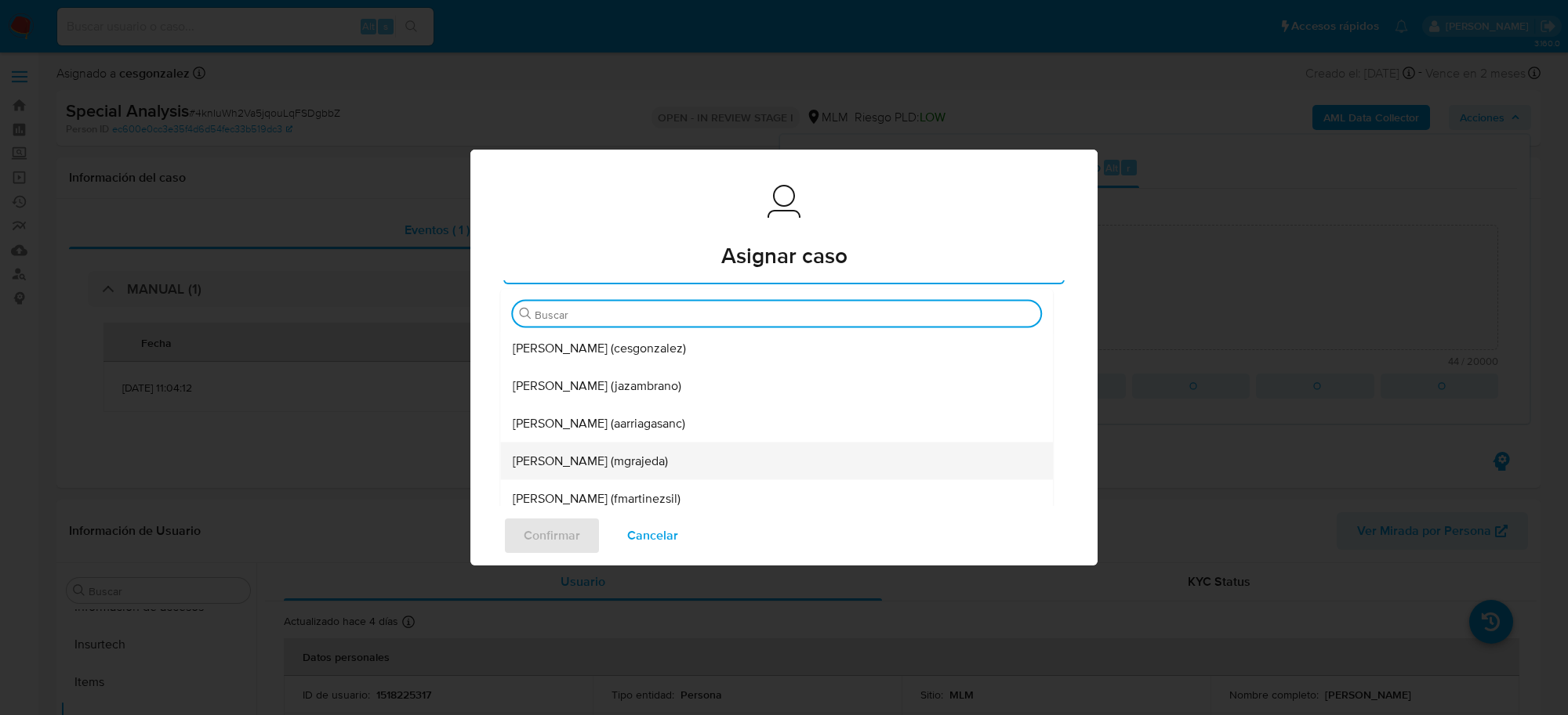
scroll to position [40, 0]
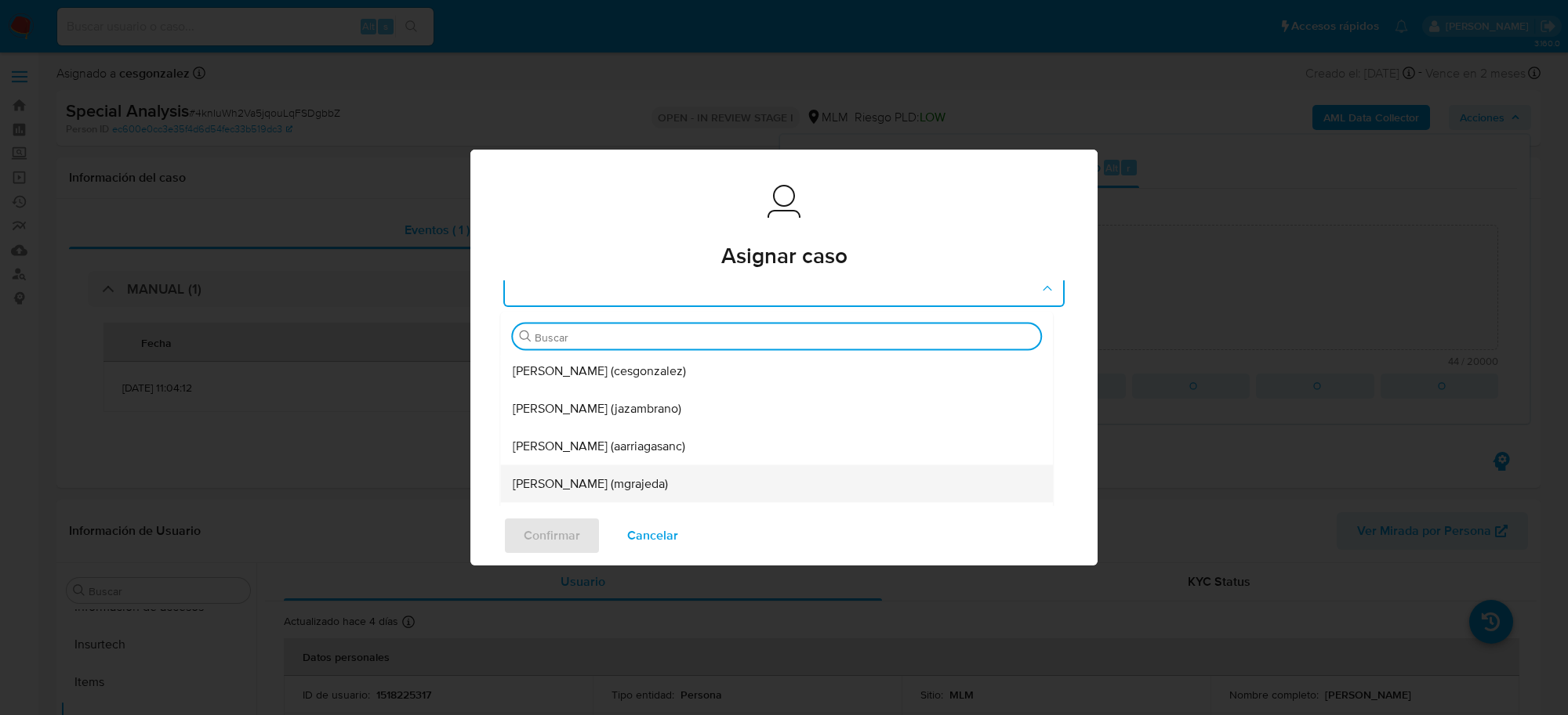
click at [664, 480] on span "Maria Nathalie Grajeda (mgrajeda)" at bounding box center [590, 484] width 155 height 16
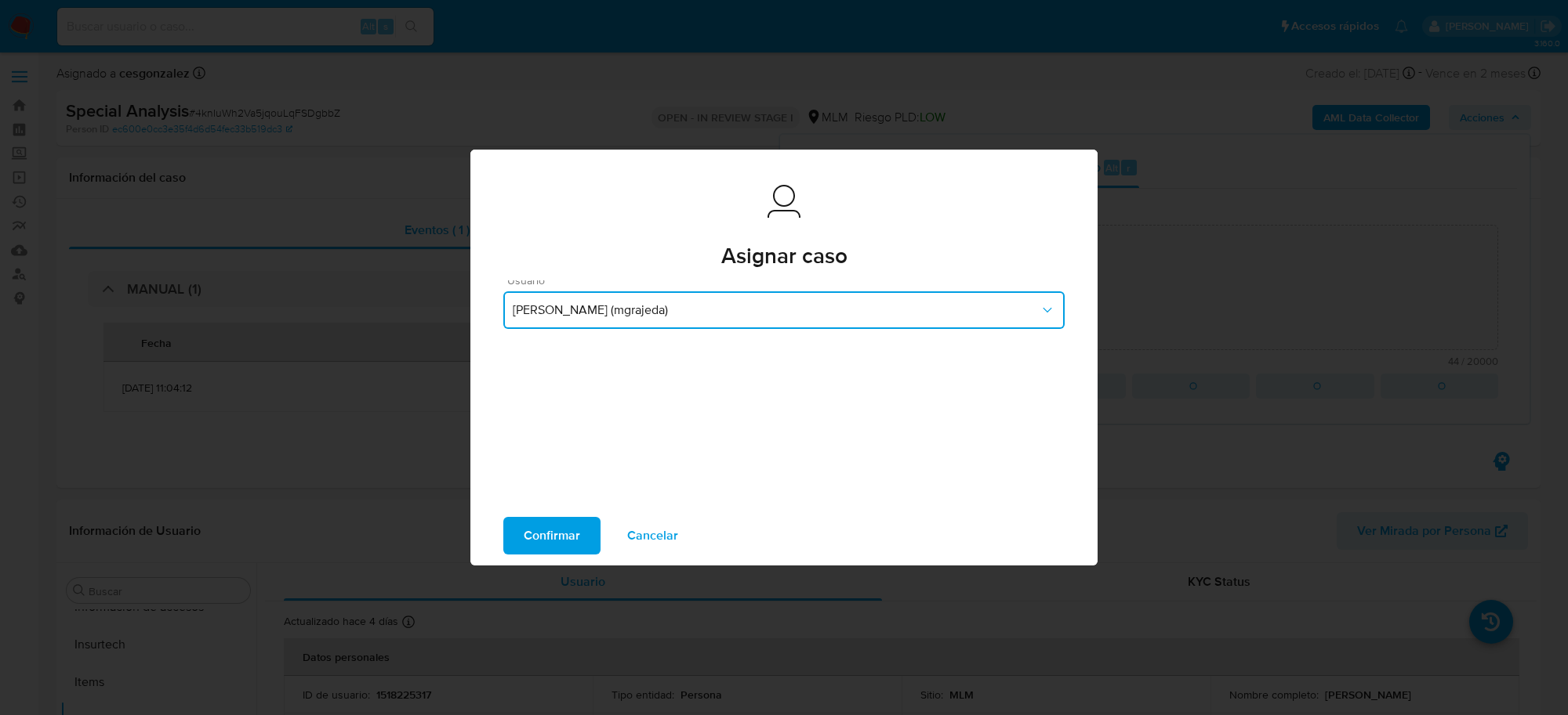
scroll to position [0, 0]
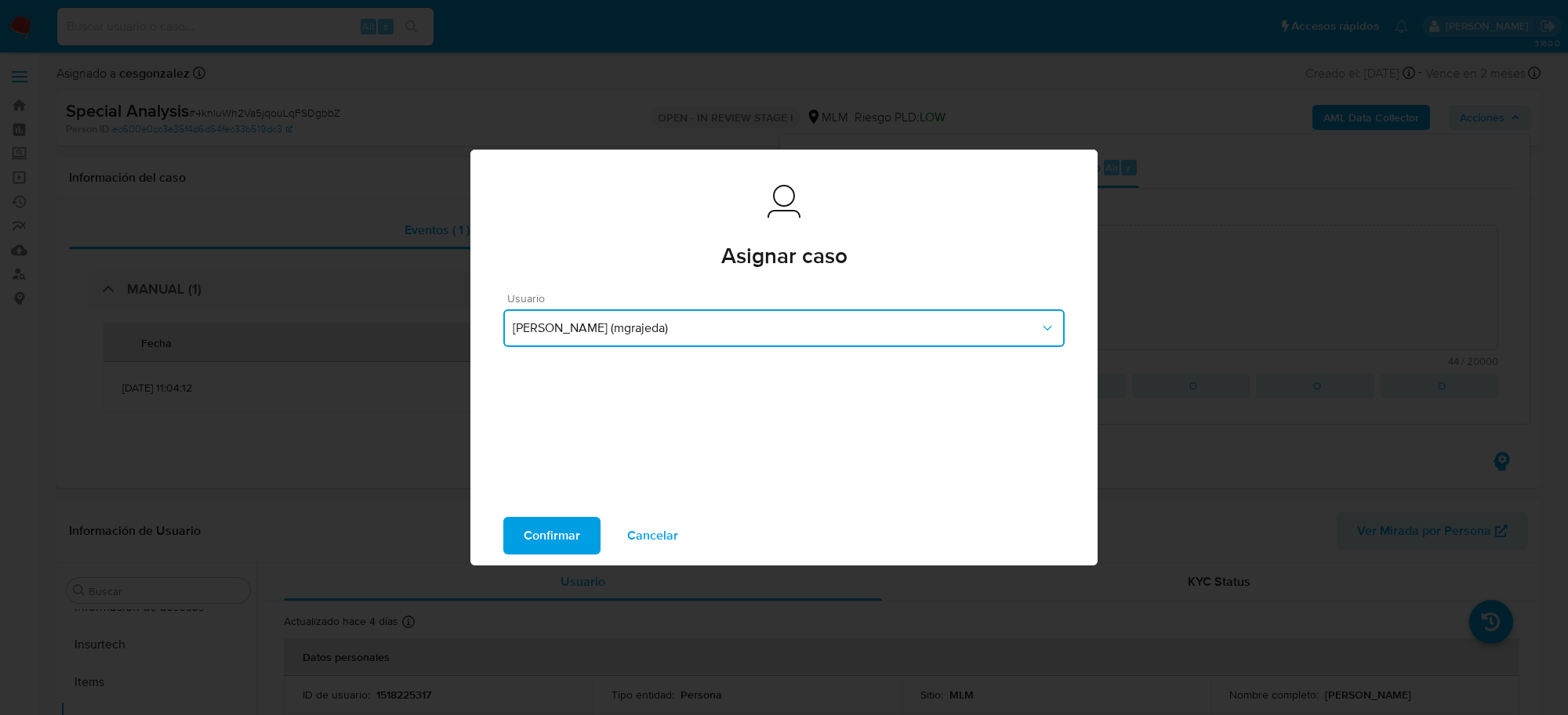
click at [827, 314] on button "Maria Nathalie Grajeda (mgrajeda)" at bounding box center [784, 328] width 561 height 38
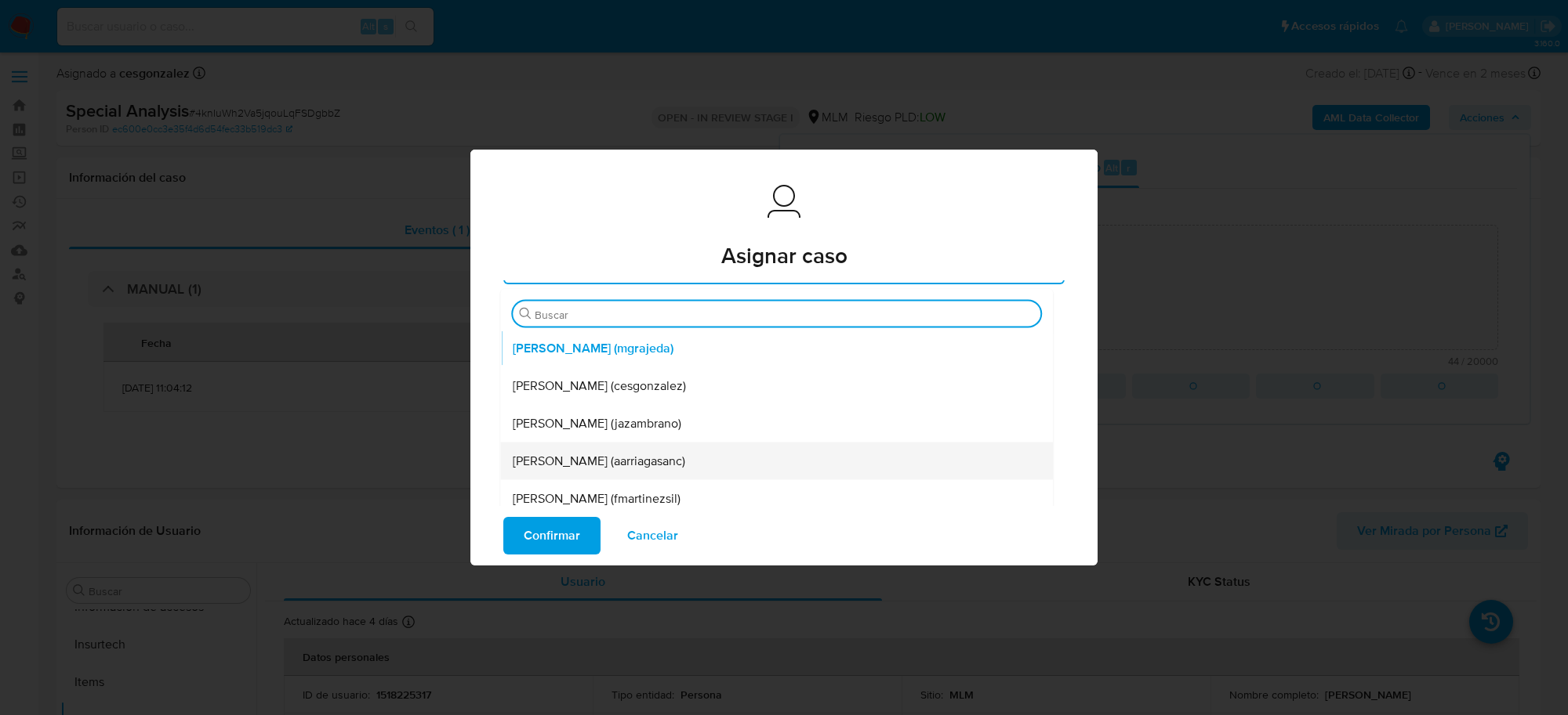
scroll to position [37, 0]
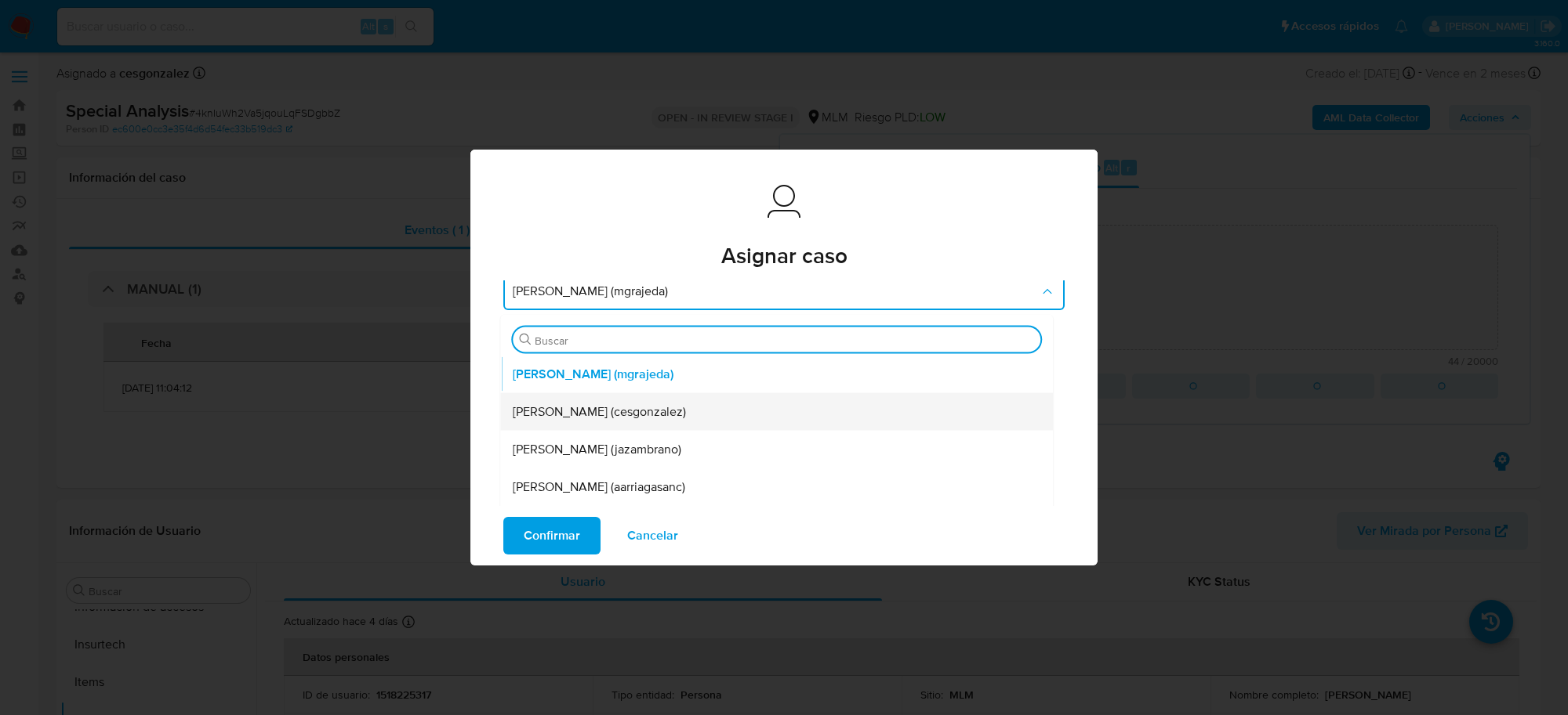
click at [679, 410] on div "Cesar Gonzalez (cesgonzalez)" at bounding box center [776, 412] width 528 height 38
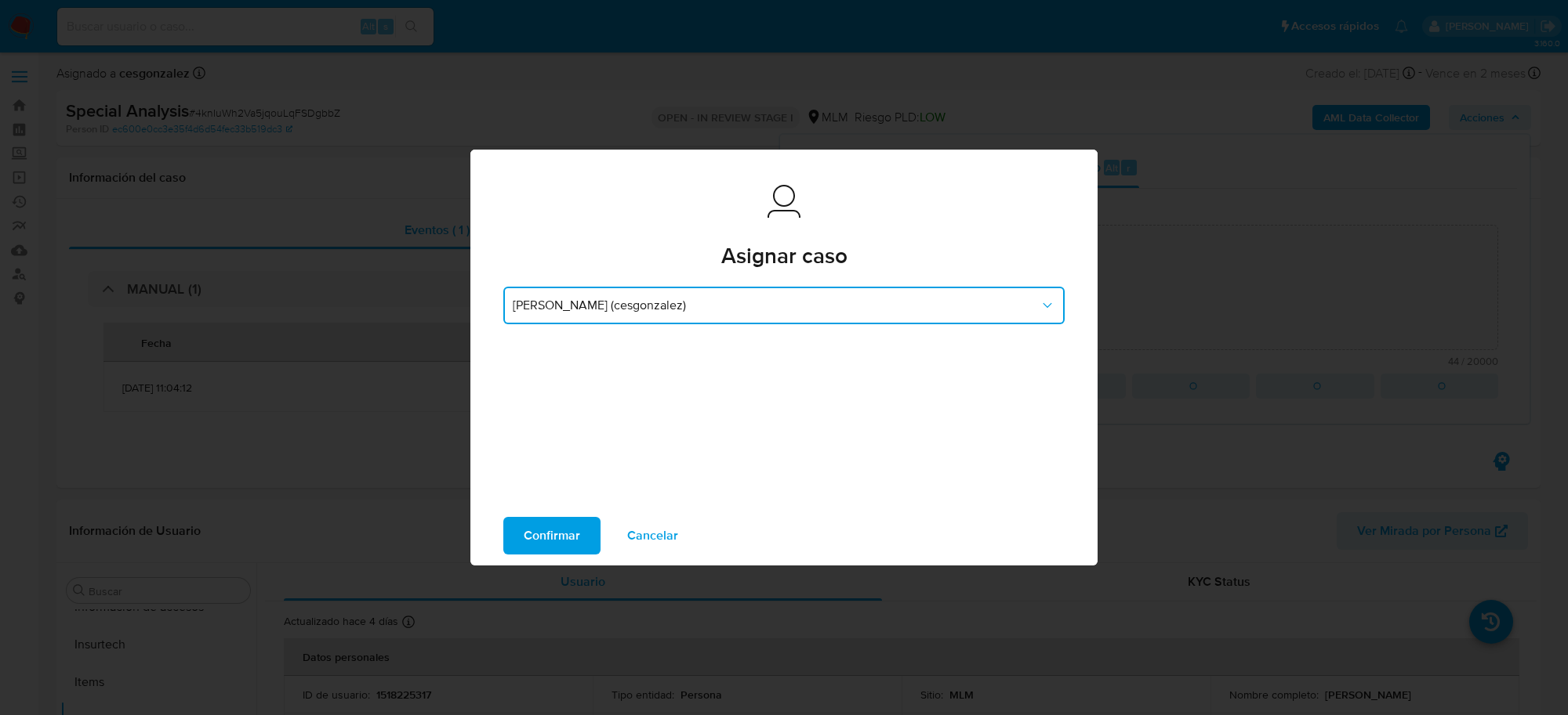
scroll to position [18, 0]
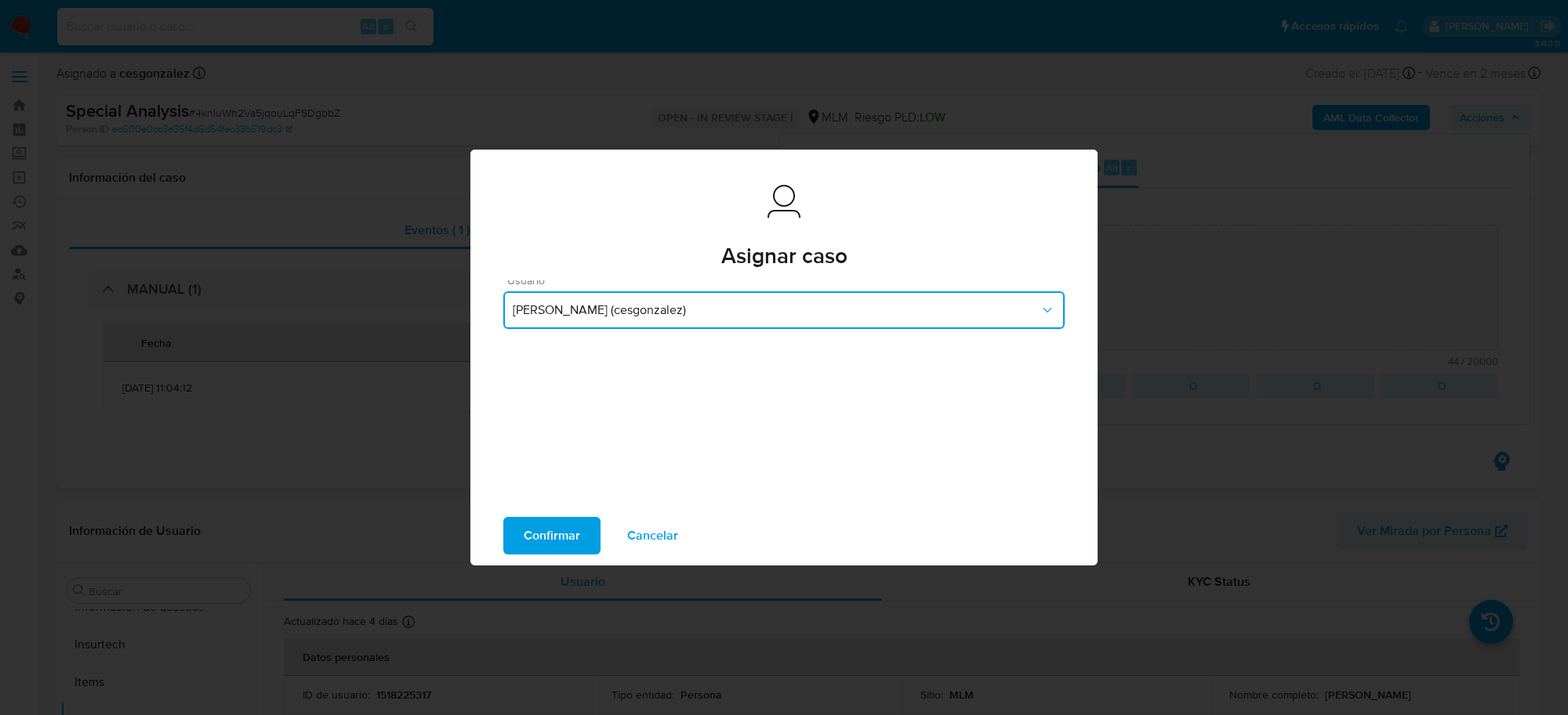
click at [769, 320] on button "Cesar Gonzalez (cesgonzalez)" at bounding box center [784, 311] width 561 height 38
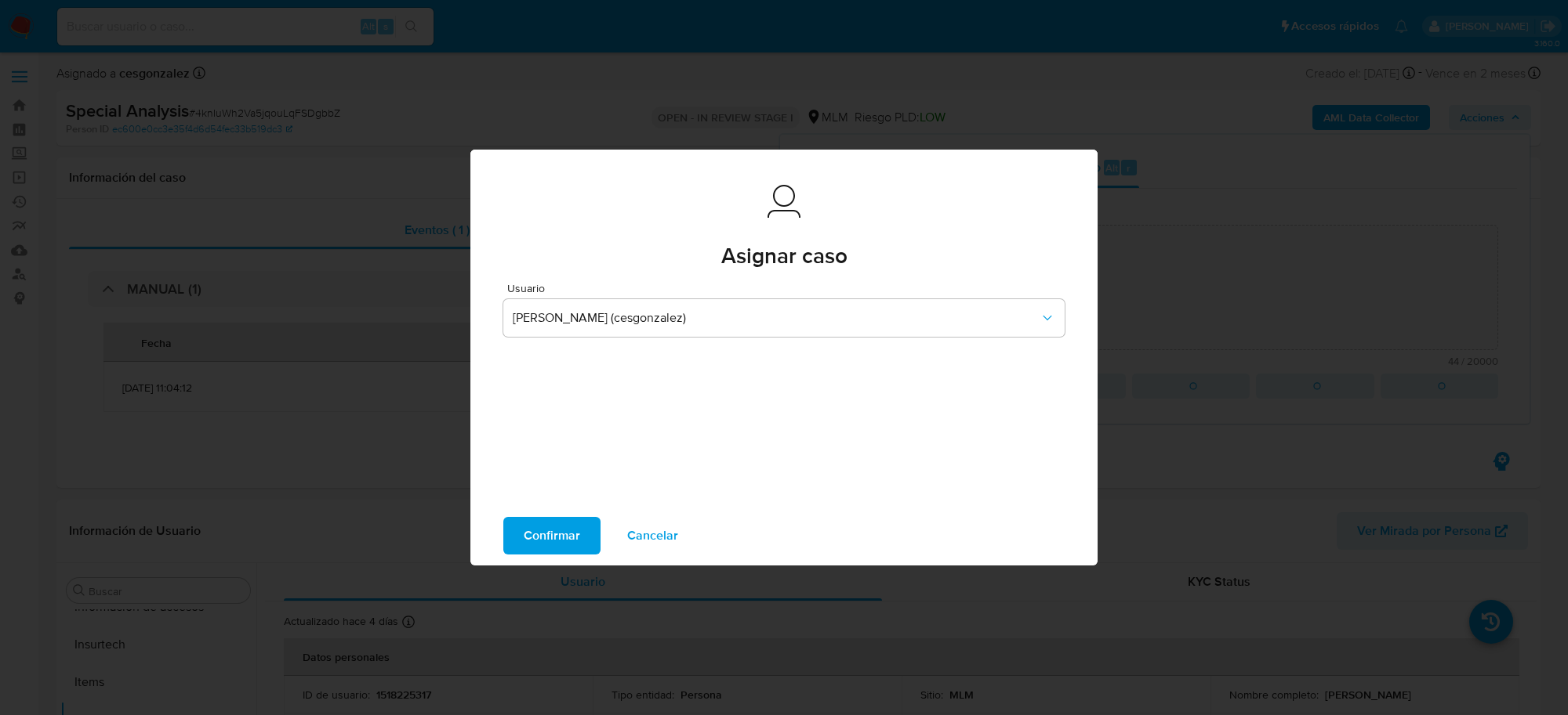
scroll to position [0, 0]
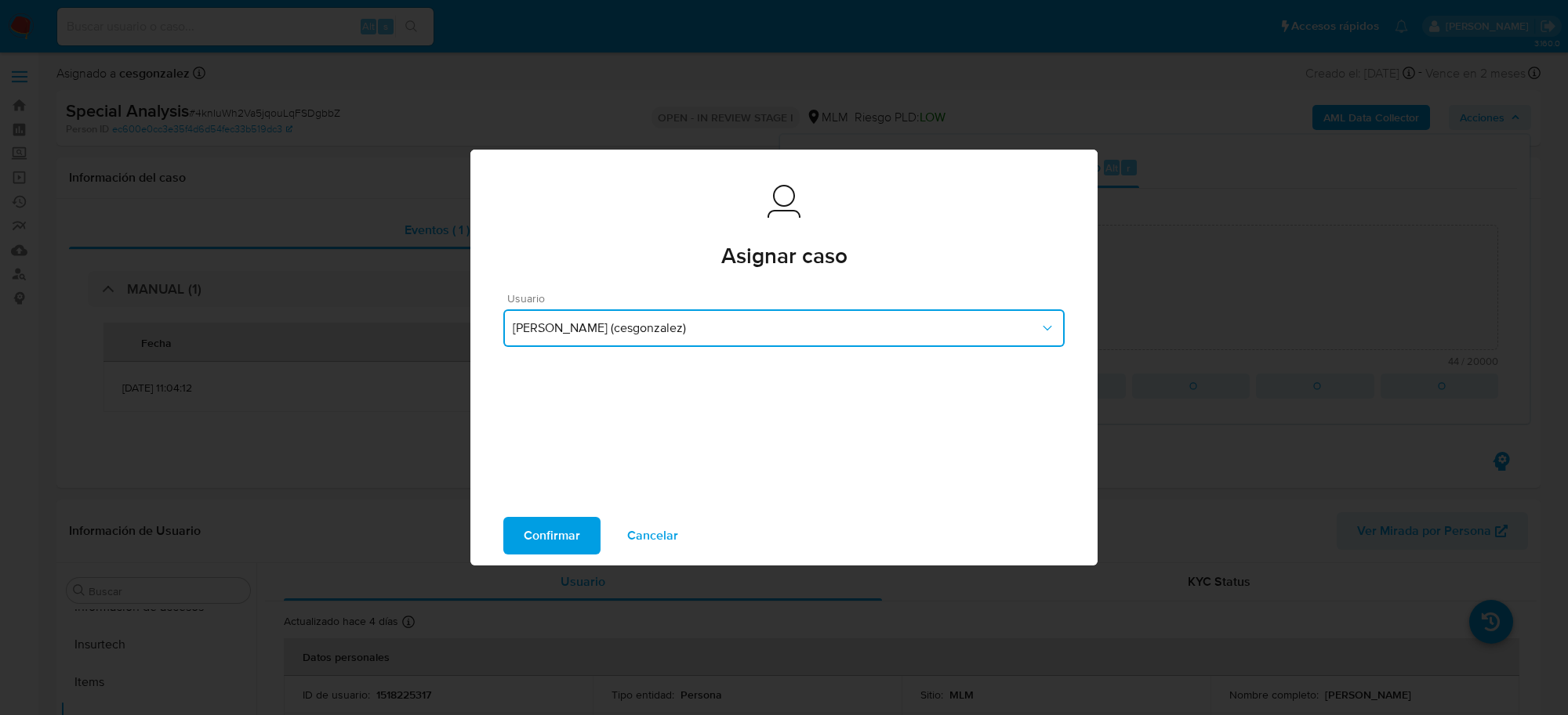
click at [1039, 324] on icon "button" at bounding box center [1047, 327] width 16 height 16
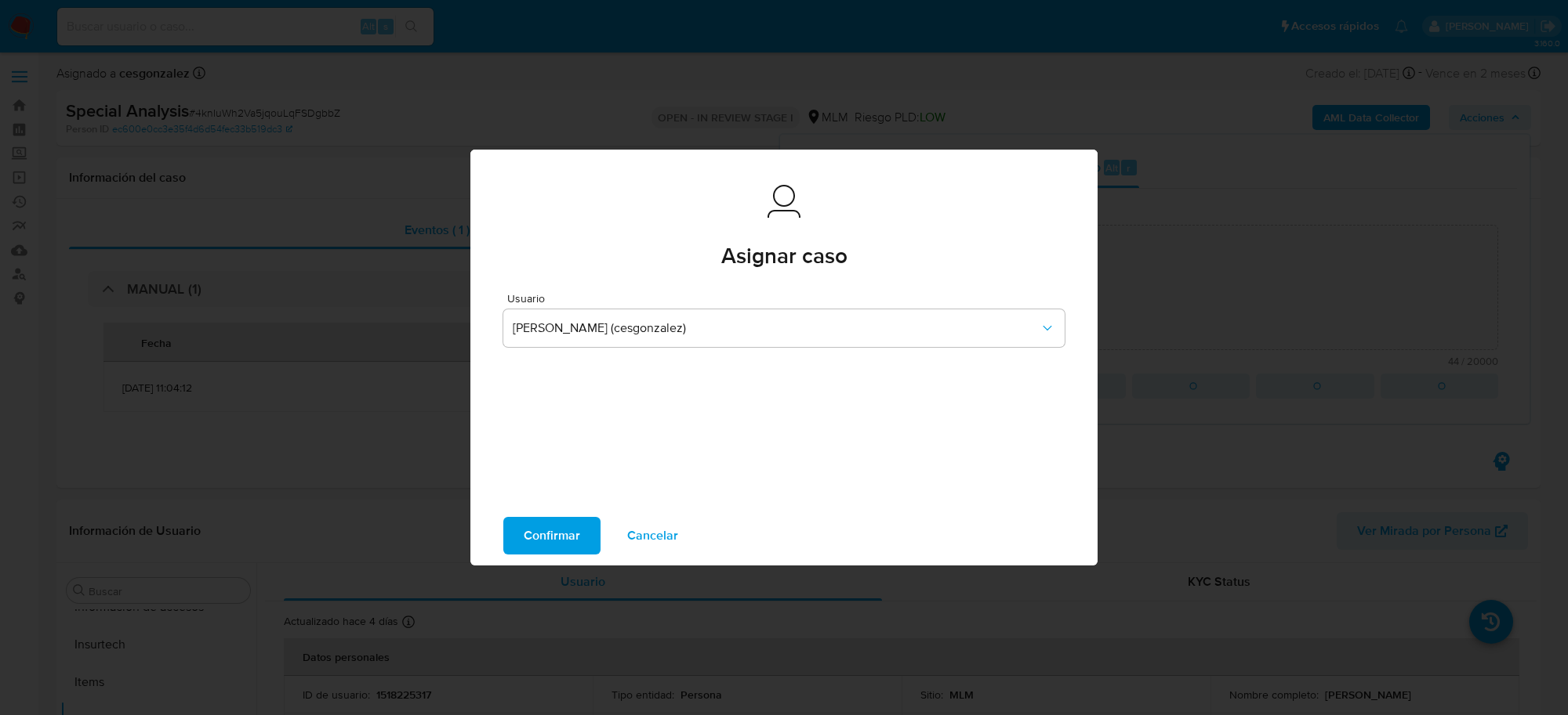
scroll to position [14, 0]
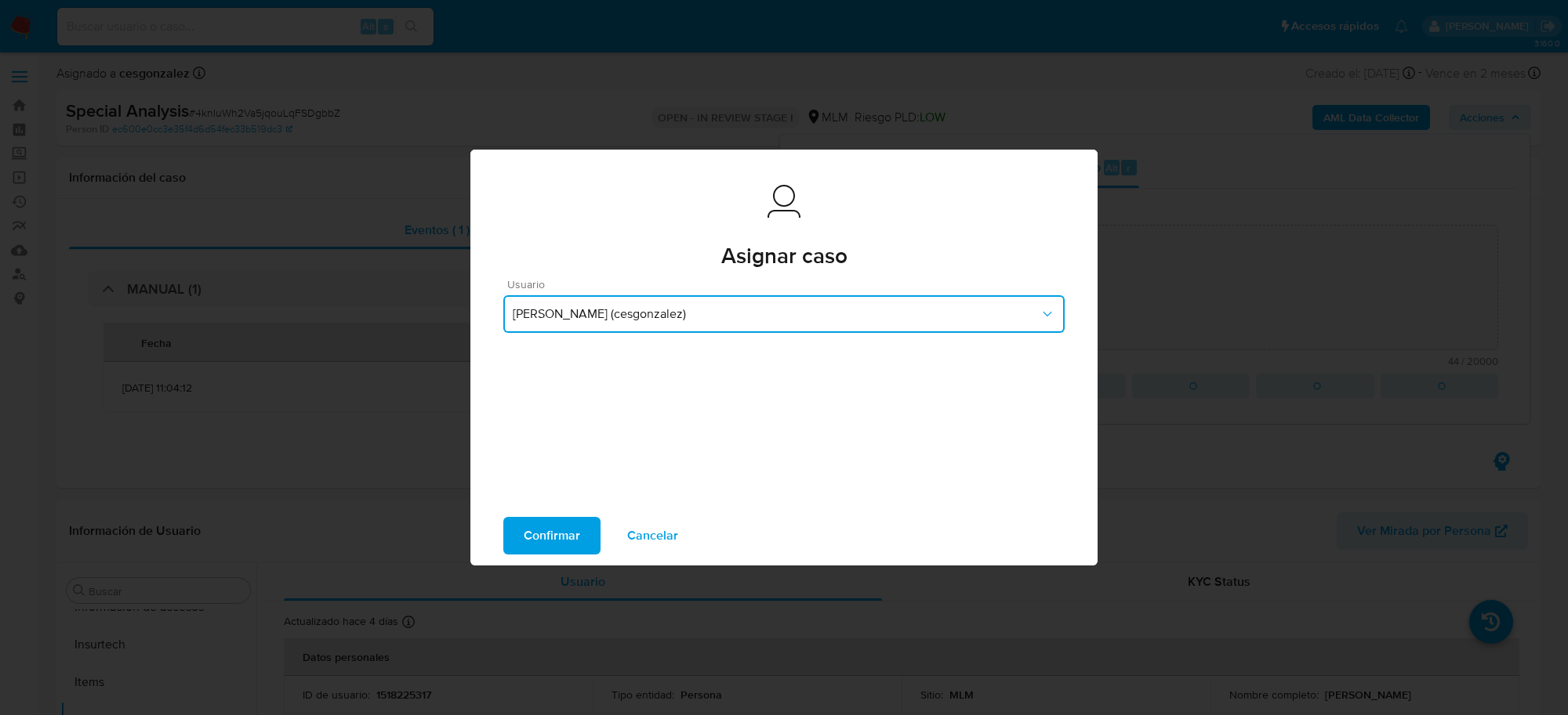
click at [1015, 312] on span "Cesar Gonzalez (cesgonzalez)" at bounding box center [776, 313] width 527 height 16
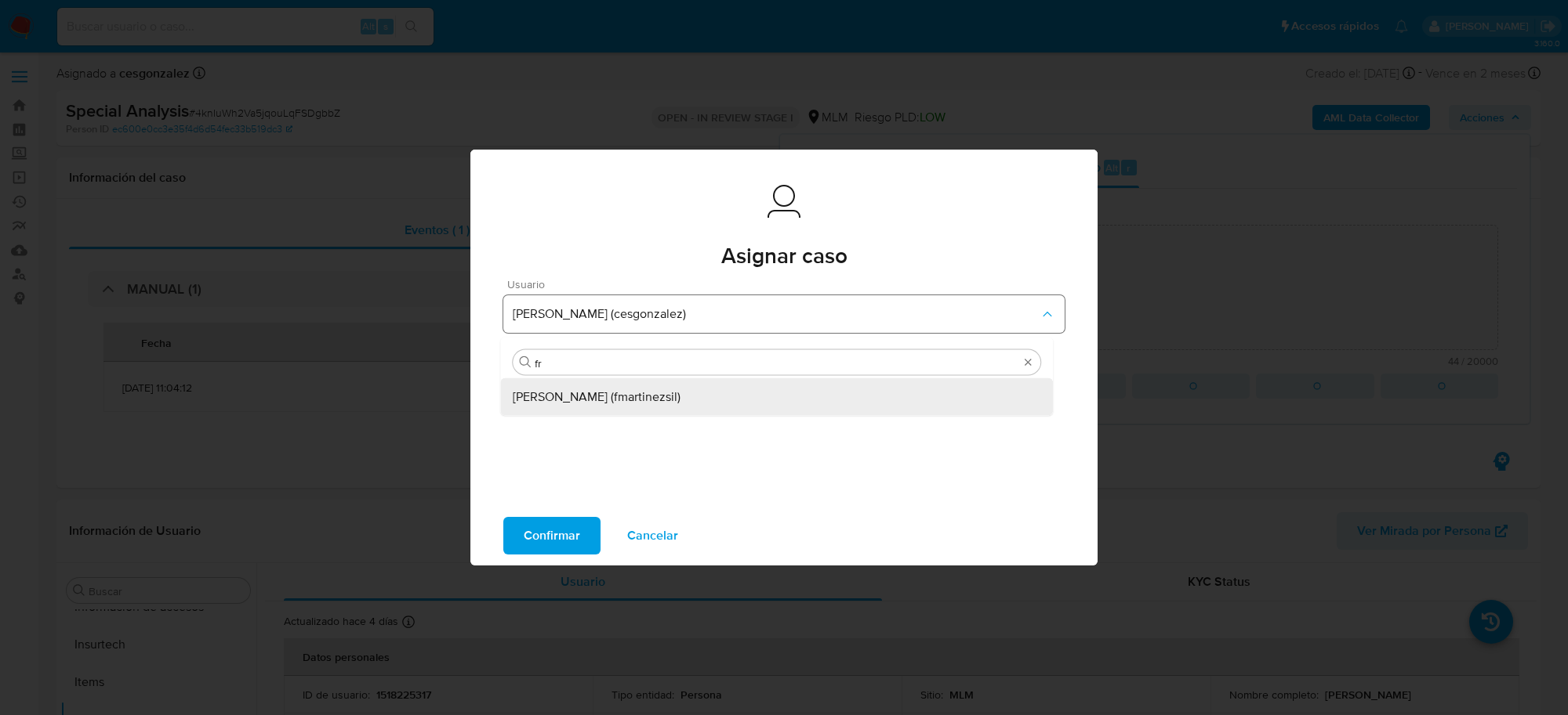
type input "f"
type input "j"
type input "d"
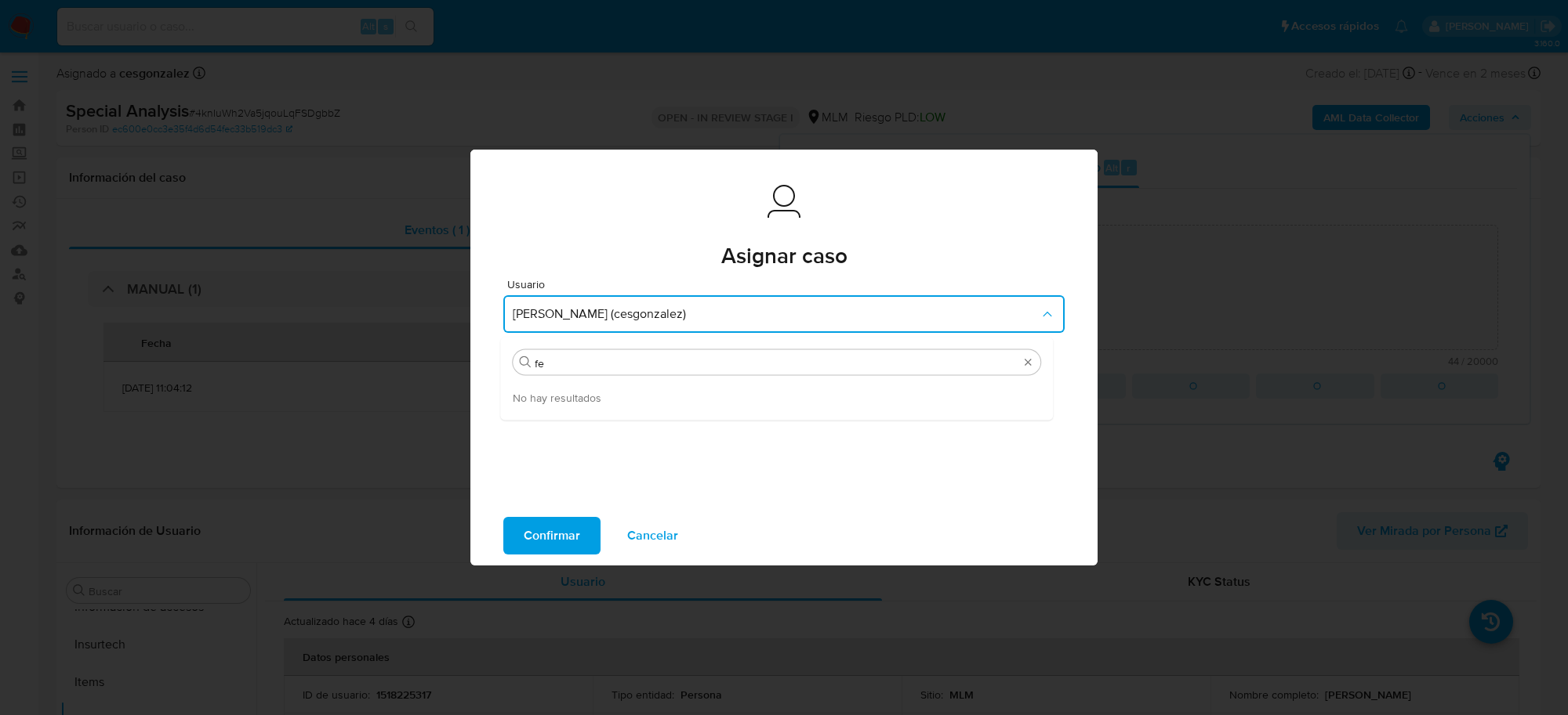
type input "f"
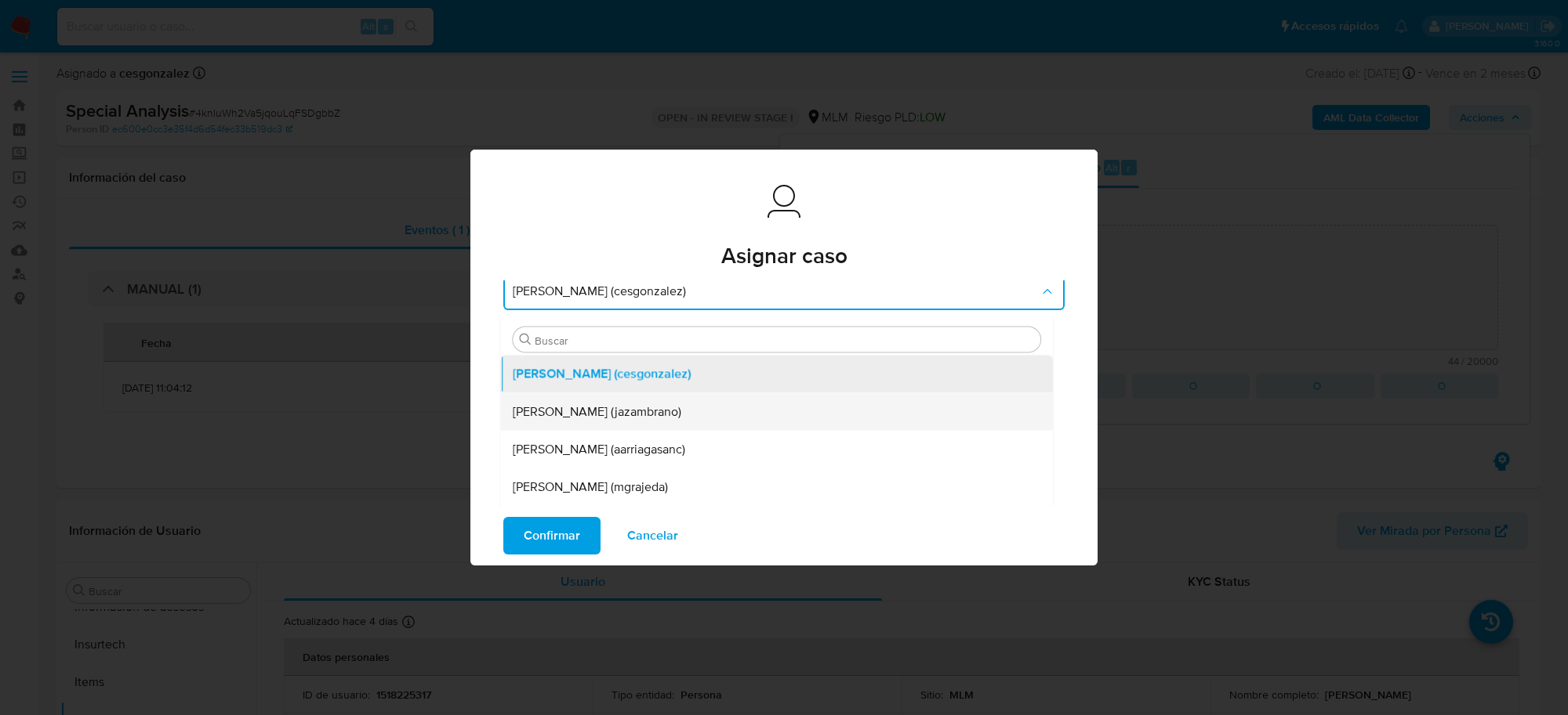
scroll to position [37, 0]
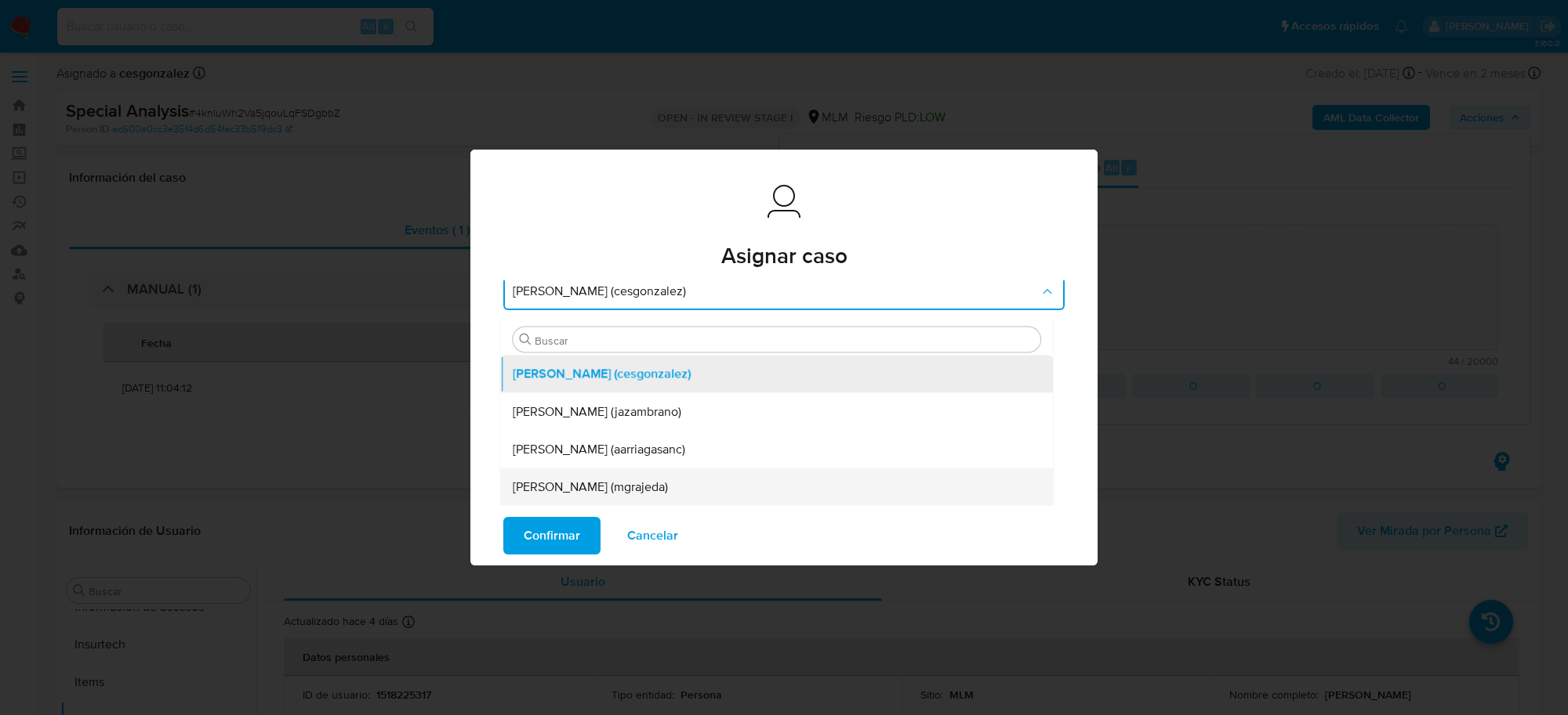
click at [660, 479] on span "Maria Nathalie Grajeda (mgrajeda)" at bounding box center [590, 487] width 155 height 16
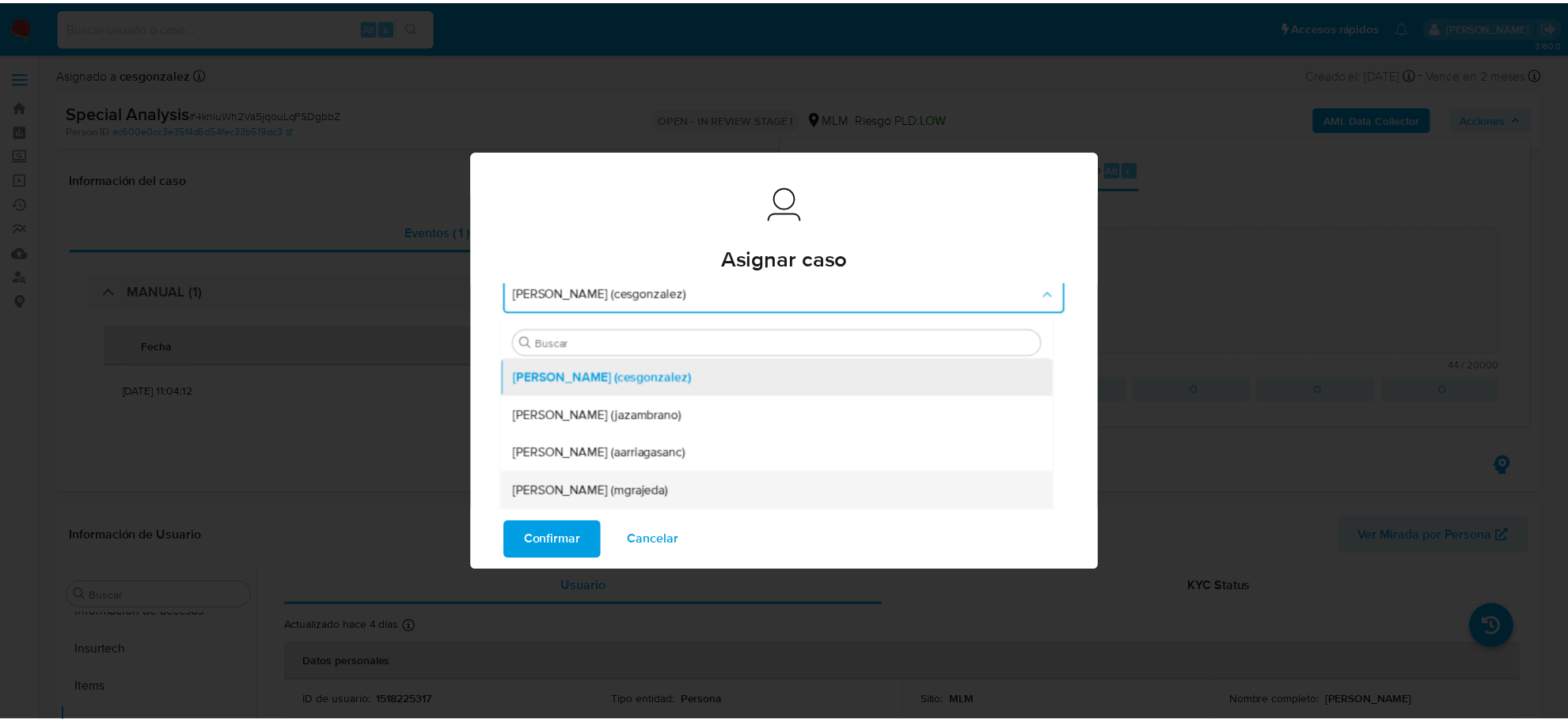
scroll to position [18, 0]
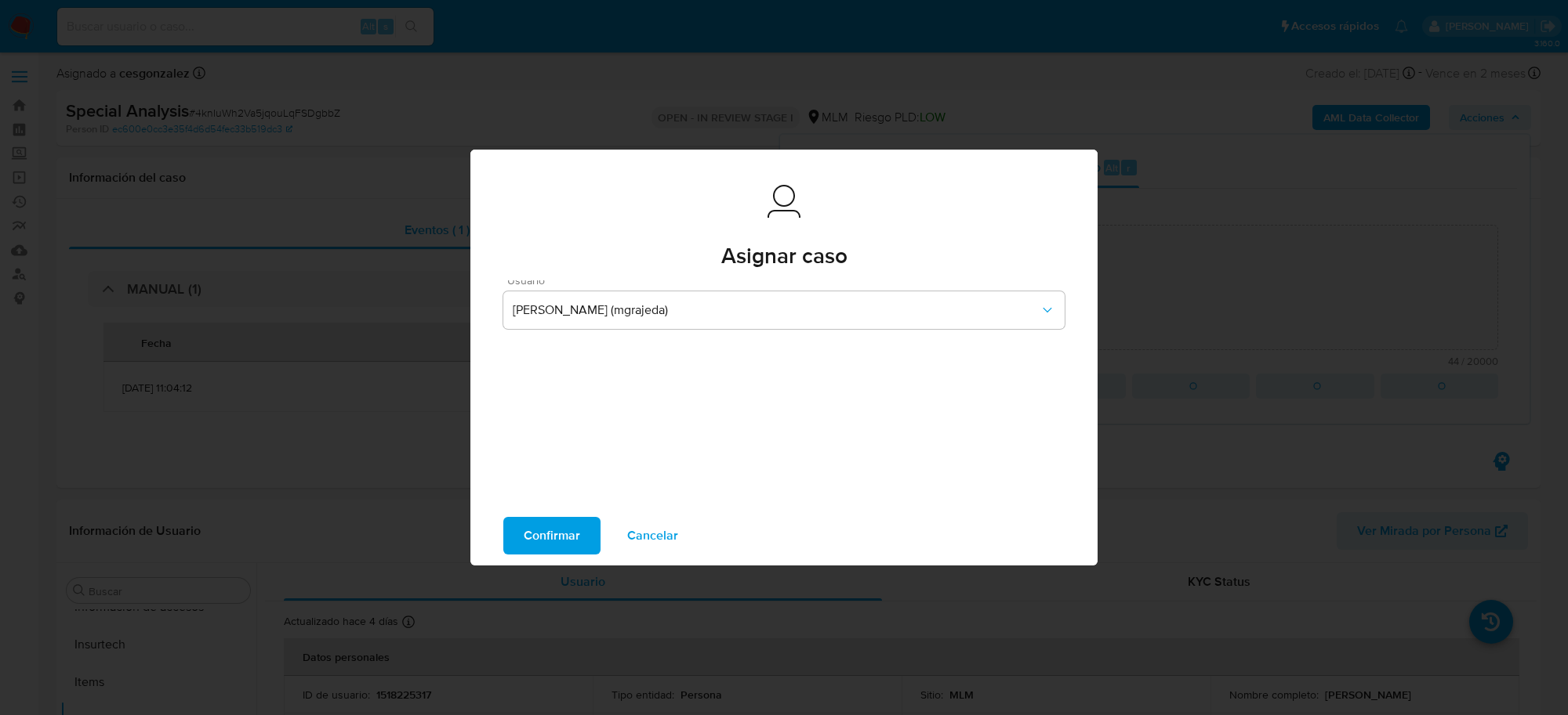
click at [561, 548] on span "Confirmar" at bounding box center [552, 536] width 56 height 35
type textarea "Caso generado como analisis de procesos SPAR"
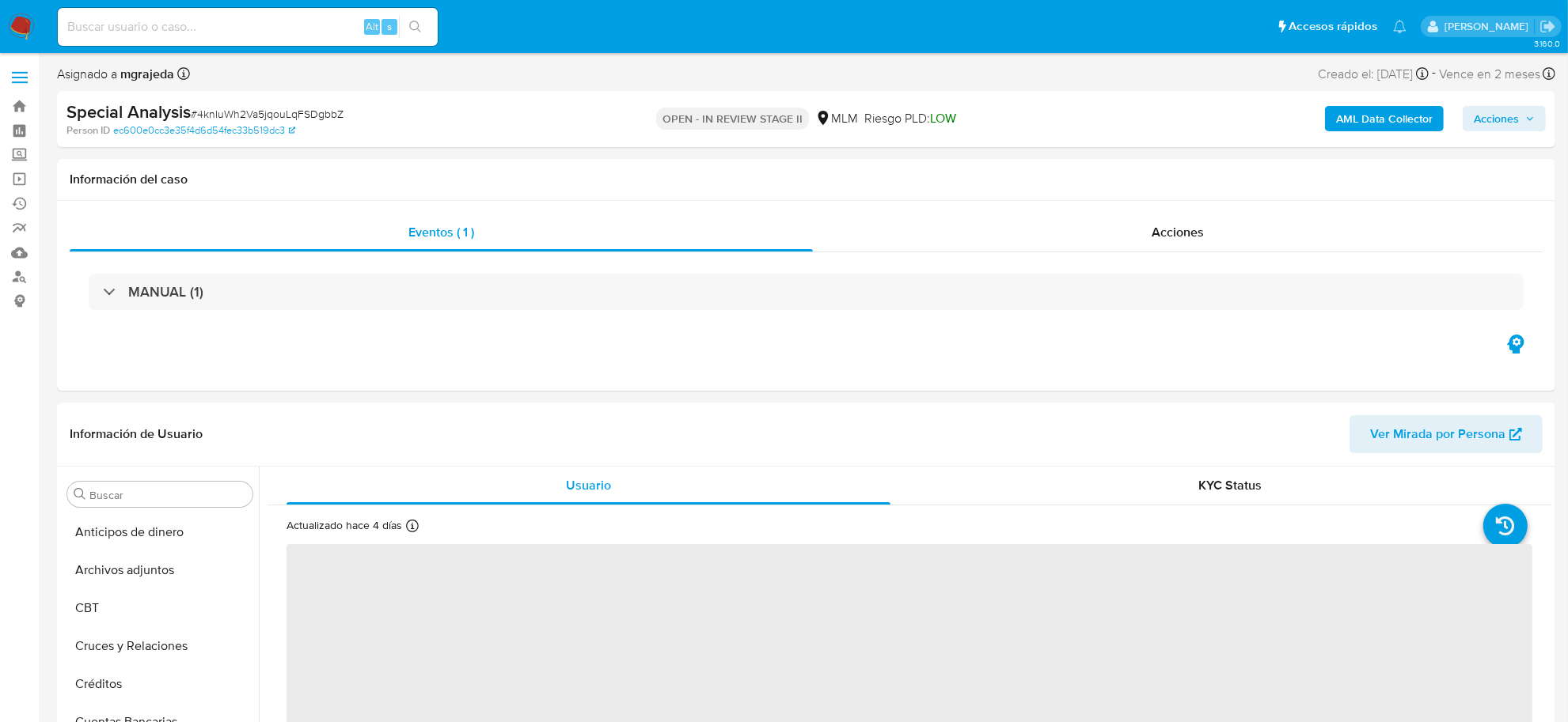
scroll to position [667, 0]
select select "10"
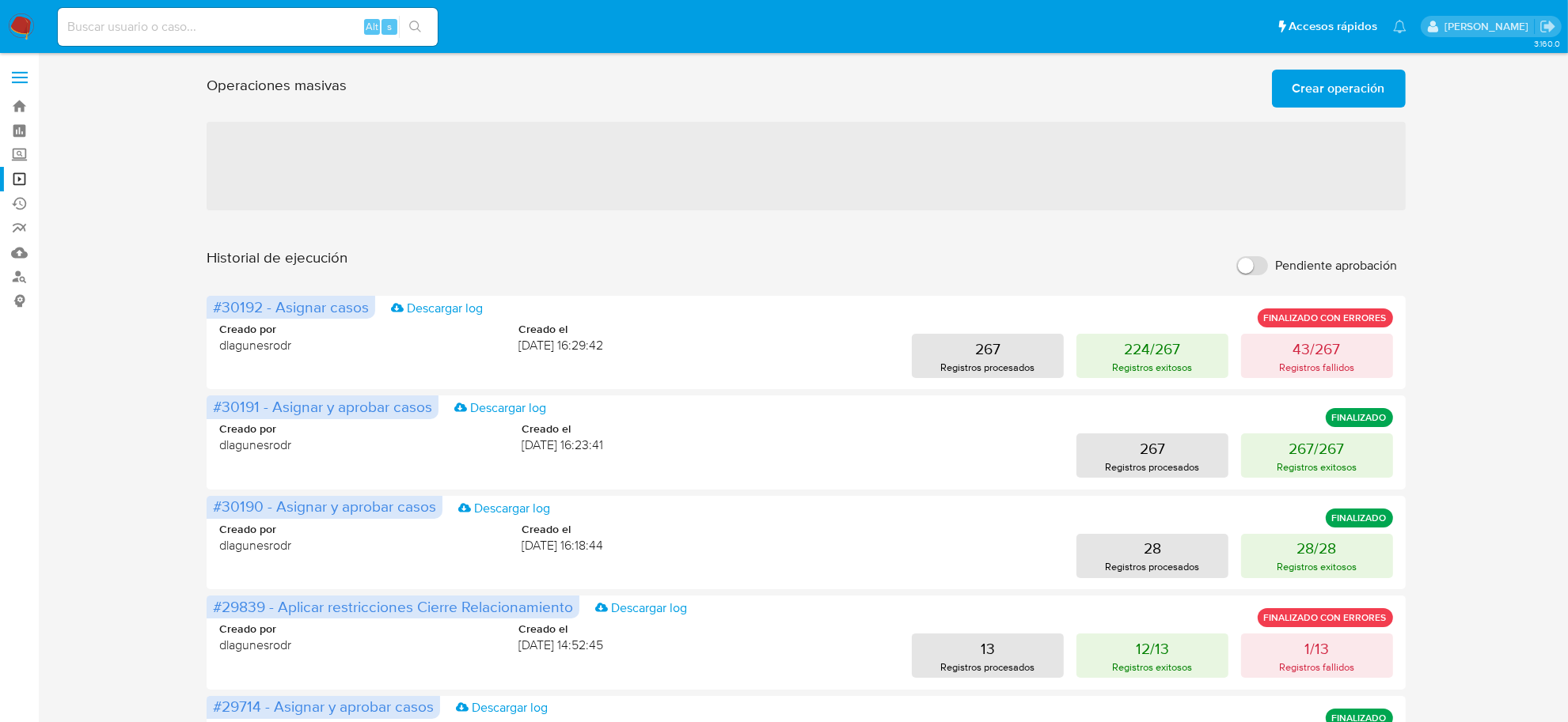
click at [1331, 83] on span "Crear operación" at bounding box center [1339, 88] width 93 height 35
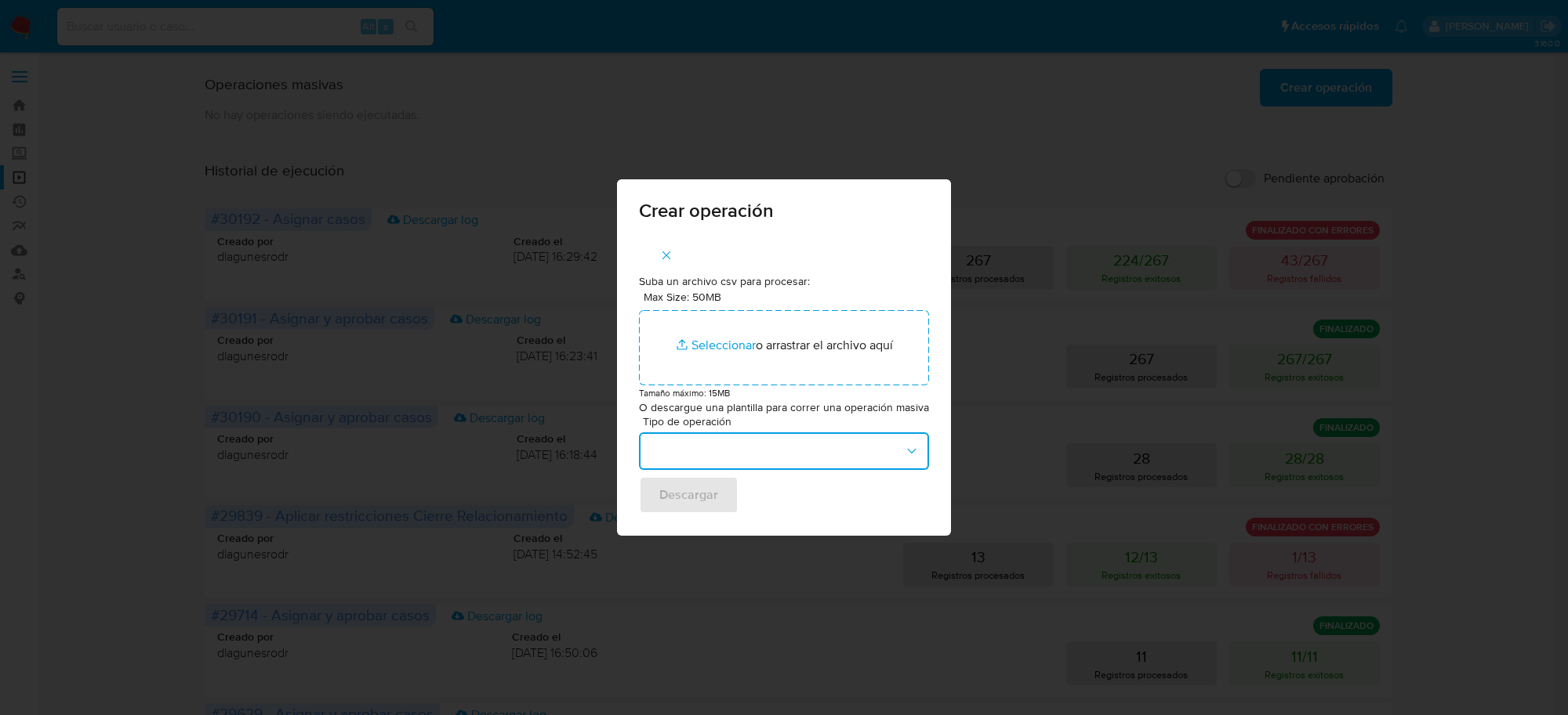
click at [818, 449] on button "button" at bounding box center [783, 451] width 290 height 38
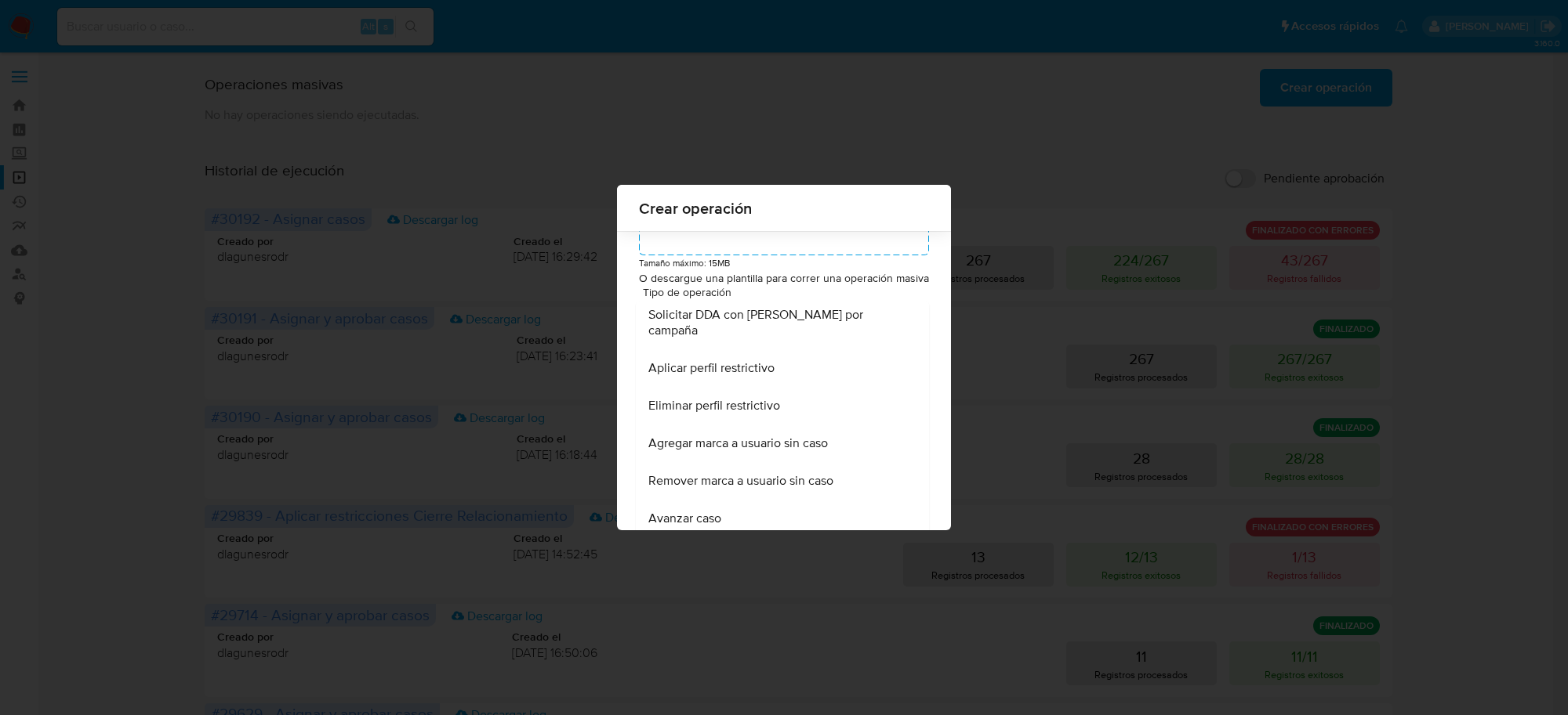
scroll to position [129, 0]
click at [841, 510] on div "Avanzar caso" at bounding box center [777, 513] width 259 height 38
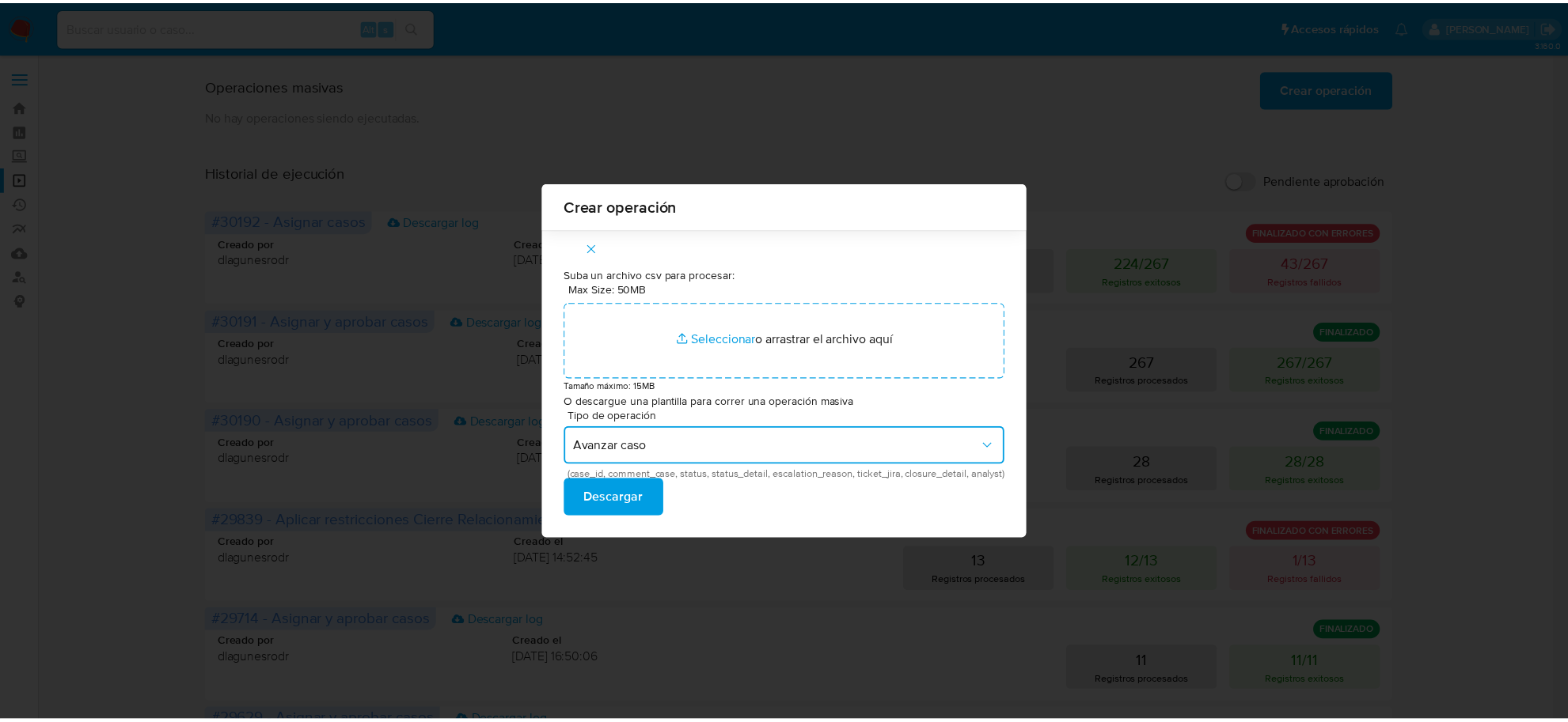
scroll to position [0, 0]
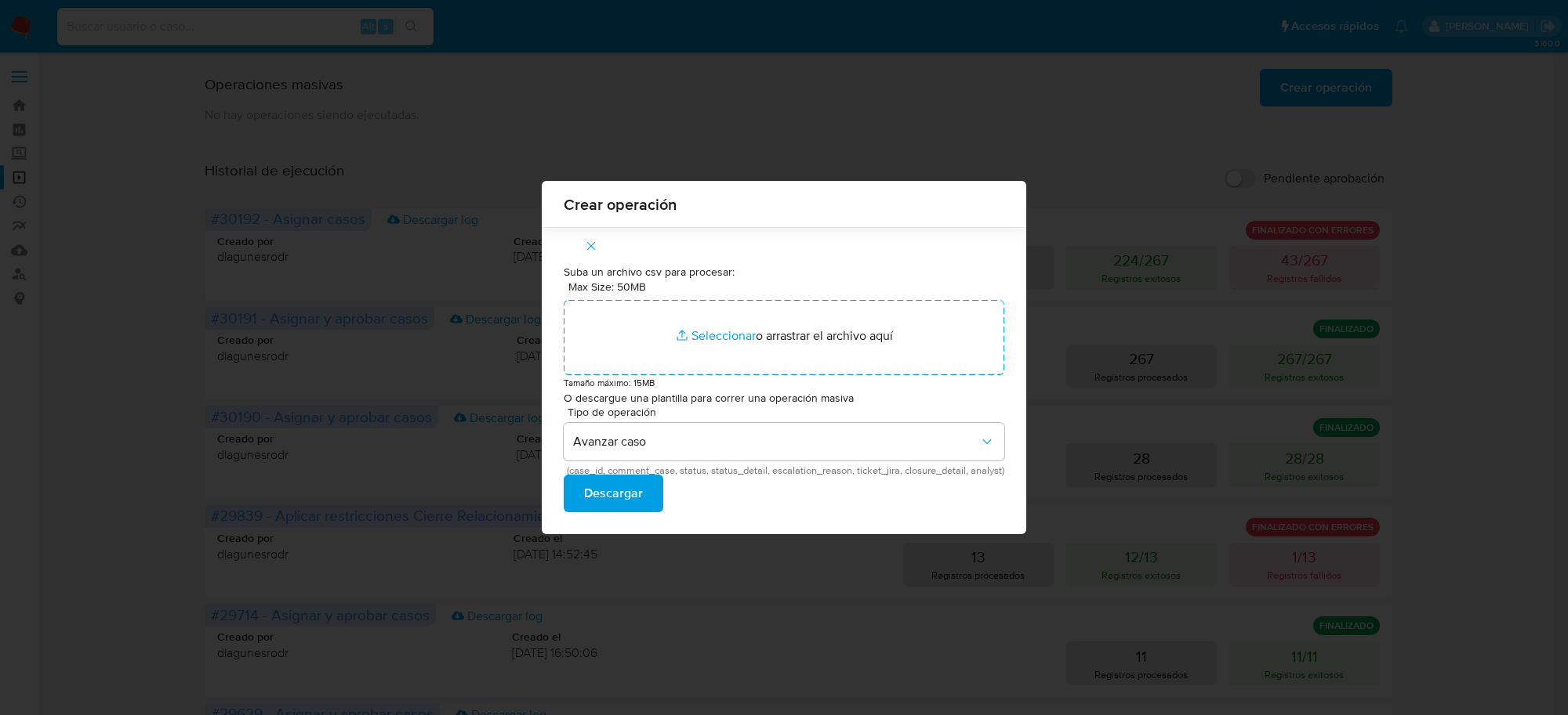
click at [633, 494] on span "Descargar" at bounding box center [613, 494] width 59 height 35
click at [622, 494] on span "Descargar" at bounding box center [613, 494] width 59 height 35
click at [1121, 137] on div "Crear operación Suba un archivo csv para procesar: Max Size: 50MB Seleccionar a…" at bounding box center [784, 358] width 1568 height 715
click at [586, 245] on icon "button" at bounding box center [590, 246] width 8 height 8
